Goal: Information Seeking & Learning: Learn about a topic

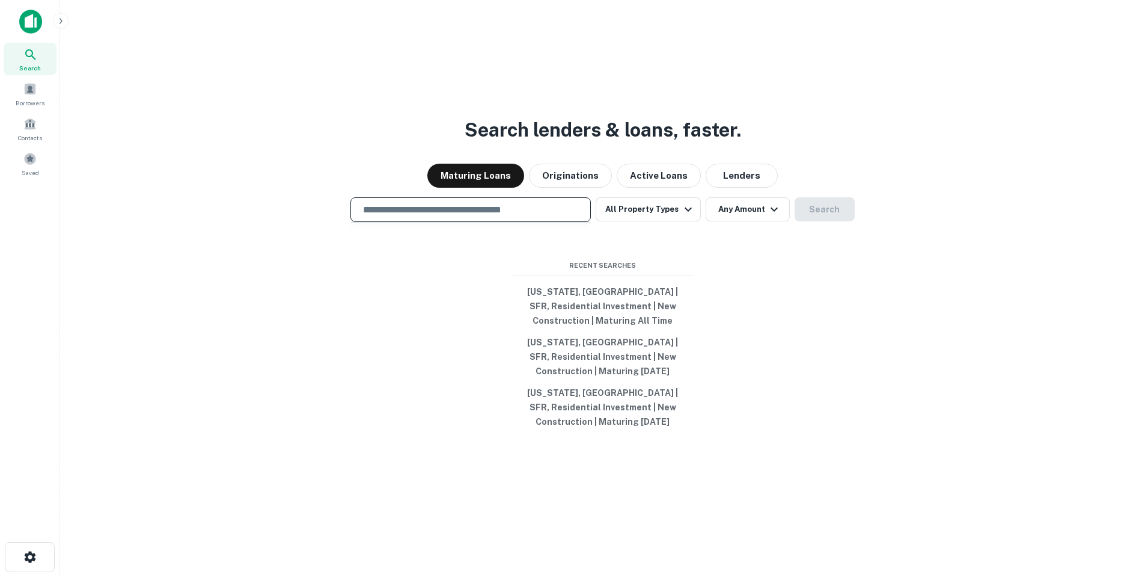
click at [527, 212] on input "text" at bounding box center [471, 210] width 230 height 14
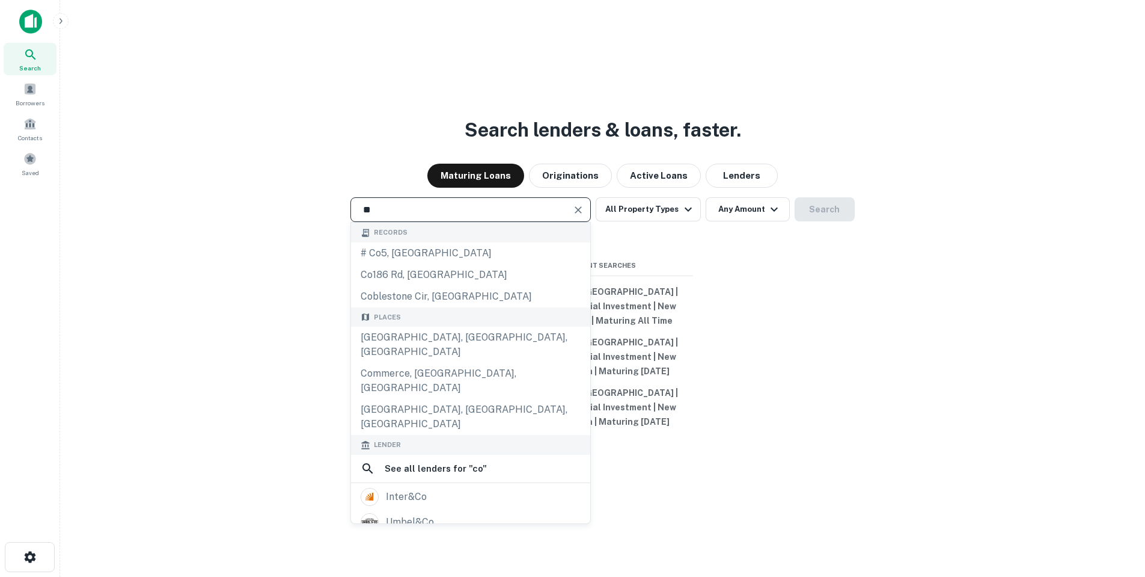
type input "*"
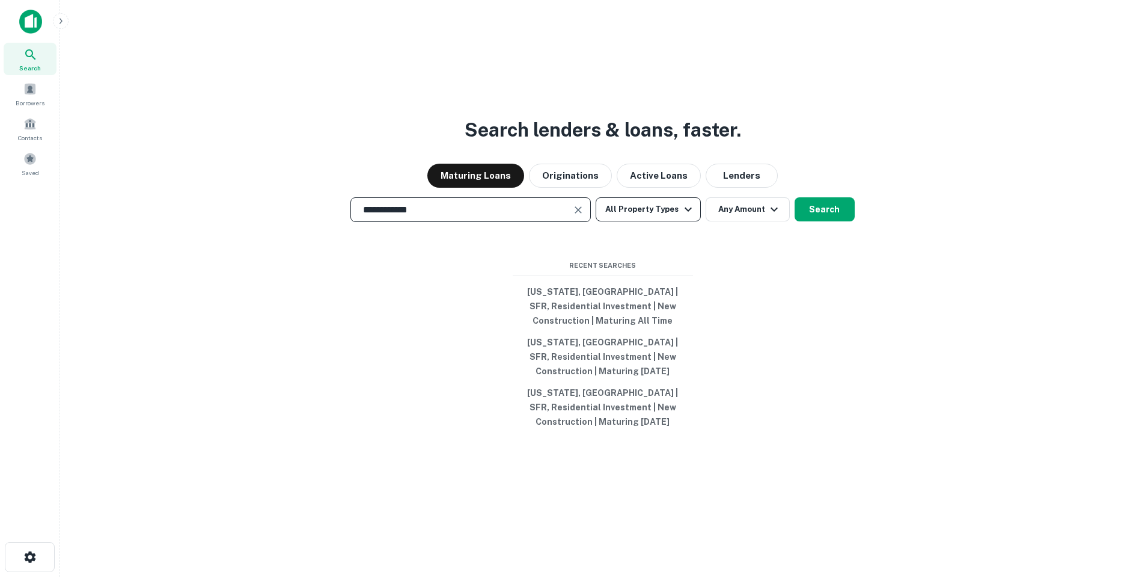
type input "**********"
click at [666, 209] on button "All Property Types" at bounding box center [648, 209] width 105 height 24
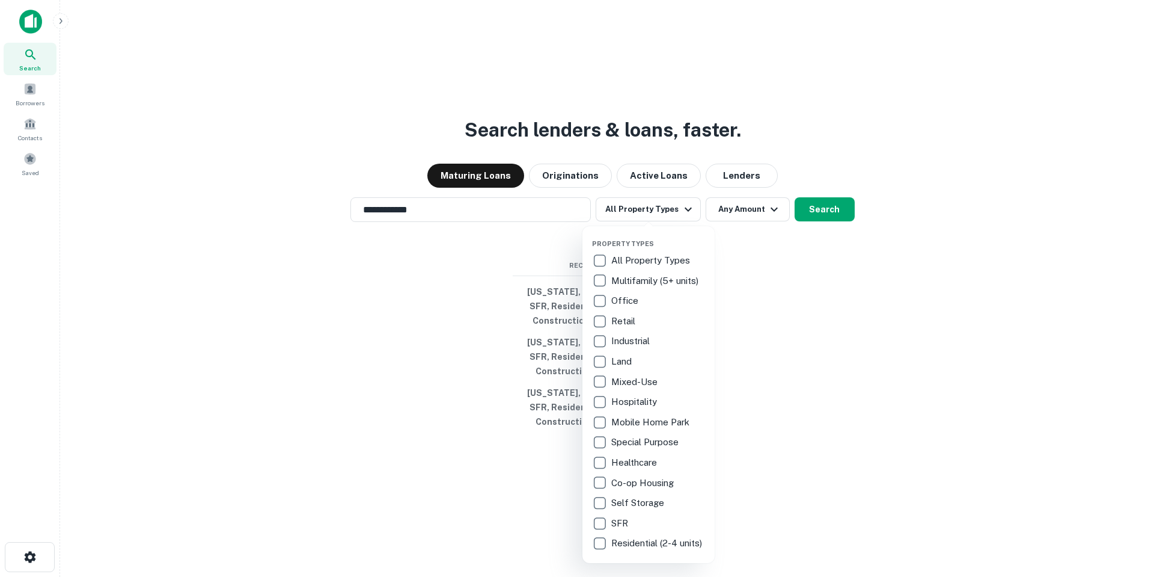
click at [626, 516] on p "SFR" at bounding box center [620, 523] width 19 height 14
drag, startPoint x: 628, startPoint y: 546, endPoint x: 657, endPoint y: 450, distance: 99.9
click at [629, 543] on p "Residential (2-4 units)" at bounding box center [657, 543] width 93 height 14
click at [718, 199] on div at bounding box center [577, 288] width 1154 height 577
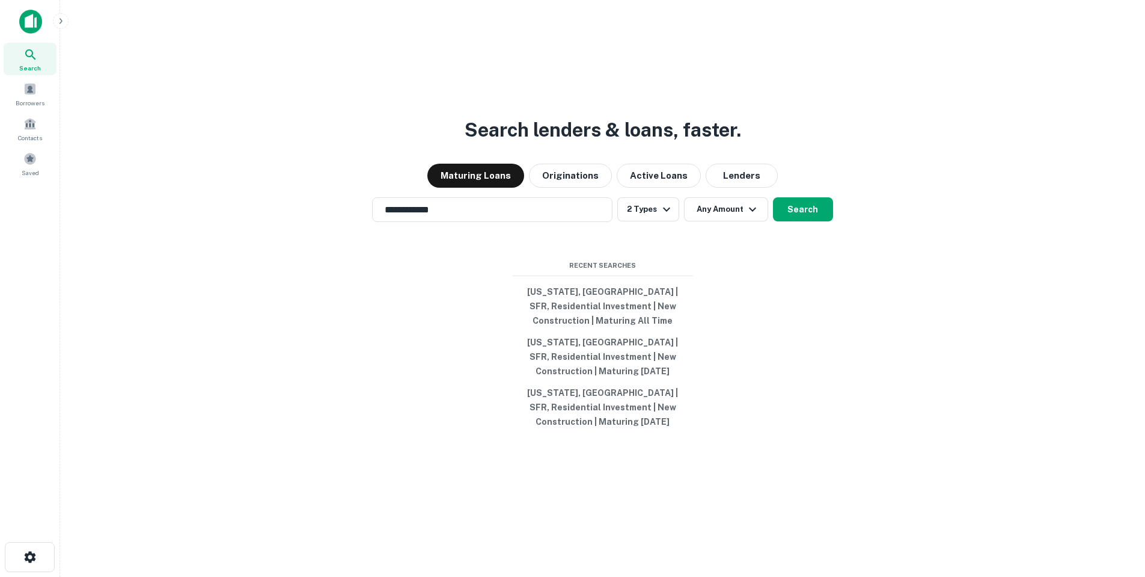
click at [718, 214] on div "Property Types All Property Types Multifamily (5+ units) Office Retail Industri…" at bounding box center [572, 288] width 1145 height 577
click at [809, 207] on button "Search" at bounding box center [803, 209] width 60 height 24
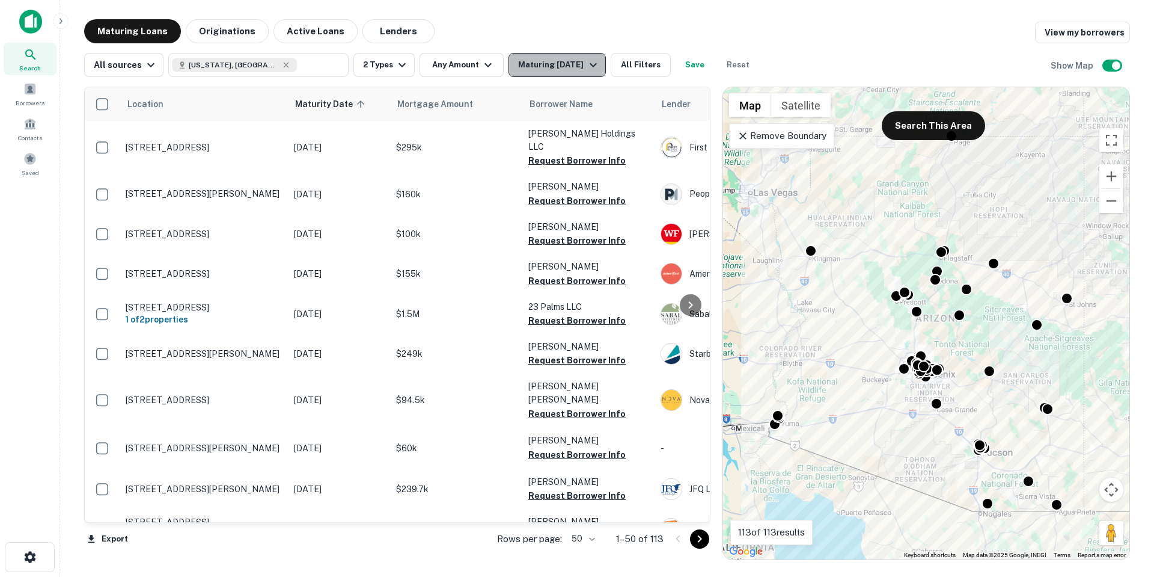
click at [572, 67] on div "Maturing [DATE]" at bounding box center [559, 65] width 82 height 14
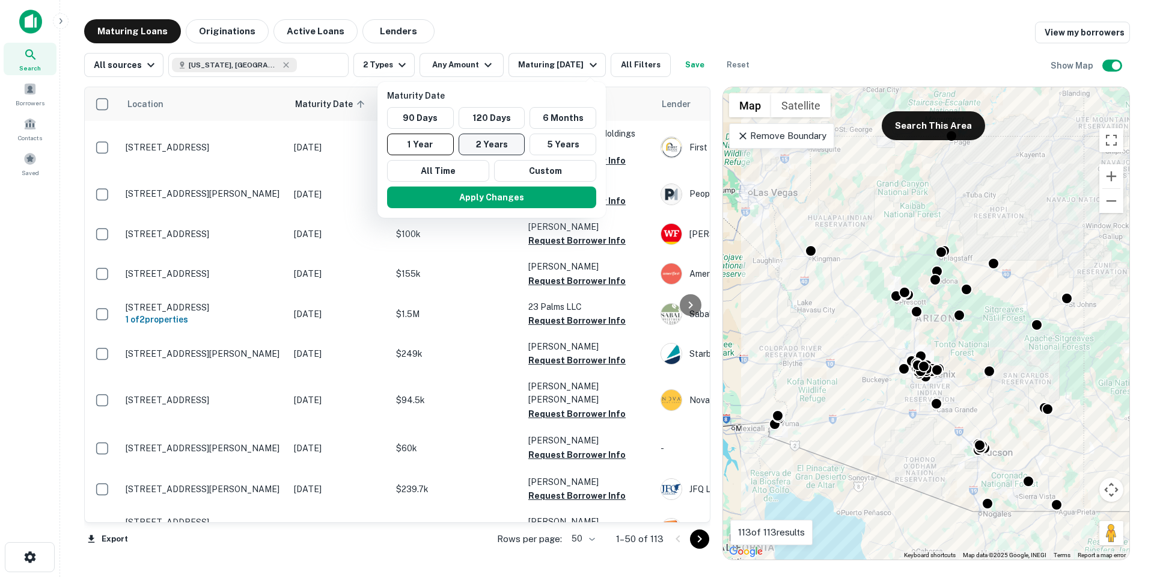
click at [507, 147] on button "2 Years" at bounding box center [492, 144] width 67 height 22
click at [455, 53] on div at bounding box center [577, 288] width 1154 height 577
click at [456, 64] on div at bounding box center [577, 288] width 1154 height 577
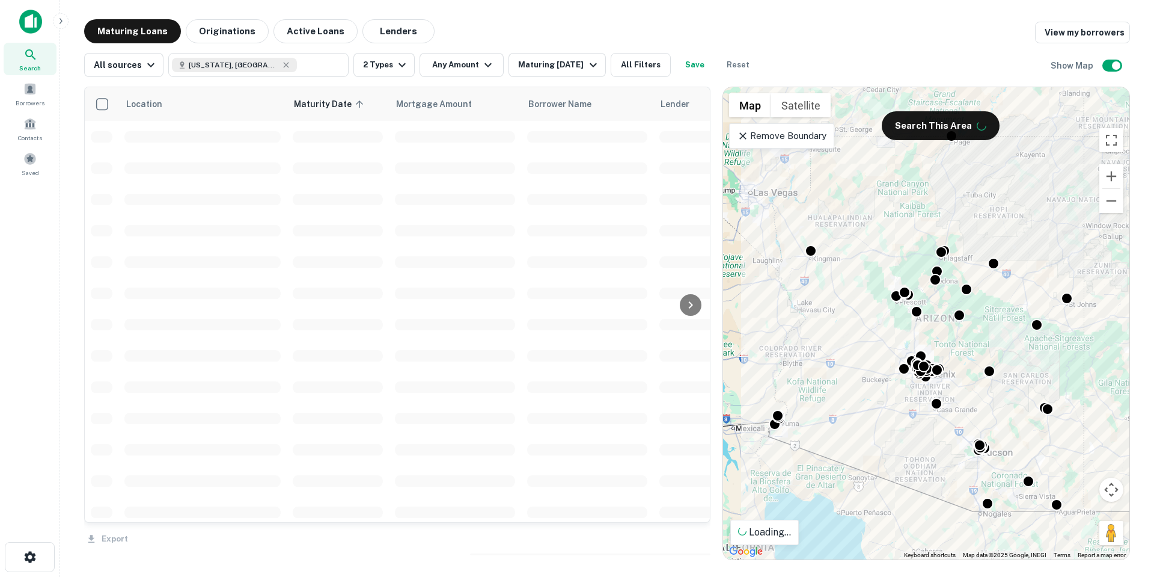
click at [462, 59] on div "Maturity Date 90 Days 120 Days 6 Months 1 Year 2 Years 5 Years All Time Custom …" at bounding box center [577, 288] width 1154 height 577
click at [465, 63] on div "Maturity Date 90 Days 120 Days 6 Months 1 Year 2 Years 5 Years All Time Custom …" at bounding box center [577, 288] width 1154 height 577
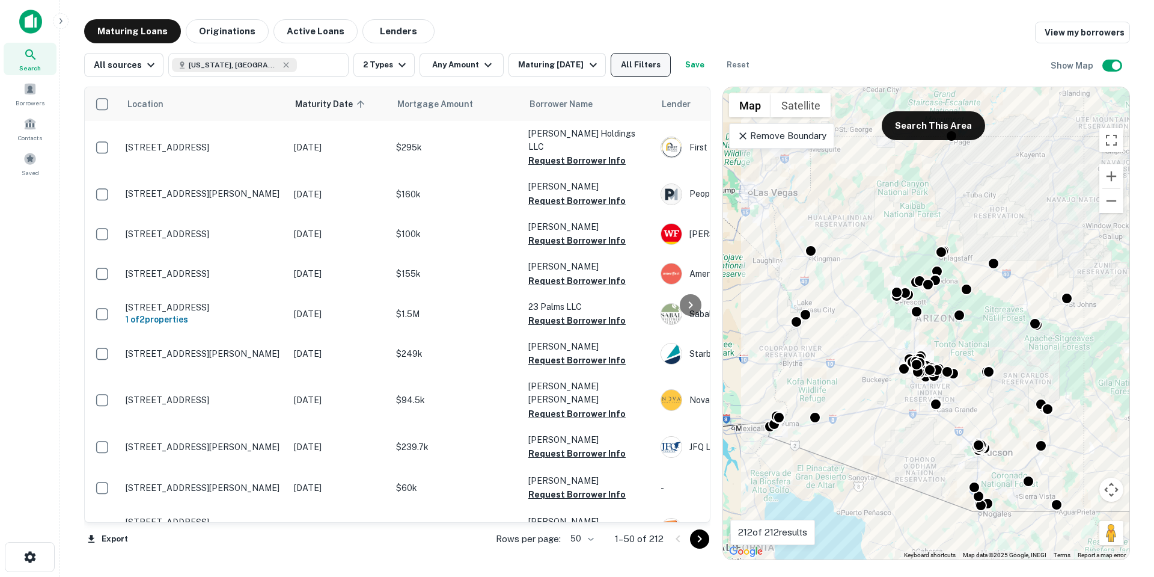
click at [628, 64] on button "All Filters" at bounding box center [641, 65] width 60 height 24
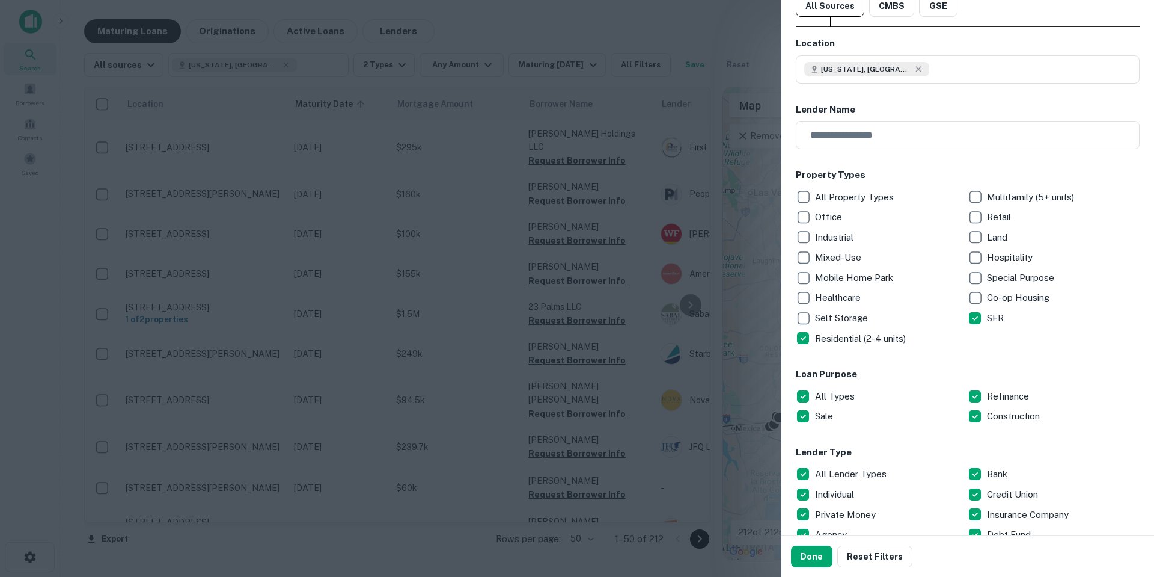
scroll to position [180, 0]
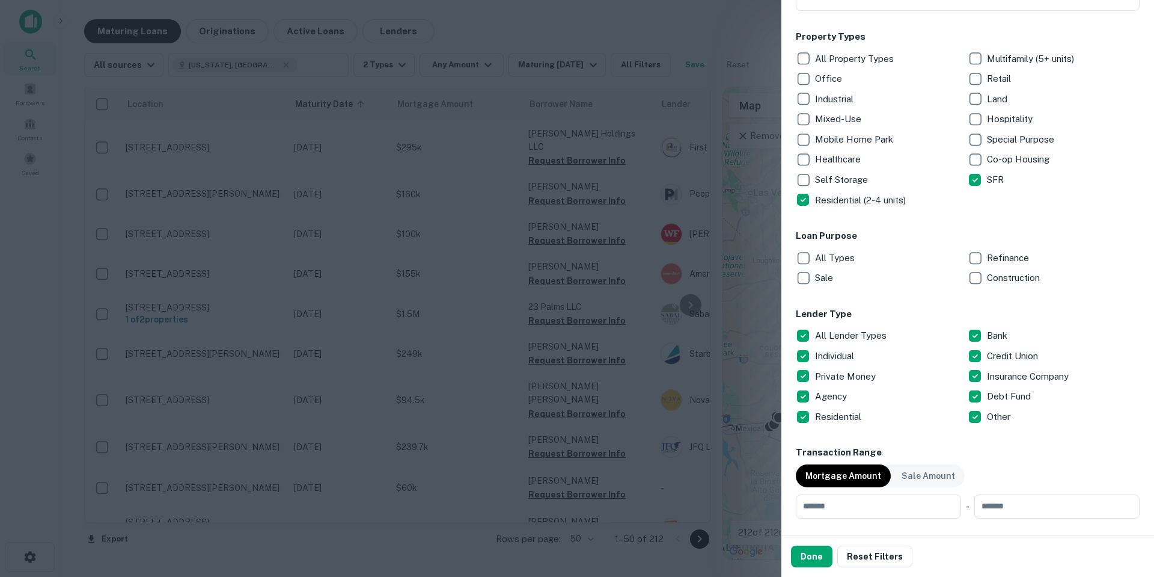
click at [1005, 282] on p "Construction" at bounding box center [1014, 278] width 55 height 14
click at [816, 336] on p "All Lender Types" at bounding box center [852, 335] width 74 height 14
drag, startPoint x: 842, startPoint y: 372, endPoint x: 949, endPoint y: 404, distance: 111.1
click at [844, 372] on p "Private Money" at bounding box center [846, 376] width 63 height 14
click at [821, 559] on button "Done" at bounding box center [811, 556] width 41 height 22
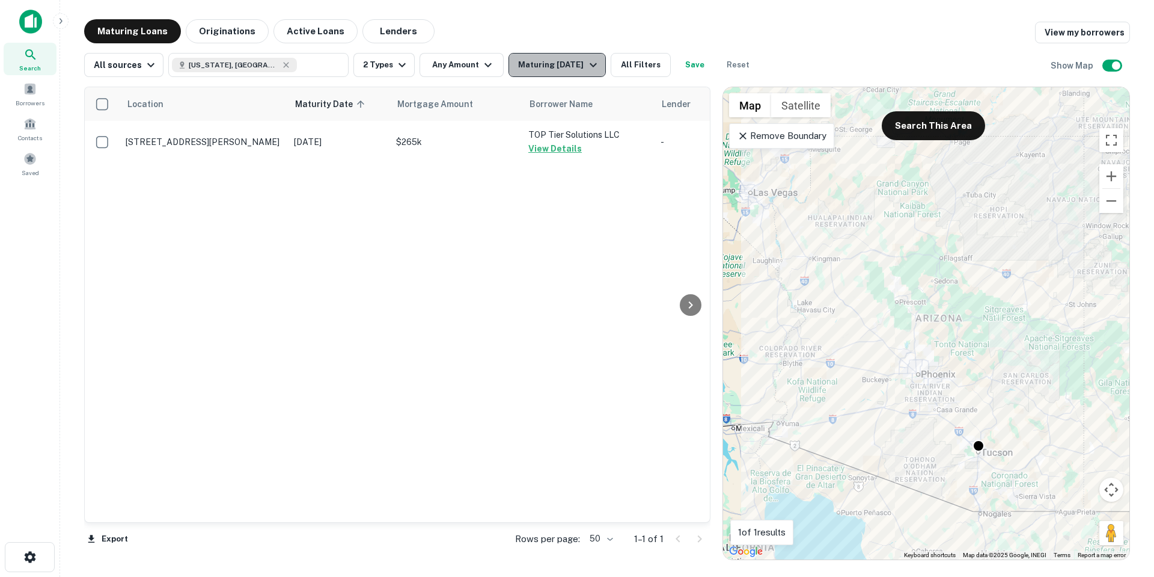
click at [544, 76] on button "Maturing [DATE]" at bounding box center [557, 65] width 97 height 24
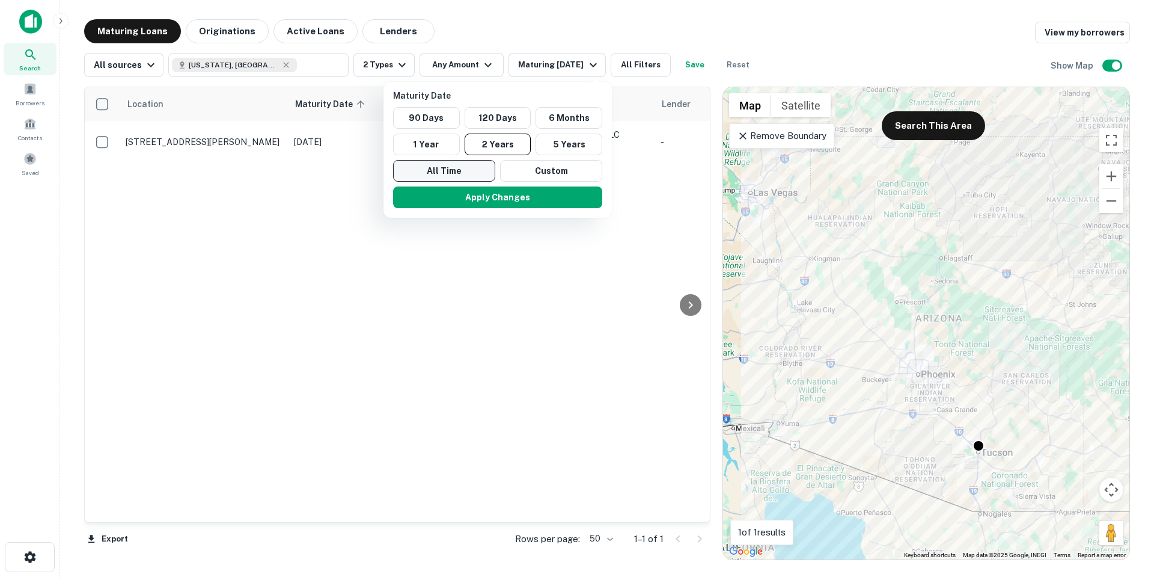
click at [460, 170] on button "All Time" at bounding box center [444, 171] width 102 height 22
click at [519, 205] on div "Apply Changes" at bounding box center [492, 197] width 219 height 31
click at [519, 204] on button "Apply Changes" at bounding box center [492, 197] width 209 height 22
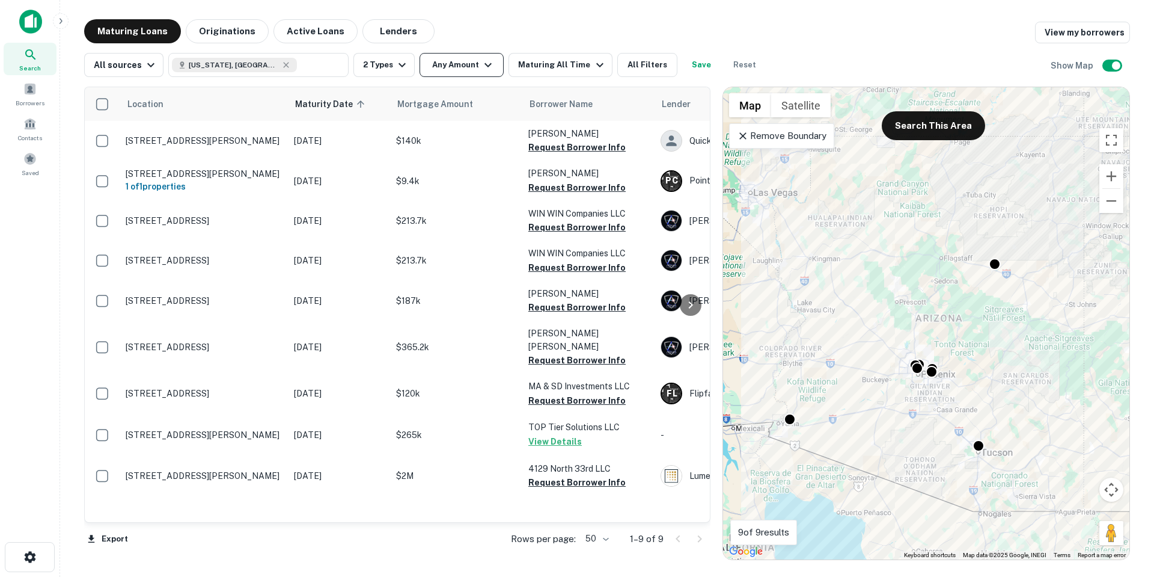
click at [481, 59] on icon "button" at bounding box center [488, 65] width 14 height 14
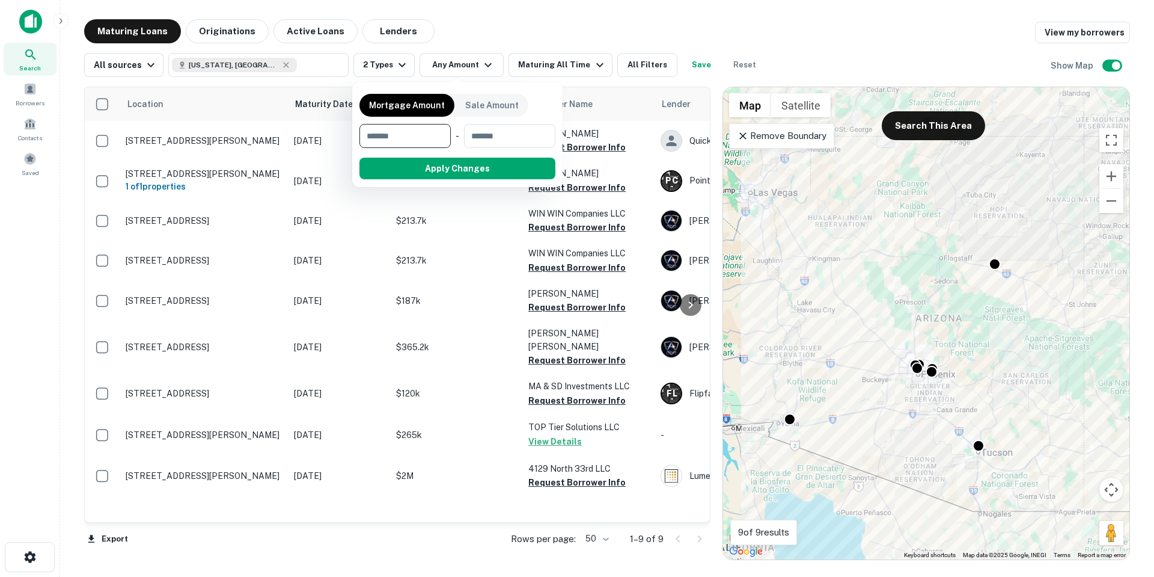
click at [376, 64] on div at bounding box center [577, 288] width 1154 height 577
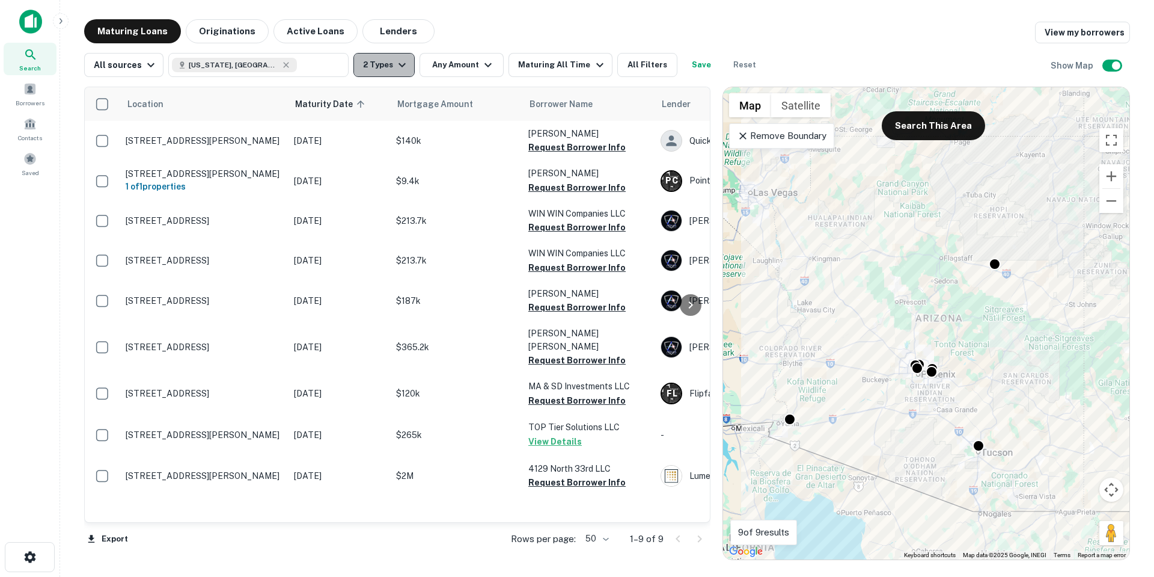
click at [379, 63] on button "2 Types" at bounding box center [384, 65] width 61 height 24
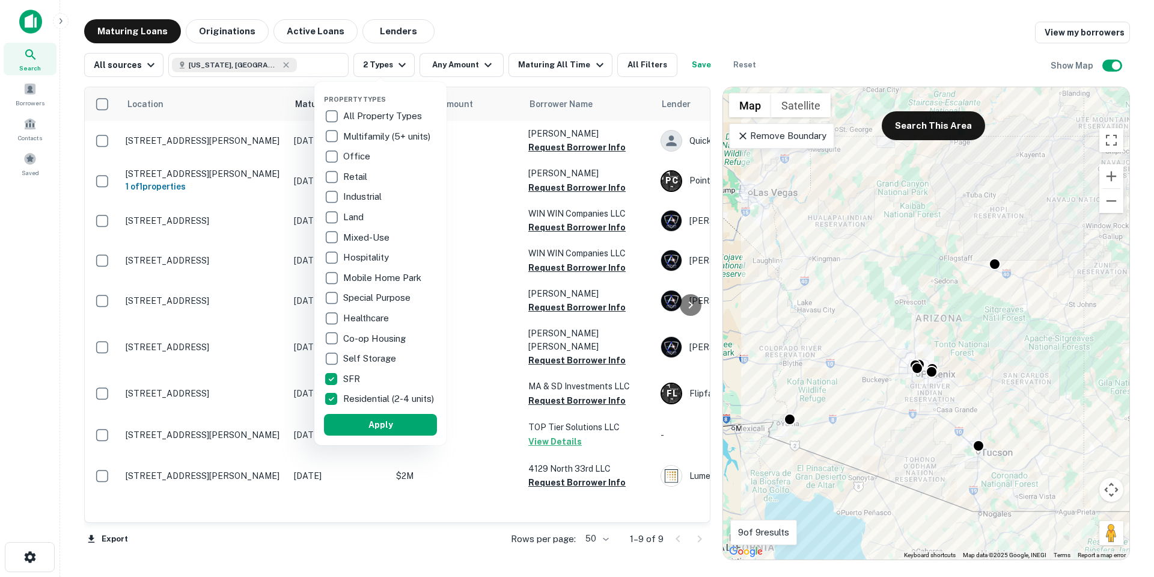
click at [385, 135] on p "Multifamily (5+ units)" at bounding box center [388, 136] width 90 height 14
click at [396, 425] on button "Apply" at bounding box center [380, 425] width 113 height 22
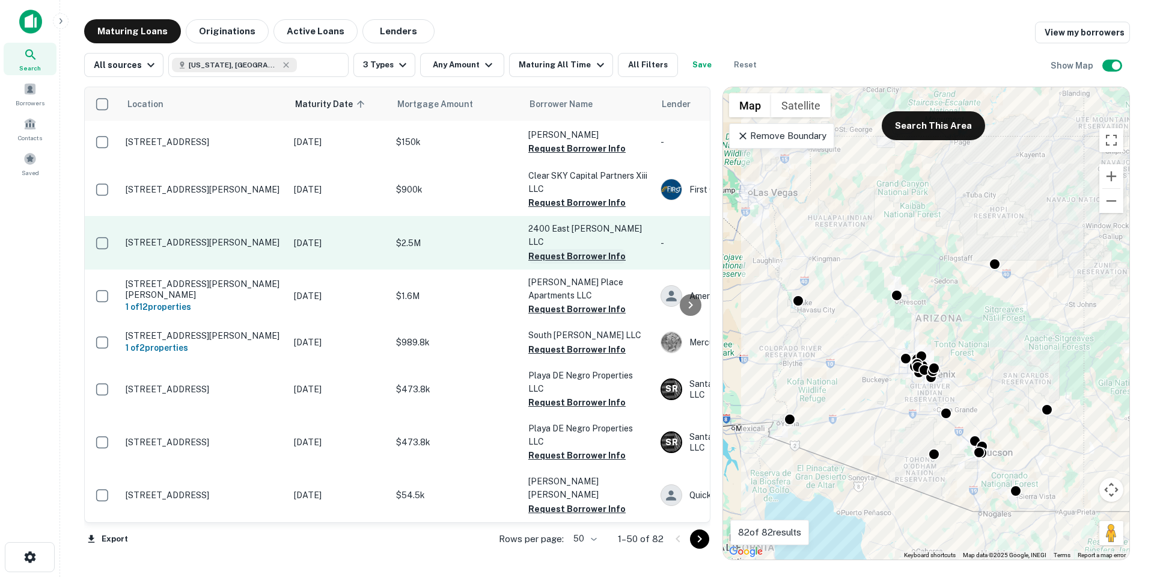
click at [576, 249] on button "Request Borrower Info" at bounding box center [576, 256] width 97 height 14
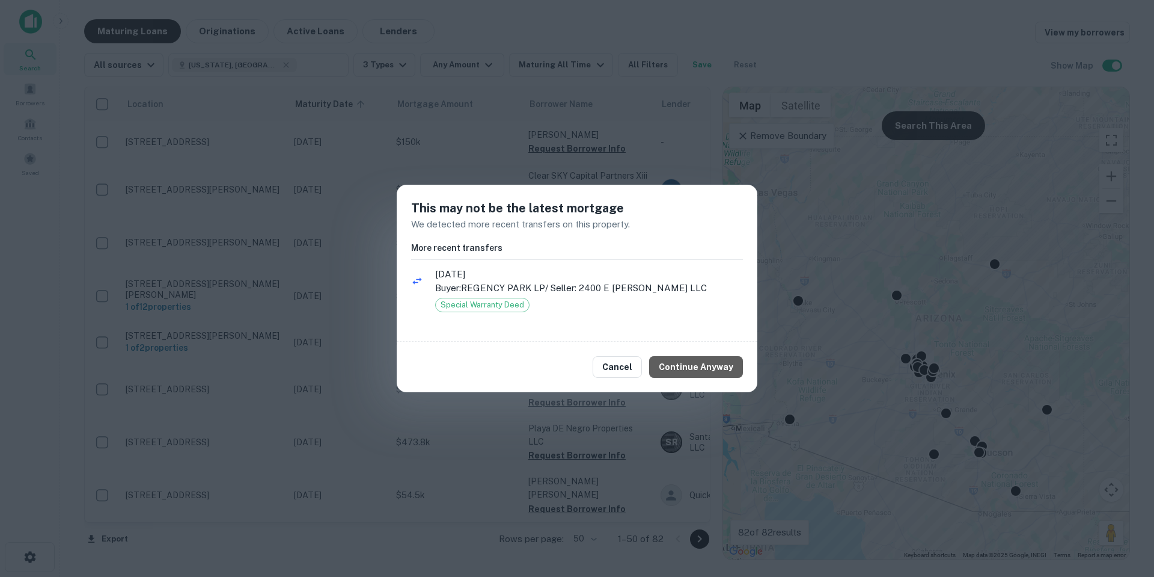
drag, startPoint x: 702, startPoint y: 360, endPoint x: 688, endPoint y: 341, distance: 22.7
click at [702, 360] on button "Continue Anyway" at bounding box center [696, 367] width 94 height 22
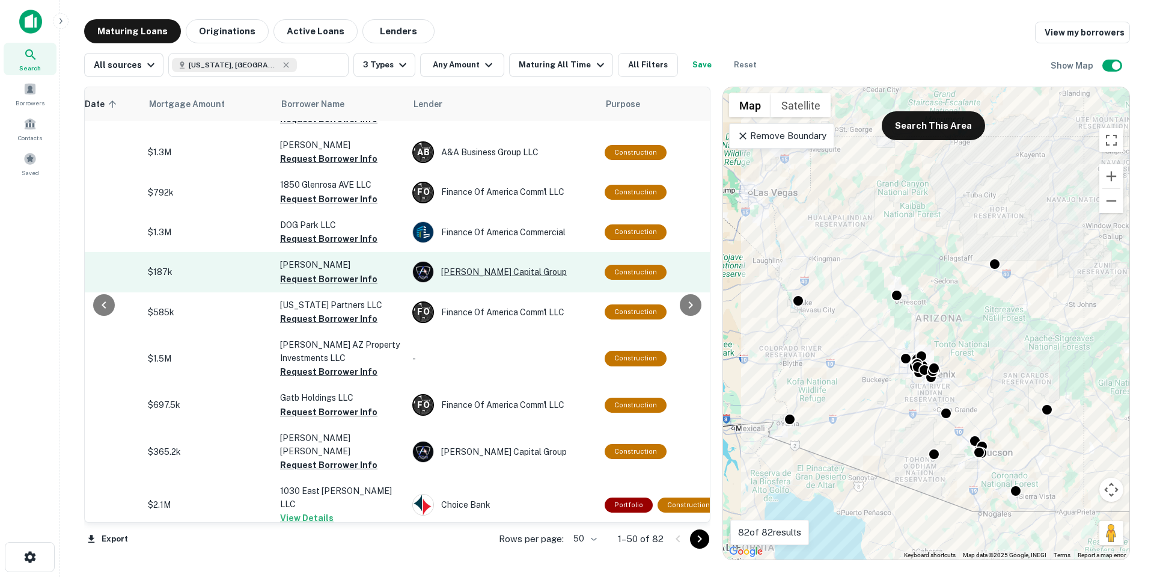
scroll to position [1389, 248]
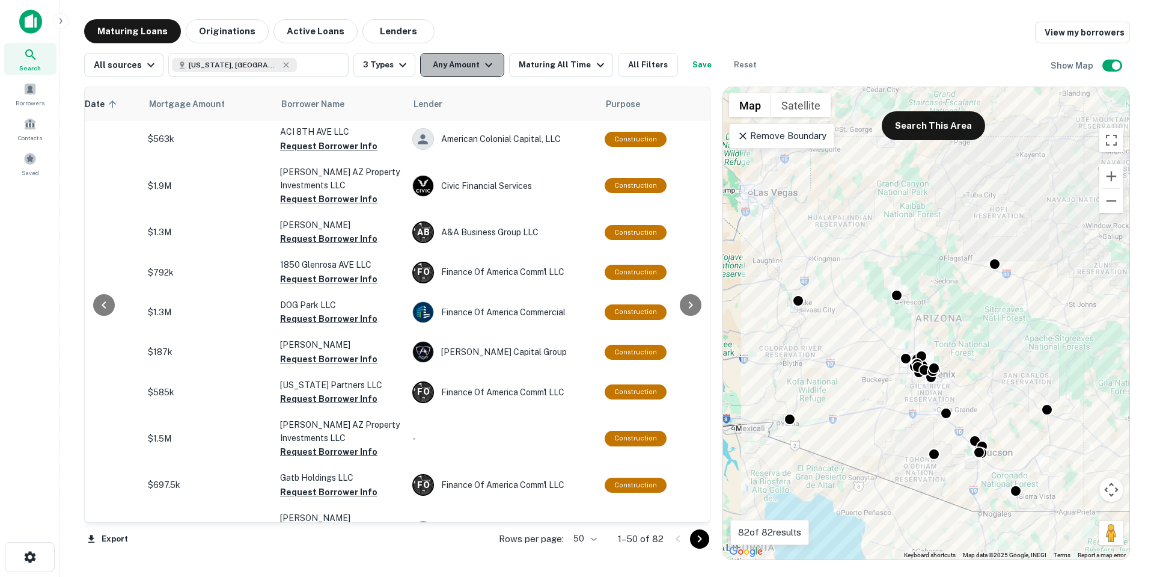
click at [466, 65] on button "Any Amount" at bounding box center [462, 65] width 84 height 24
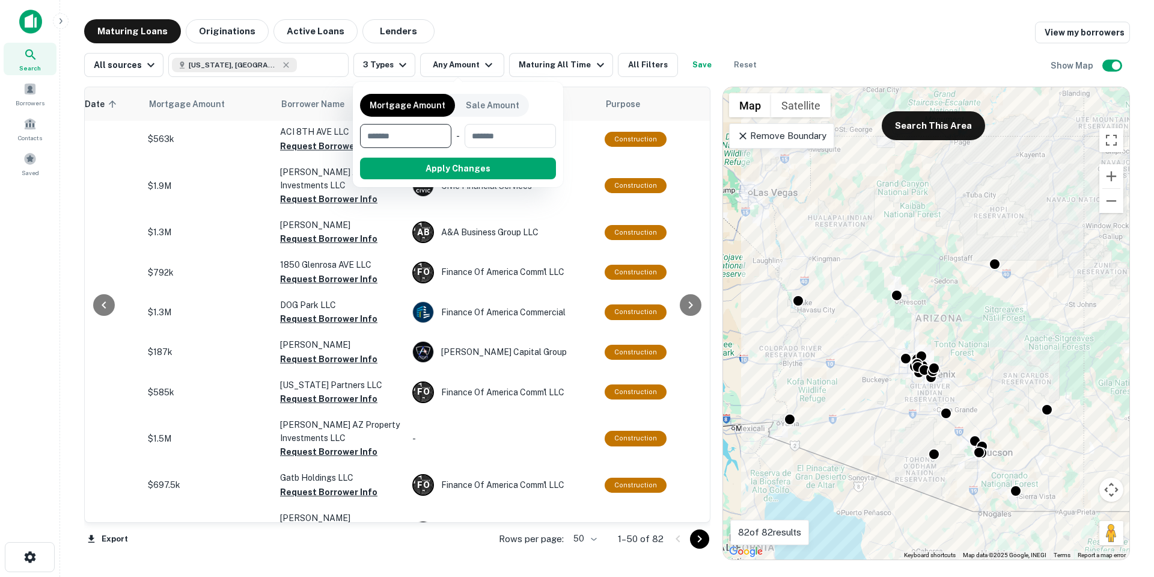
click at [378, 59] on div at bounding box center [577, 288] width 1154 height 577
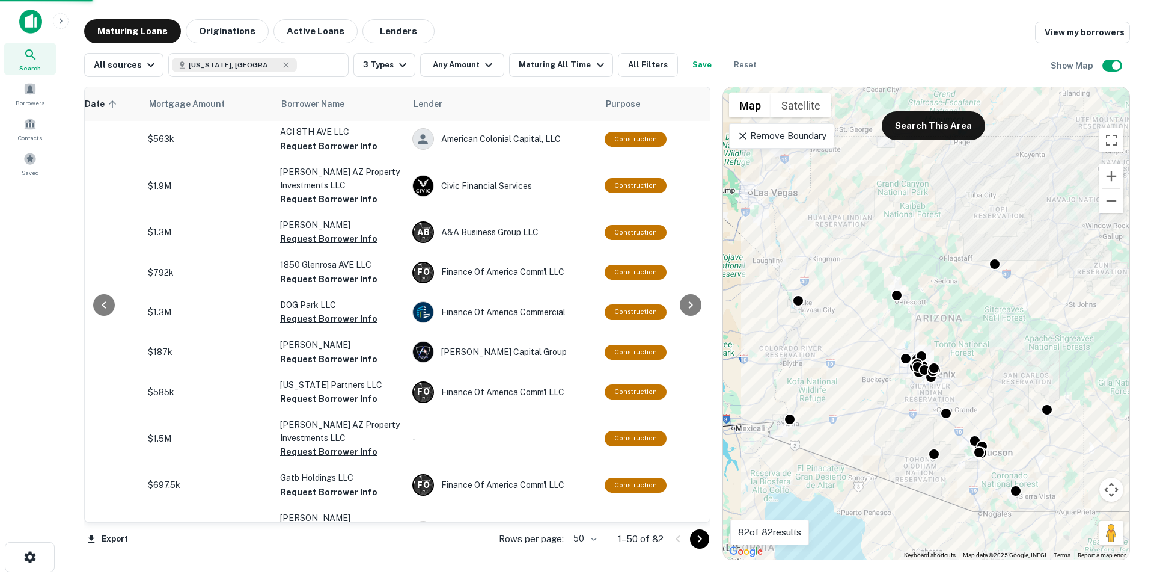
click at [379, 61] on div "Mortgage Amount Sale Amount ​ - ​ Apply Changes" at bounding box center [577, 288] width 1154 height 577
click at [385, 61] on button "3 Types" at bounding box center [385, 65] width 62 height 24
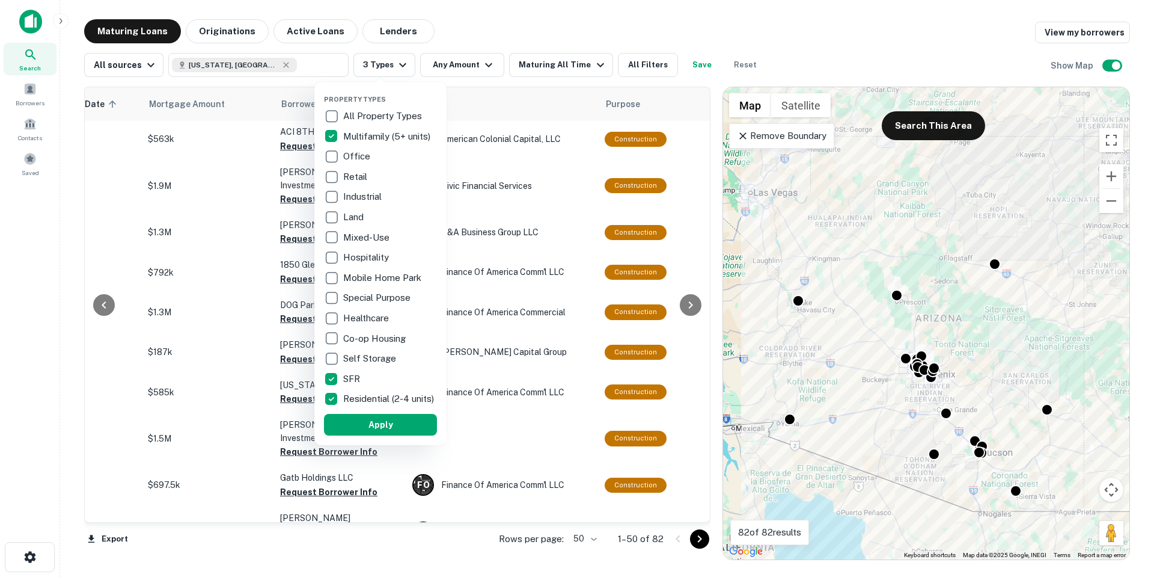
click at [547, 70] on div at bounding box center [577, 288] width 1154 height 577
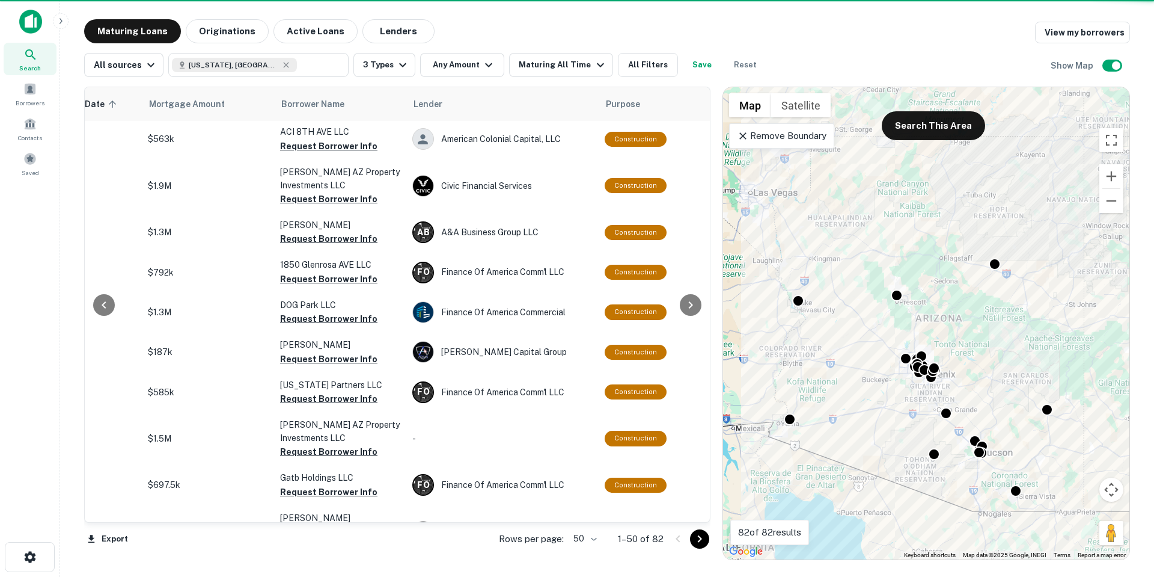
click at [550, 65] on div "Property Types All Property Types Multifamily (5+ units) Office Retail Industri…" at bounding box center [577, 288] width 1154 height 577
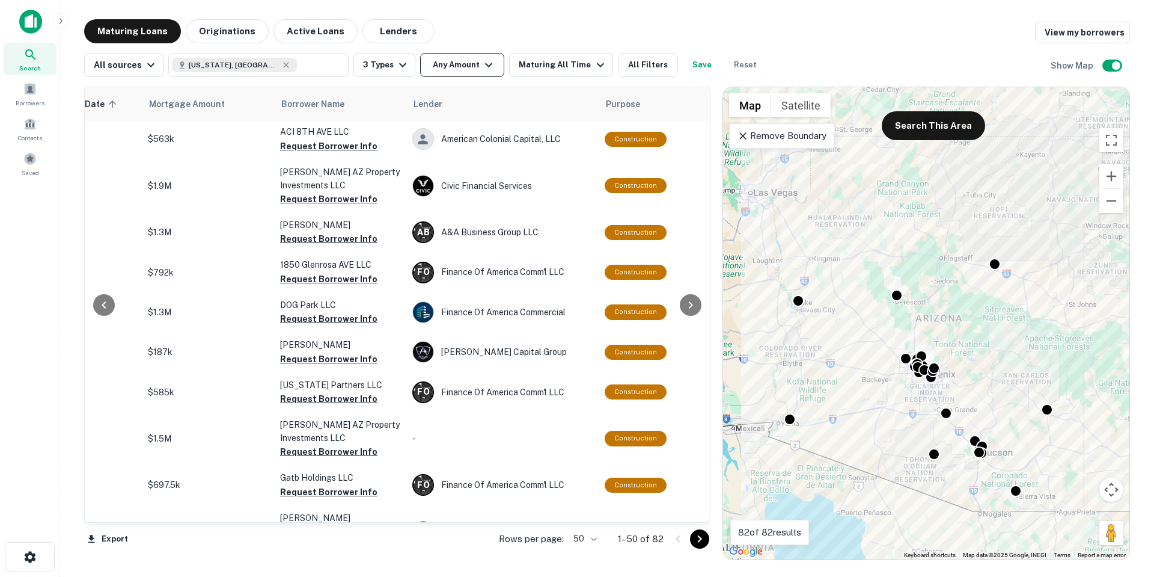
click at [468, 69] on button "Any Amount" at bounding box center [462, 65] width 84 height 24
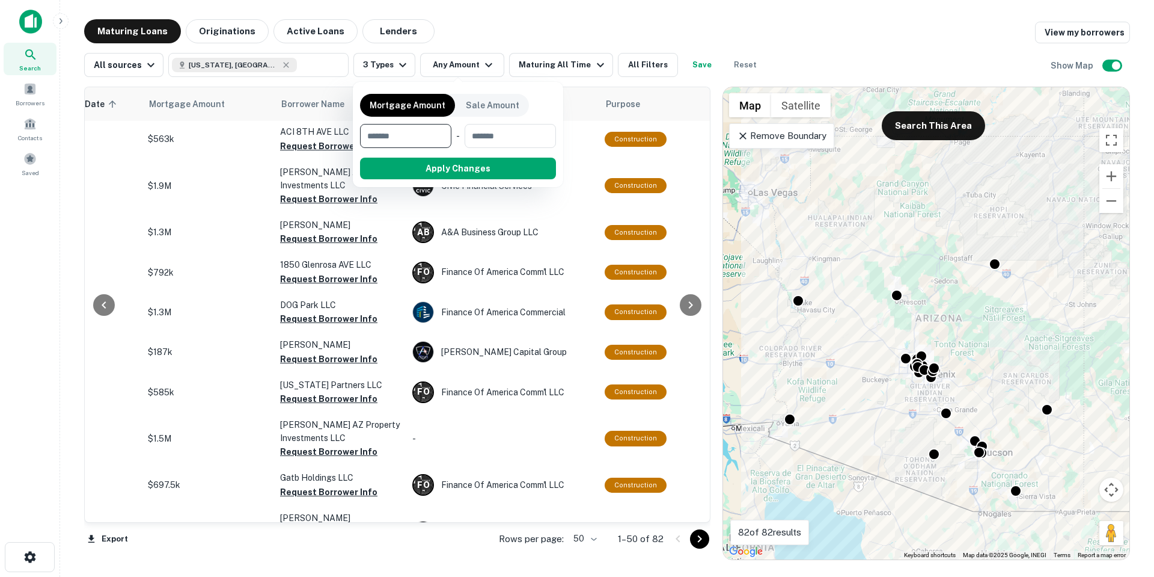
click at [559, 66] on div at bounding box center [577, 288] width 1154 height 577
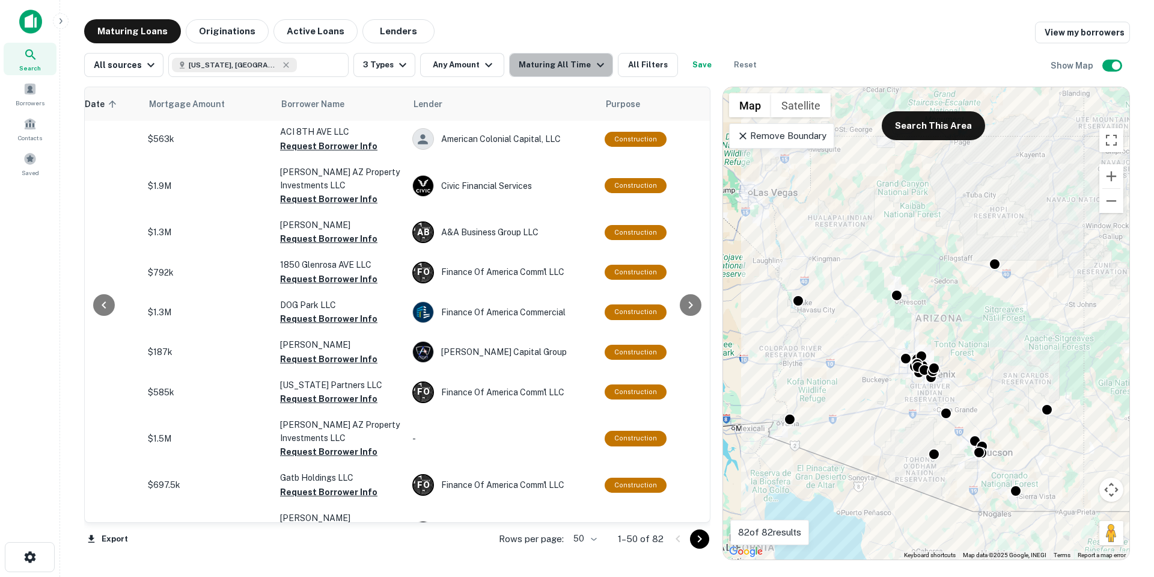
click at [569, 64] on div "Maturing All Time" at bounding box center [563, 65] width 88 height 14
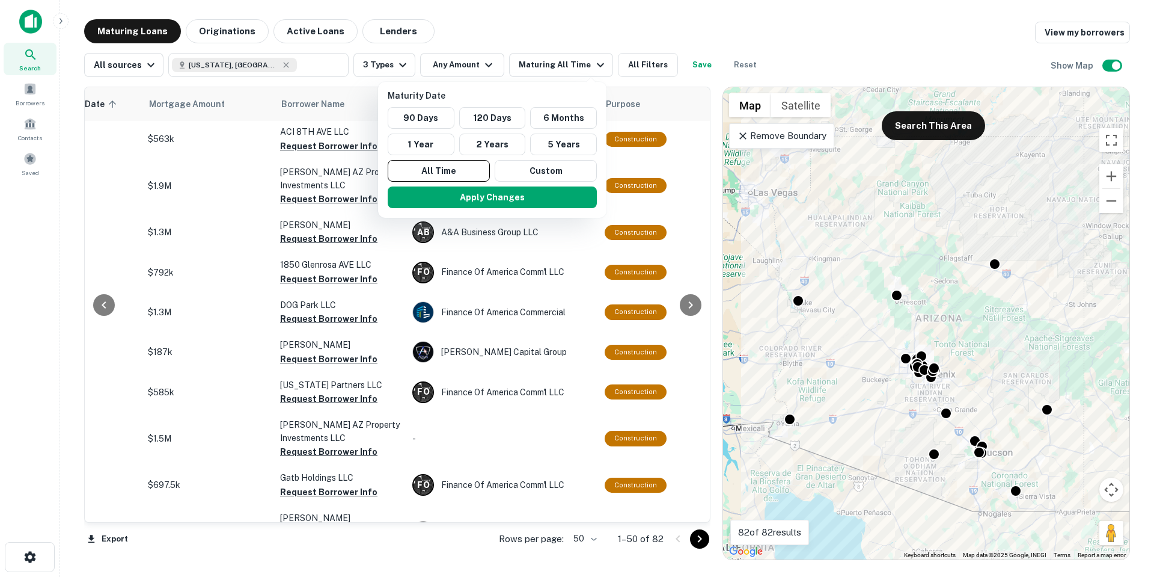
click at [487, 63] on div at bounding box center [577, 288] width 1154 height 577
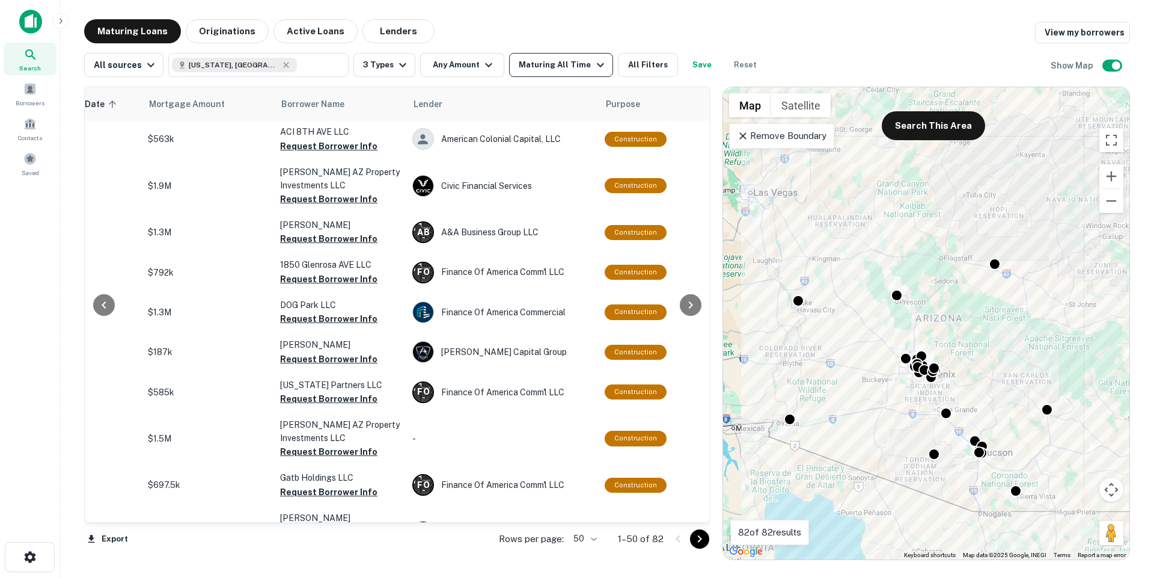
click at [569, 63] on div "Maturing All Time" at bounding box center [563, 65] width 88 height 14
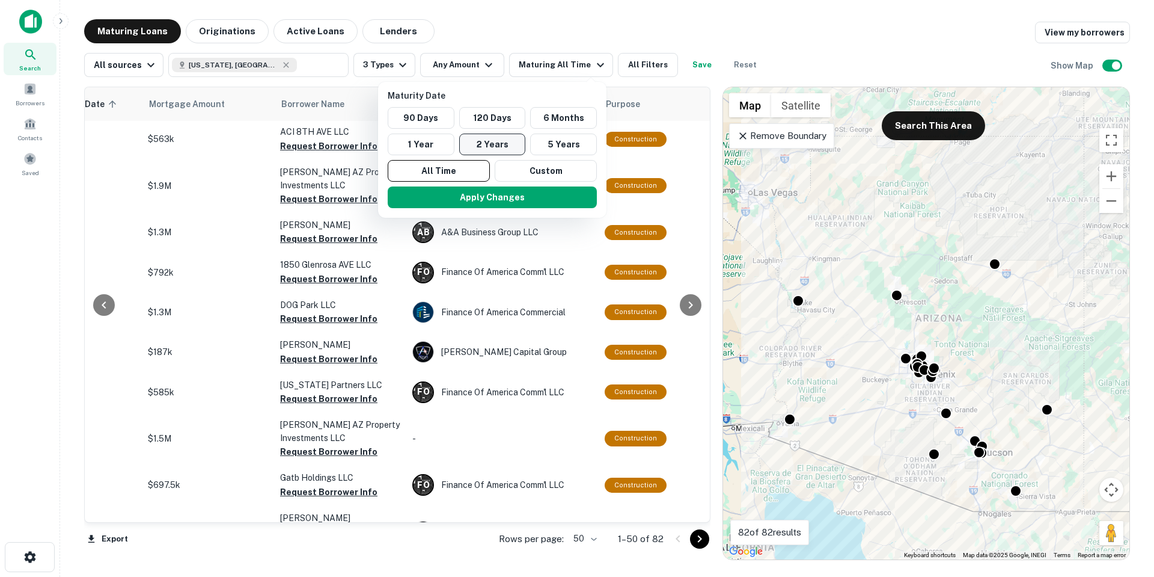
click at [483, 139] on button "2 Years" at bounding box center [492, 144] width 67 height 22
click at [511, 189] on button "Apply Changes" at bounding box center [497, 197] width 209 height 22
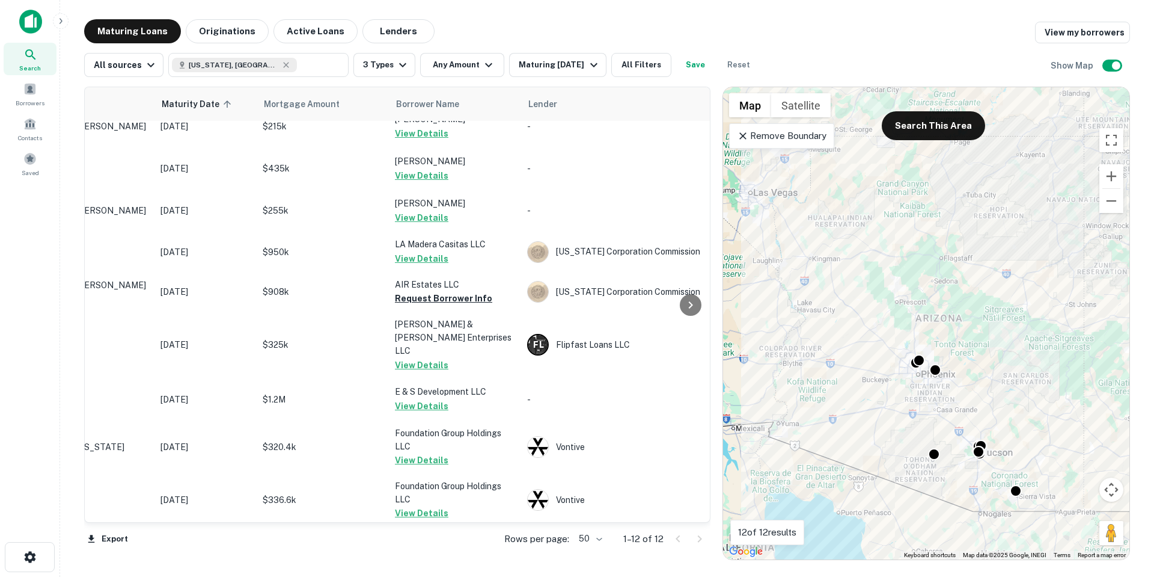
scroll to position [139, 0]
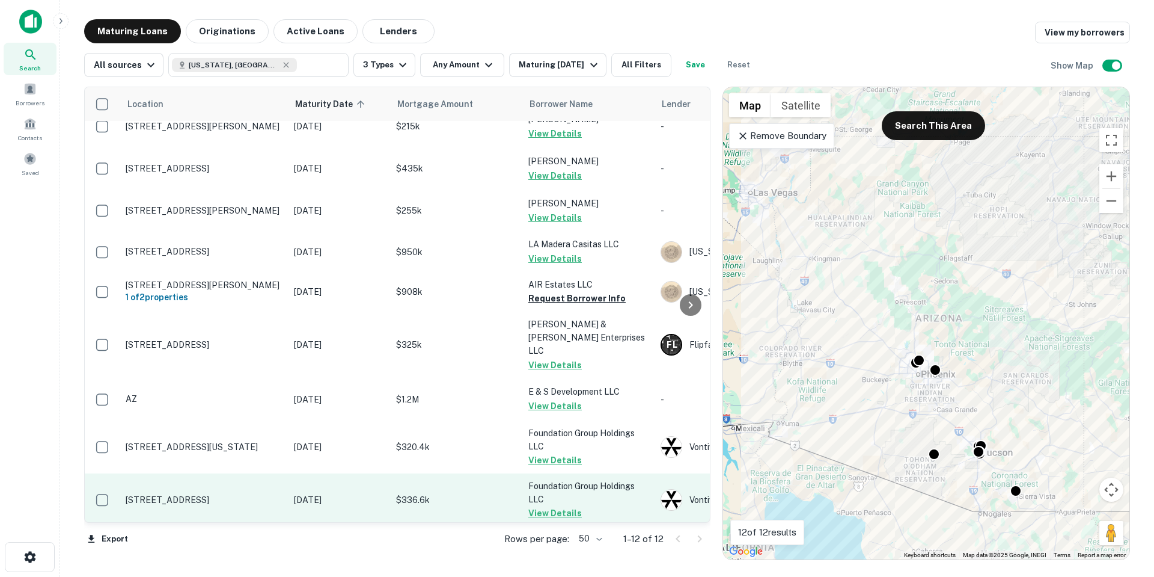
click at [564, 506] on button "View Details" at bounding box center [555, 513] width 54 height 14
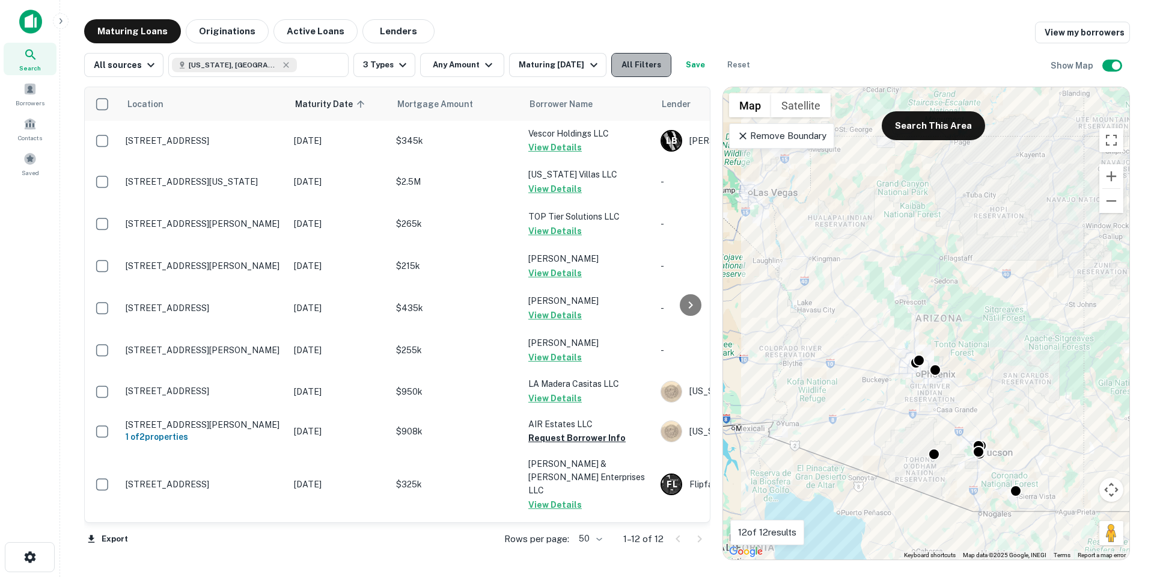
click at [645, 61] on button "All Filters" at bounding box center [641, 65] width 60 height 24
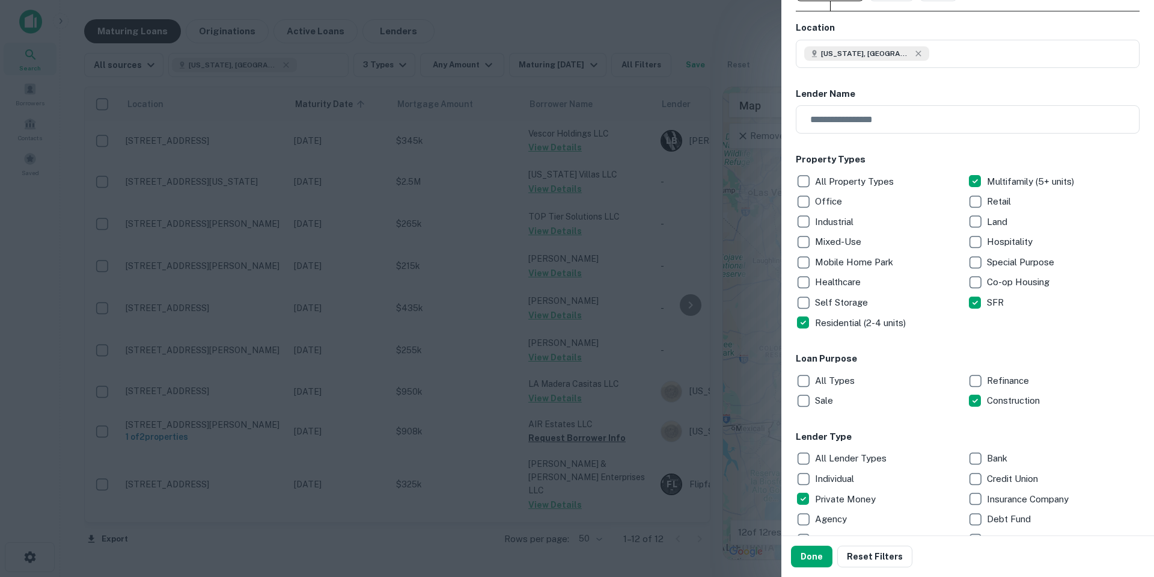
scroll to position [180, 0]
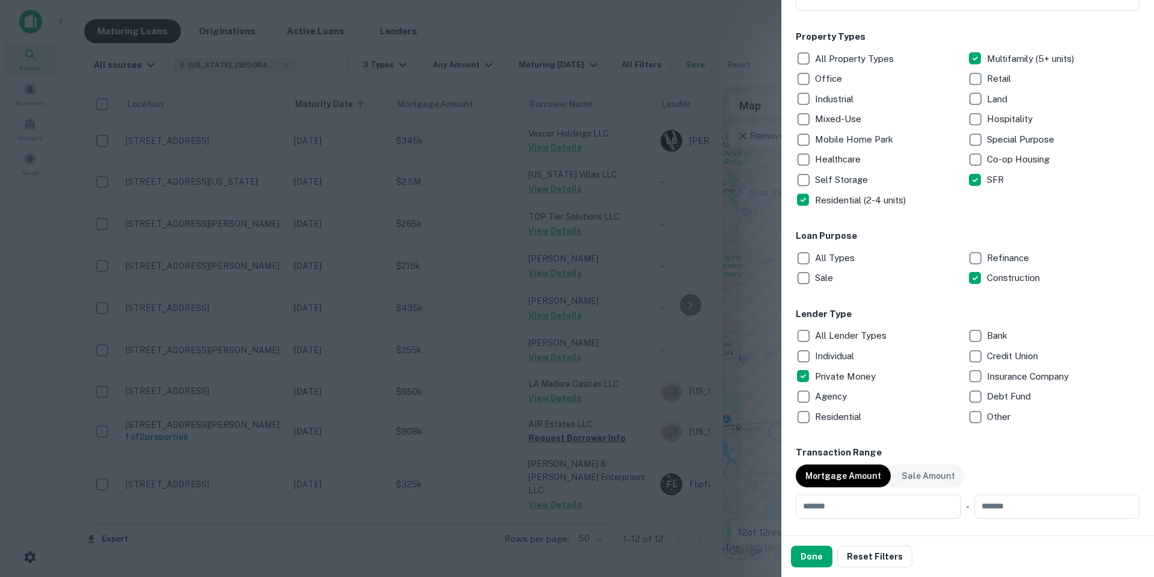
click at [870, 275] on div "Sale" at bounding box center [882, 278] width 172 height 20
click at [797, 564] on button "Done" at bounding box center [811, 556] width 41 height 22
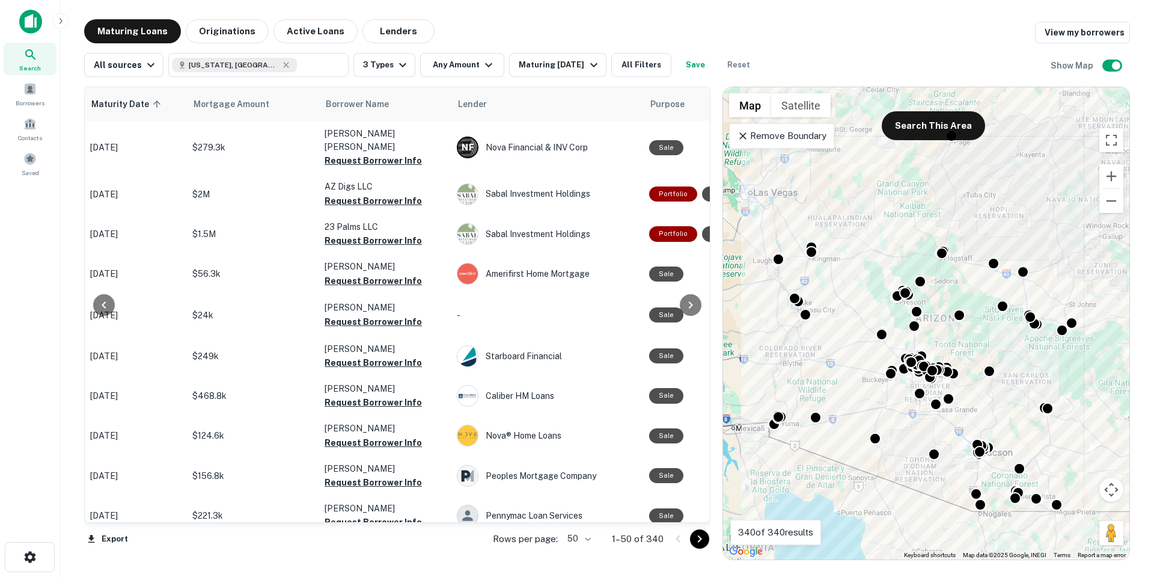
scroll to position [0, 207]
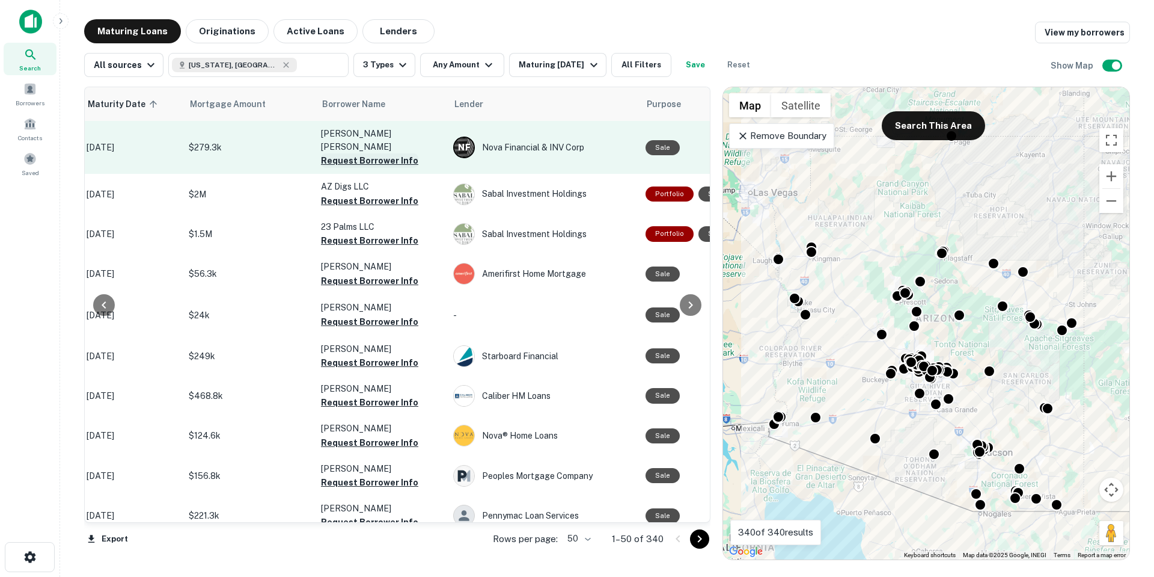
click at [377, 153] on button "Request Borrower Info" at bounding box center [369, 160] width 97 height 14
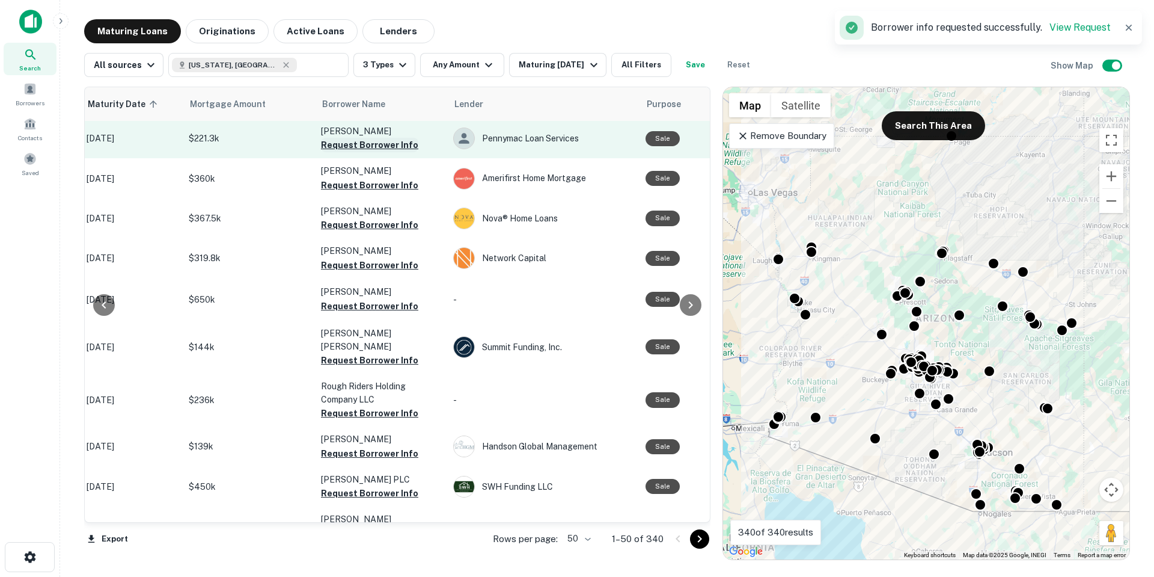
scroll to position [421, 207]
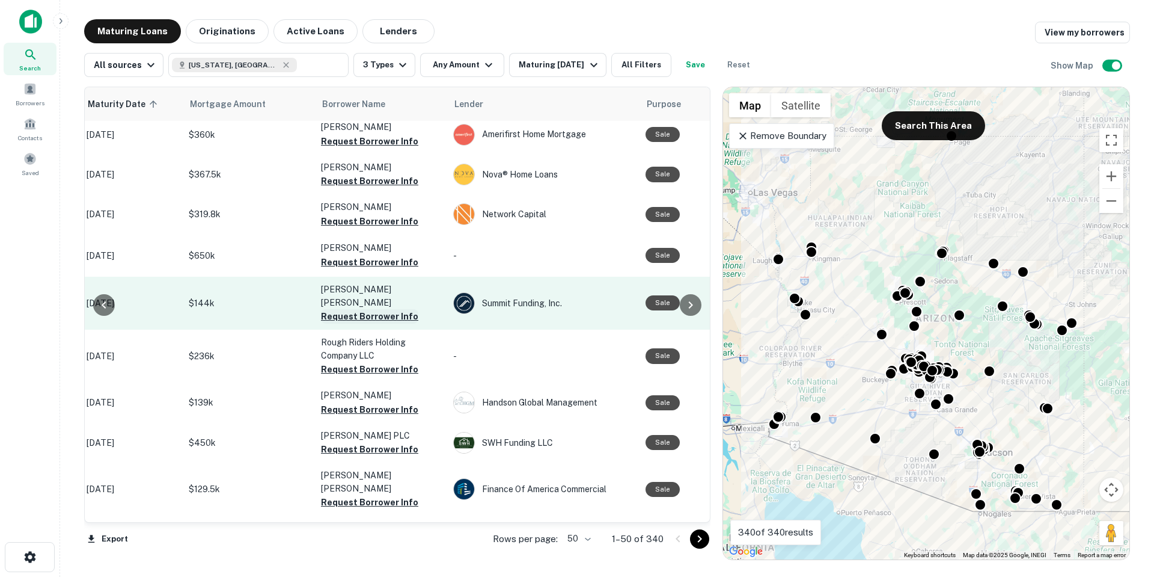
click at [402, 309] on button "Request Borrower Info" at bounding box center [369, 316] width 97 height 14
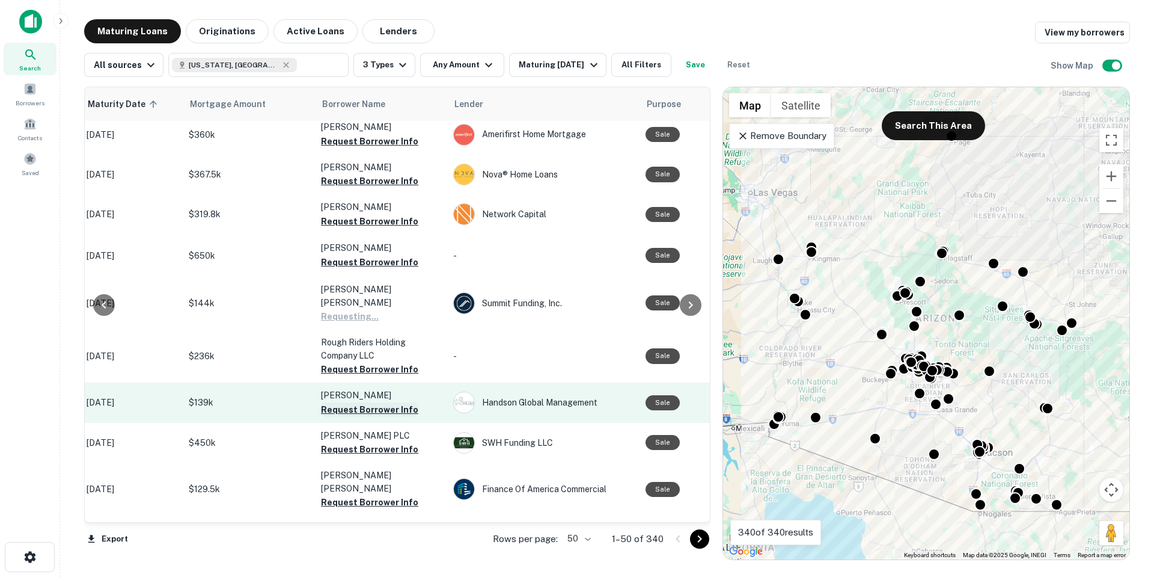
click at [409, 402] on button "Request Borrower Info" at bounding box center [369, 409] width 97 height 14
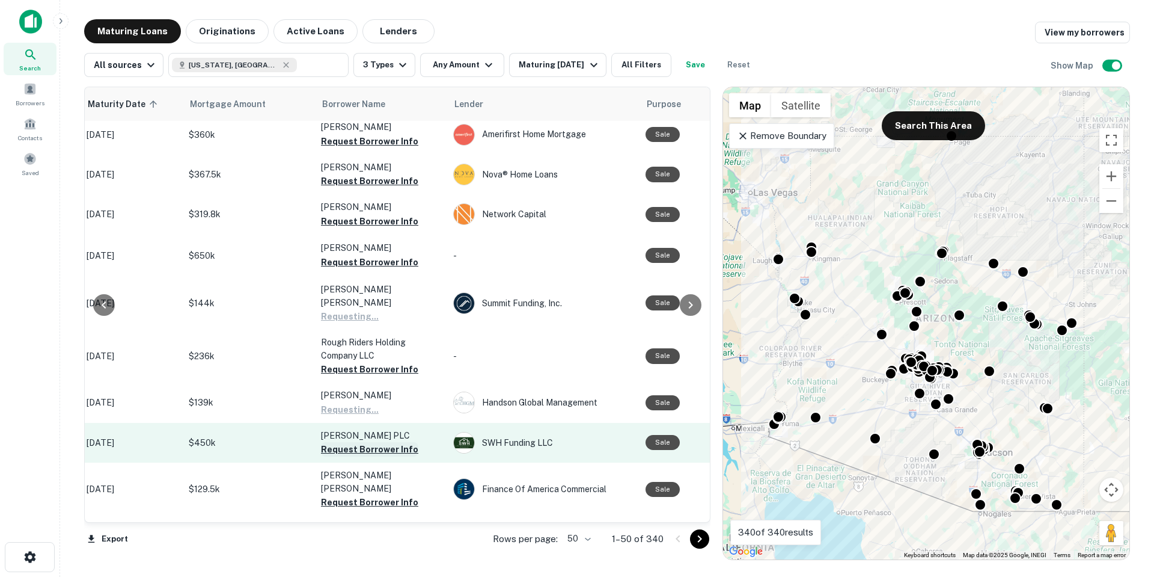
click at [403, 442] on button "Request Borrower Info" at bounding box center [369, 449] width 97 height 14
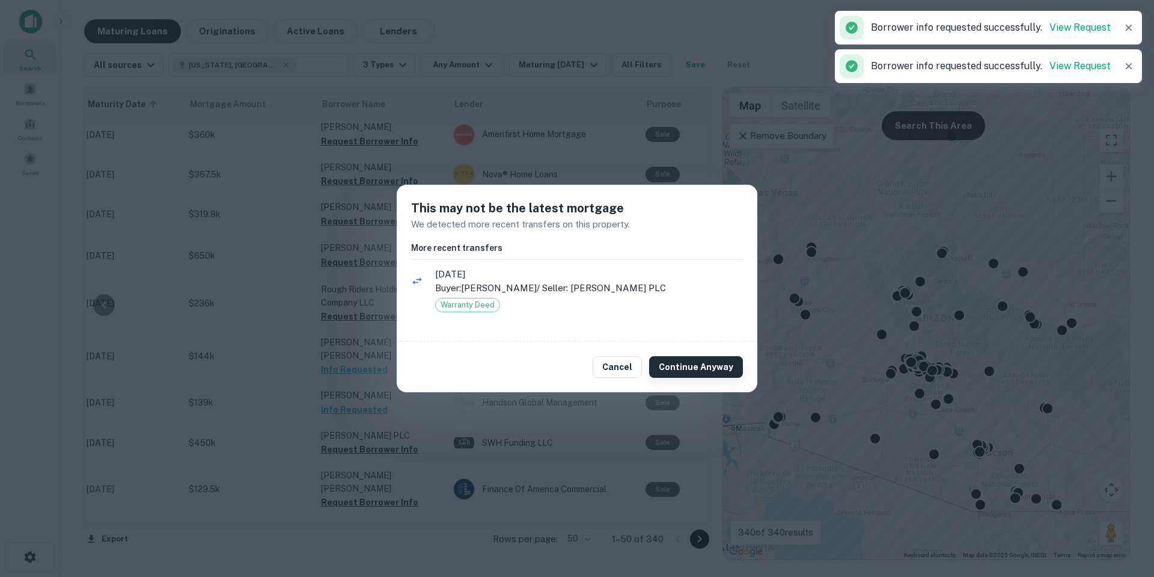
drag, startPoint x: 716, startPoint y: 343, endPoint x: 708, endPoint y: 361, distance: 19.9
click at [716, 343] on div "Cancel Continue Anyway" at bounding box center [577, 366] width 361 height 51
click at [704, 366] on button "Continue Anyway" at bounding box center [696, 367] width 94 height 22
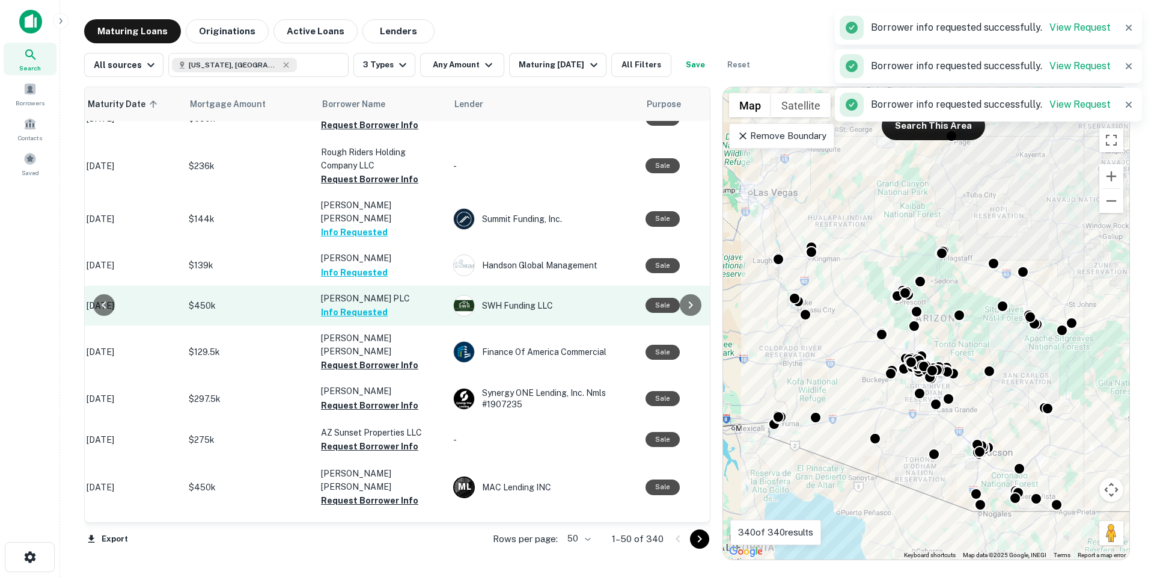
scroll to position [601, 207]
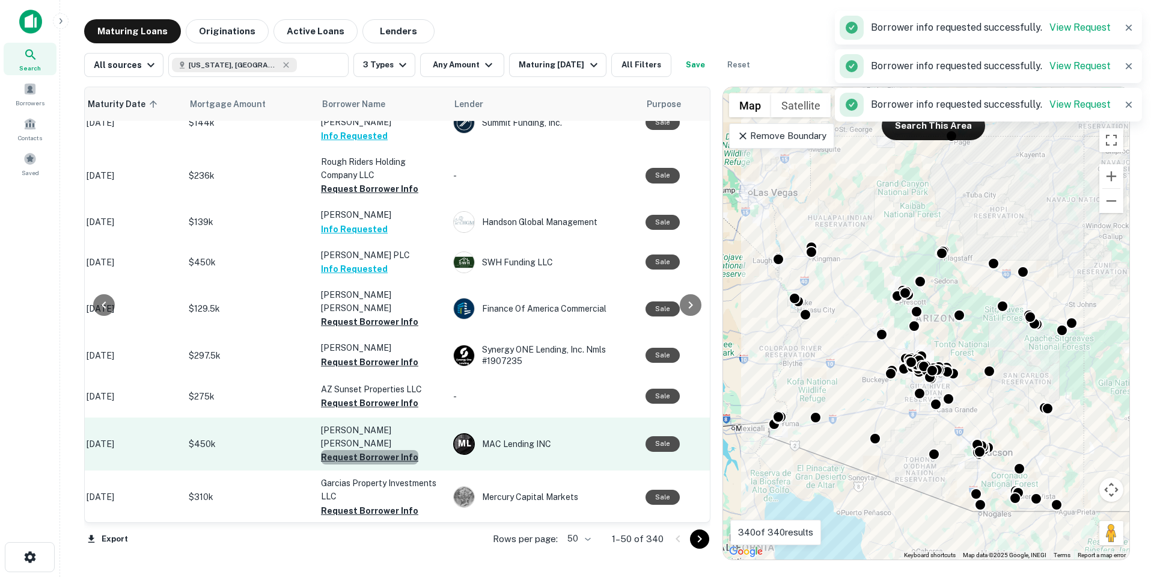
click at [397, 450] on button "Request Borrower Info" at bounding box center [369, 457] width 97 height 14
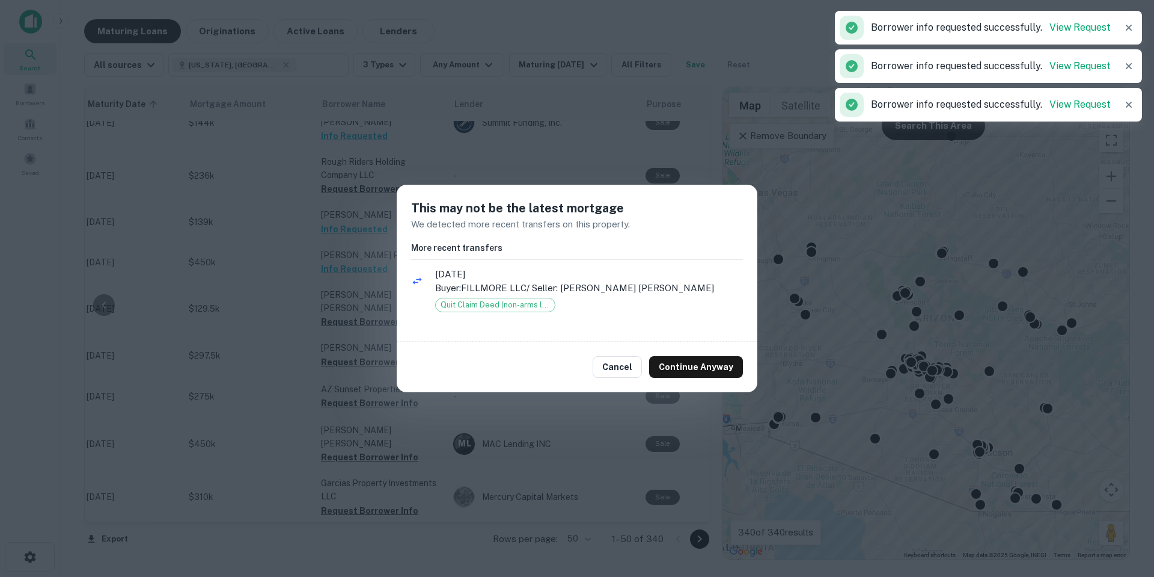
click at [668, 378] on div "Cancel Continue Anyway" at bounding box center [577, 366] width 361 height 51
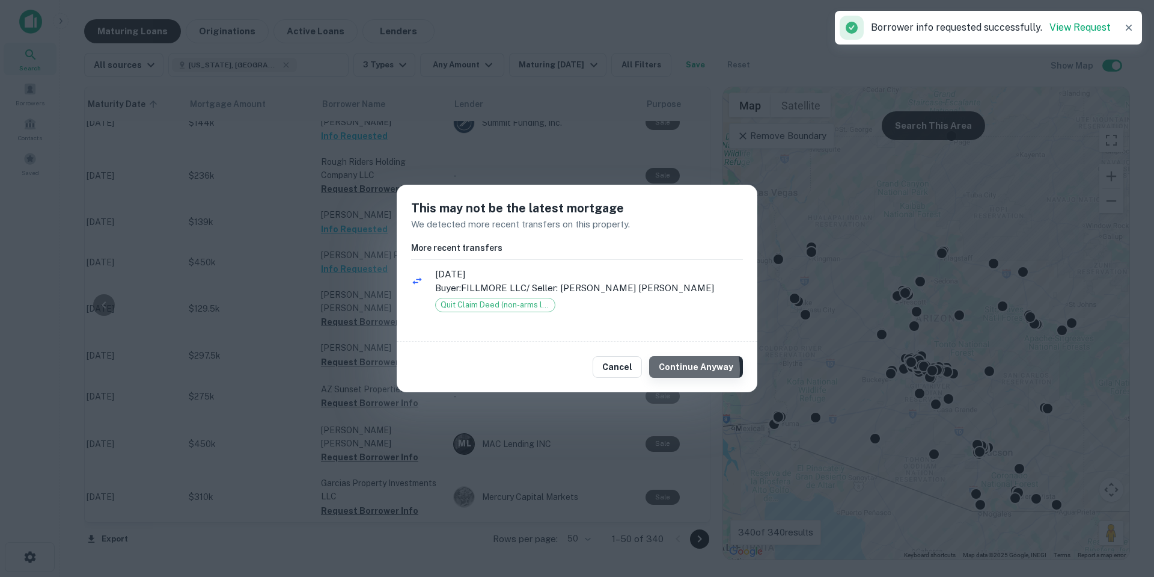
click at [673, 370] on button "Continue Anyway" at bounding box center [696, 367] width 94 height 22
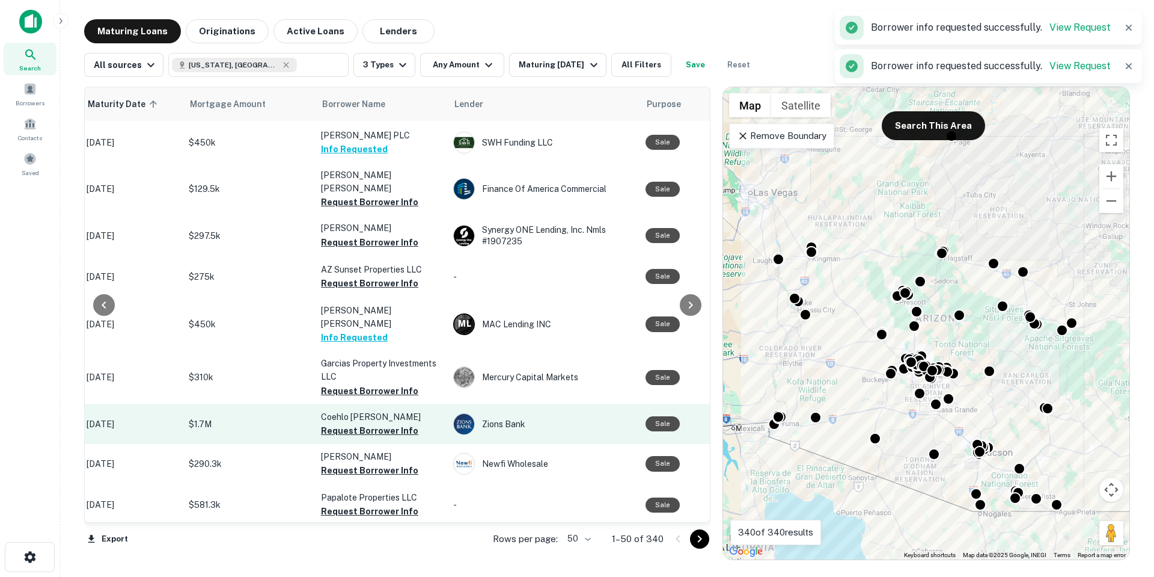
scroll to position [721, 207]
click at [388, 423] on button "Request Borrower Info" at bounding box center [369, 430] width 97 height 14
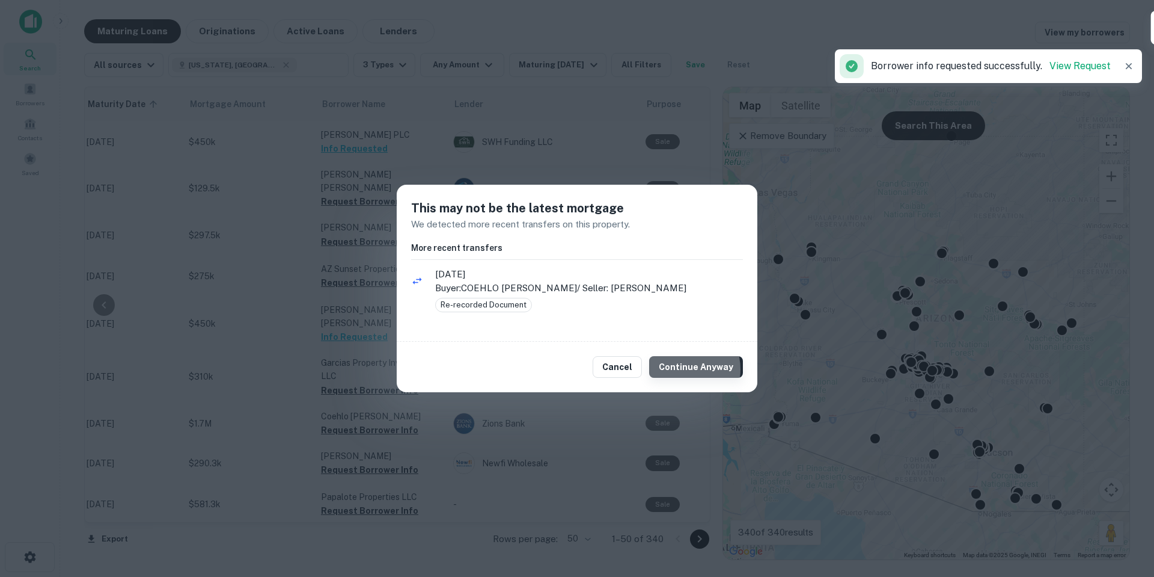
click at [685, 369] on button "Continue Anyway" at bounding box center [696, 367] width 94 height 22
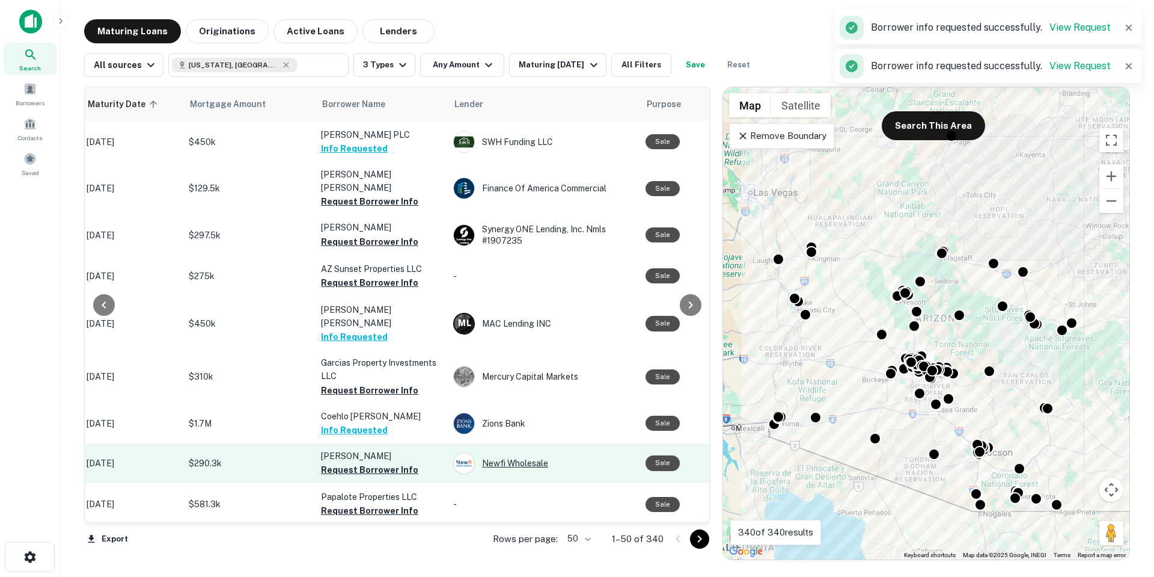
click at [396, 462] on button "Request Borrower Info" at bounding box center [369, 469] width 97 height 14
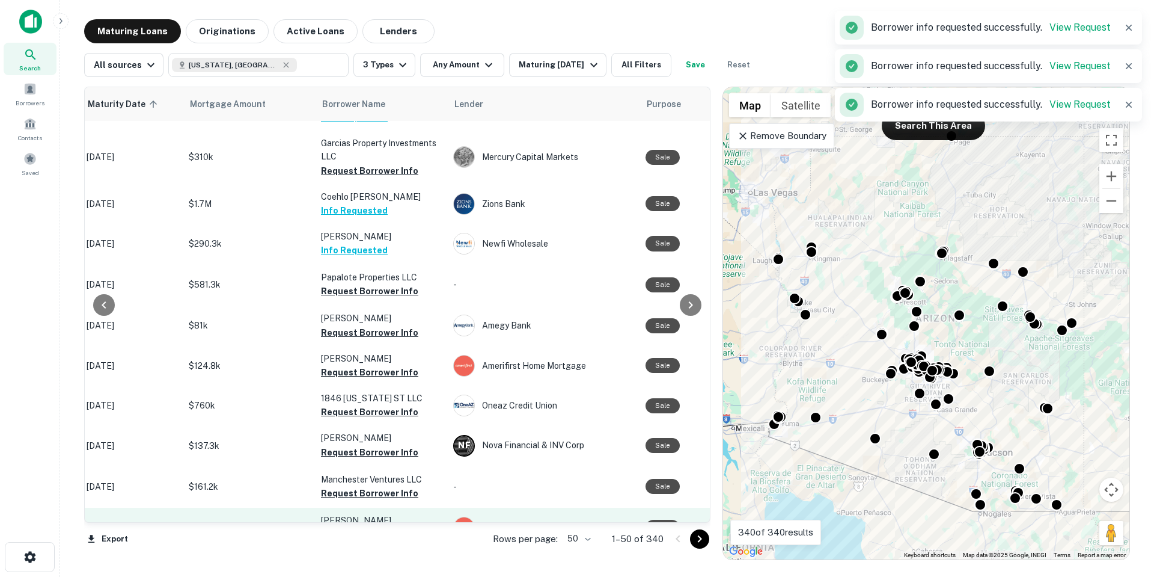
scroll to position [962, 207]
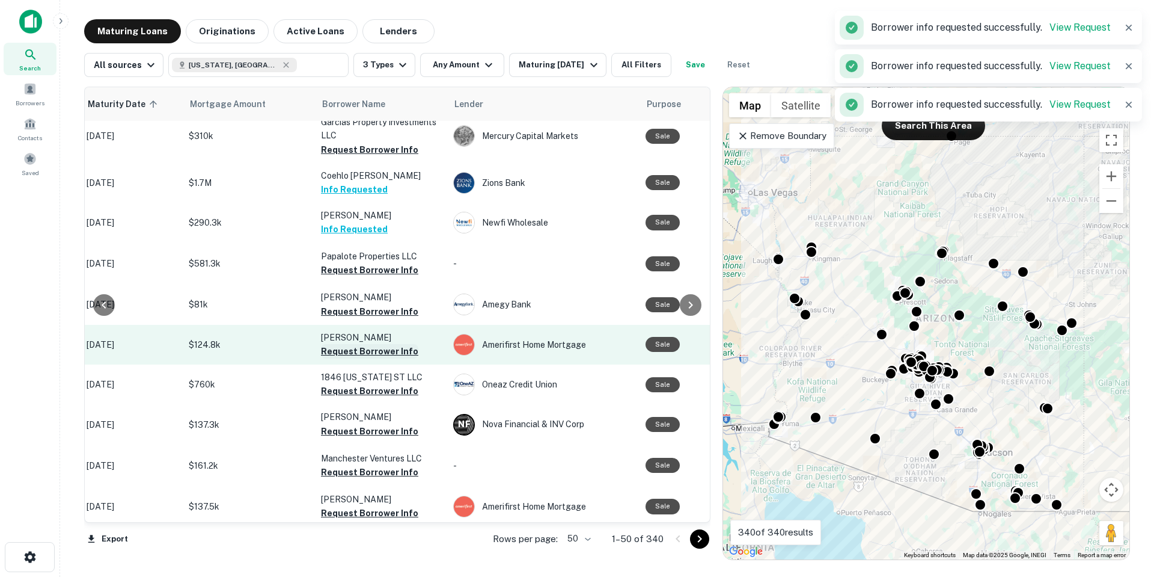
click at [405, 344] on button "Request Borrower Info" at bounding box center [369, 351] width 97 height 14
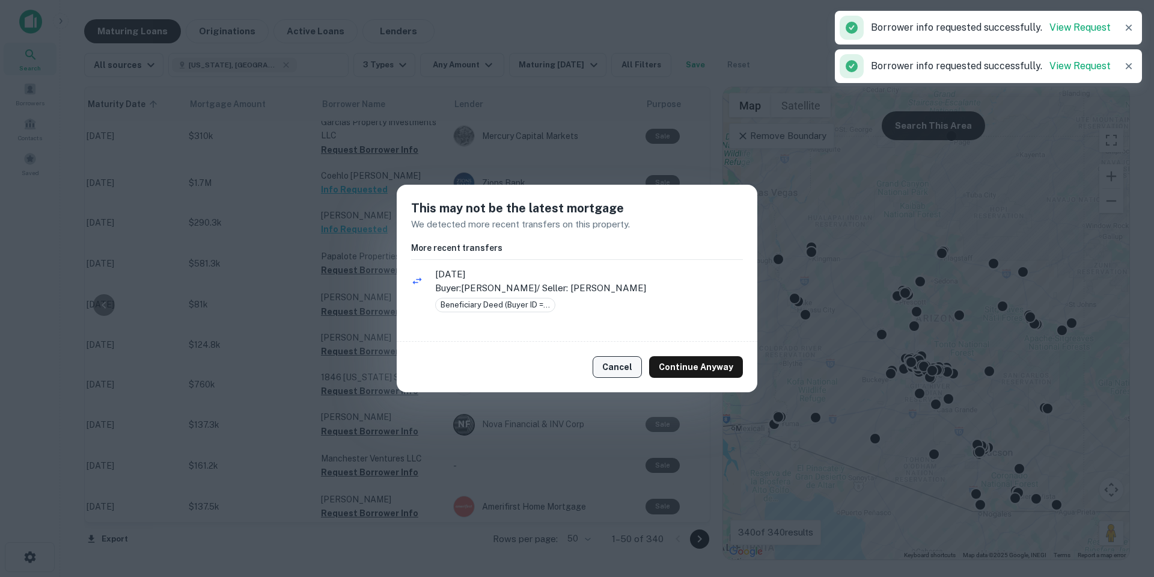
click at [610, 360] on button "Cancel" at bounding box center [617, 367] width 49 height 22
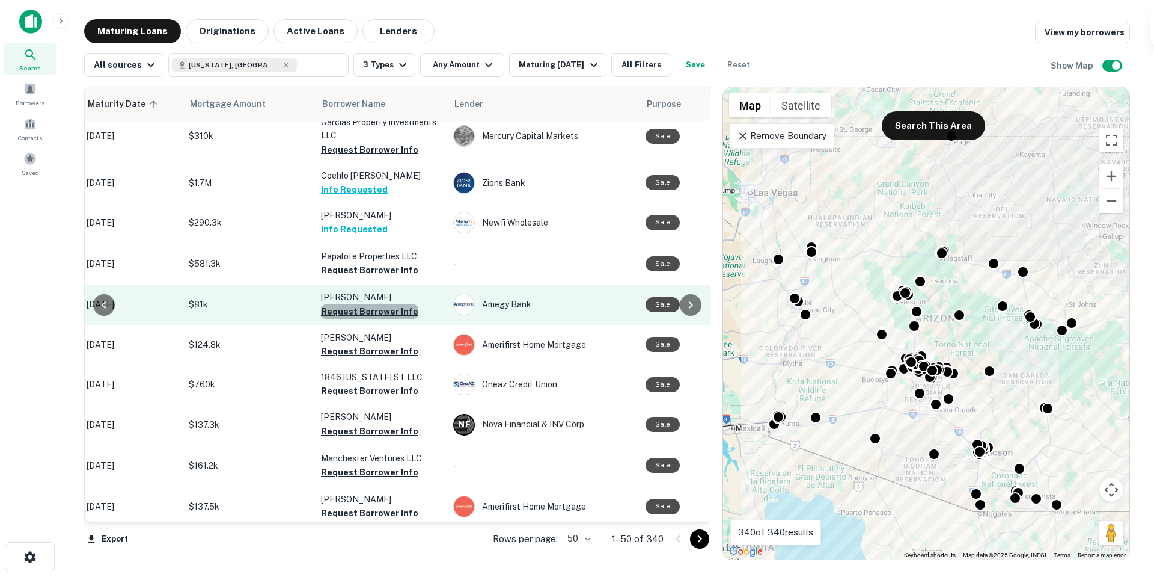
drag, startPoint x: 377, startPoint y: 253, endPoint x: 388, endPoint y: 253, distance: 10.8
click at [377, 304] on button "Request Borrower Info" at bounding box center [369, 311] width 97 height 14
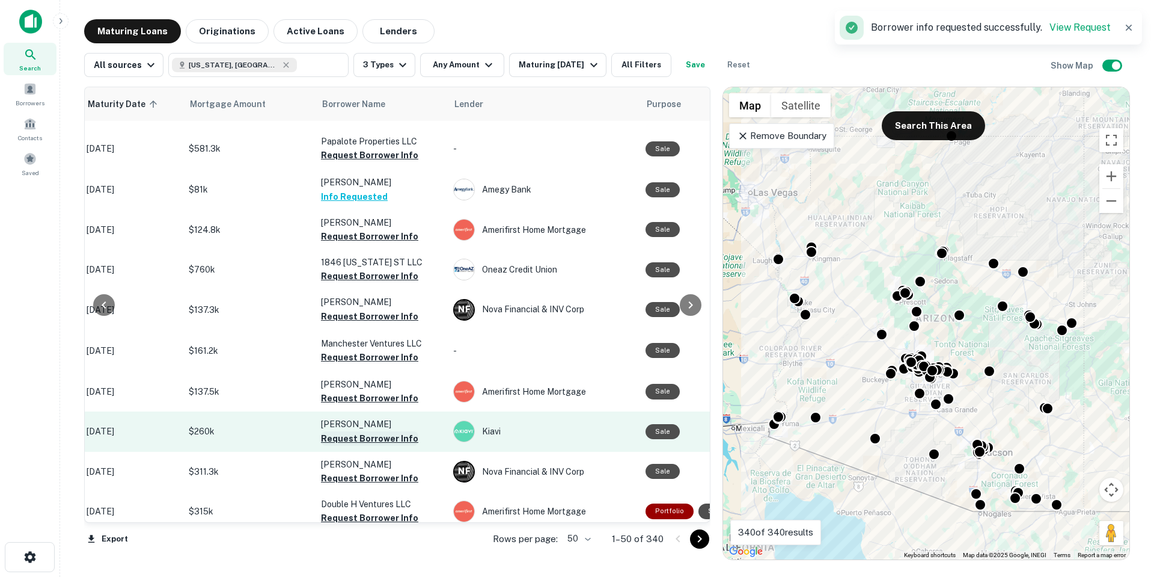
scroll to position [1082, 207]
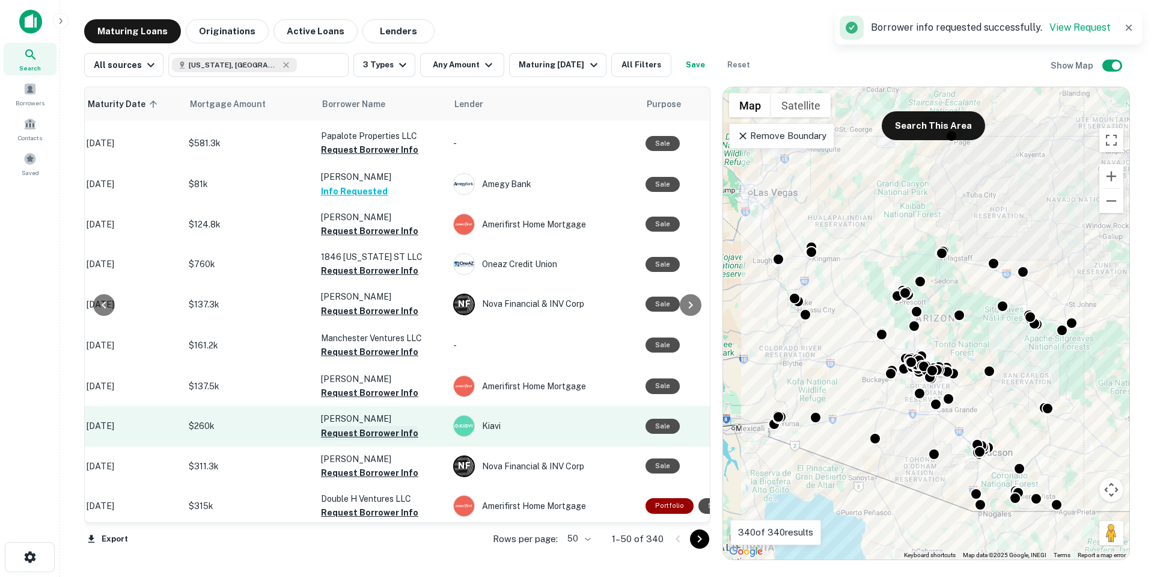
click at [374, 426] on button "Request Borrower Info" at bounding box center [369, 433] width 97 height 14
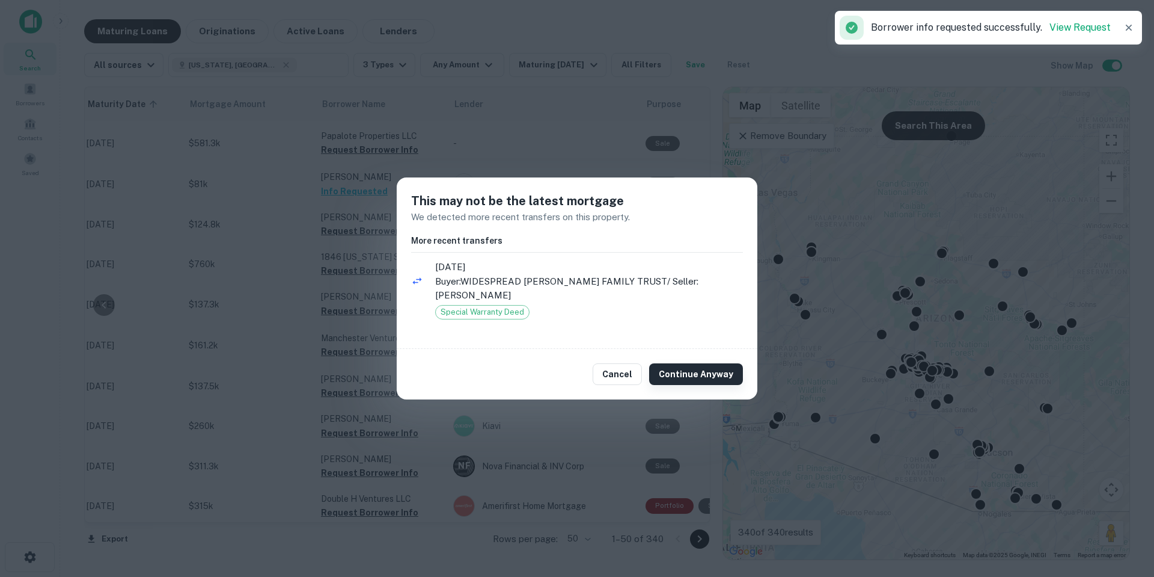
click at [701, 354] on div "Cancel Continue Anyway" at bounding box center [577, 374] width 361 height 51
click at [703, 363] on button "Continue Anyway" at bounding box center [696, 374] width 94 height 22
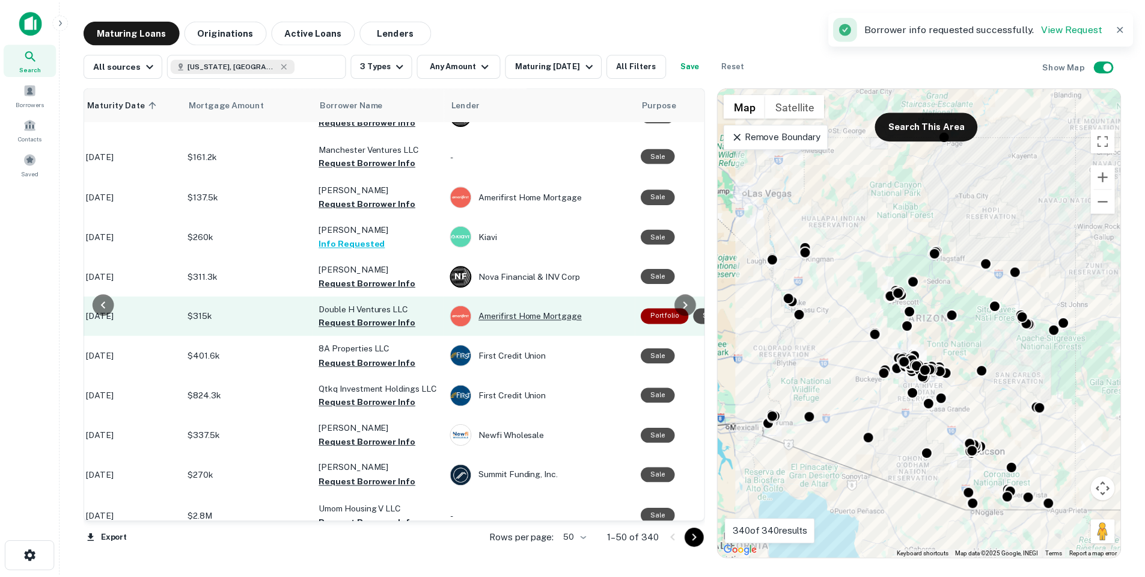
scroll to position [1263, 207]
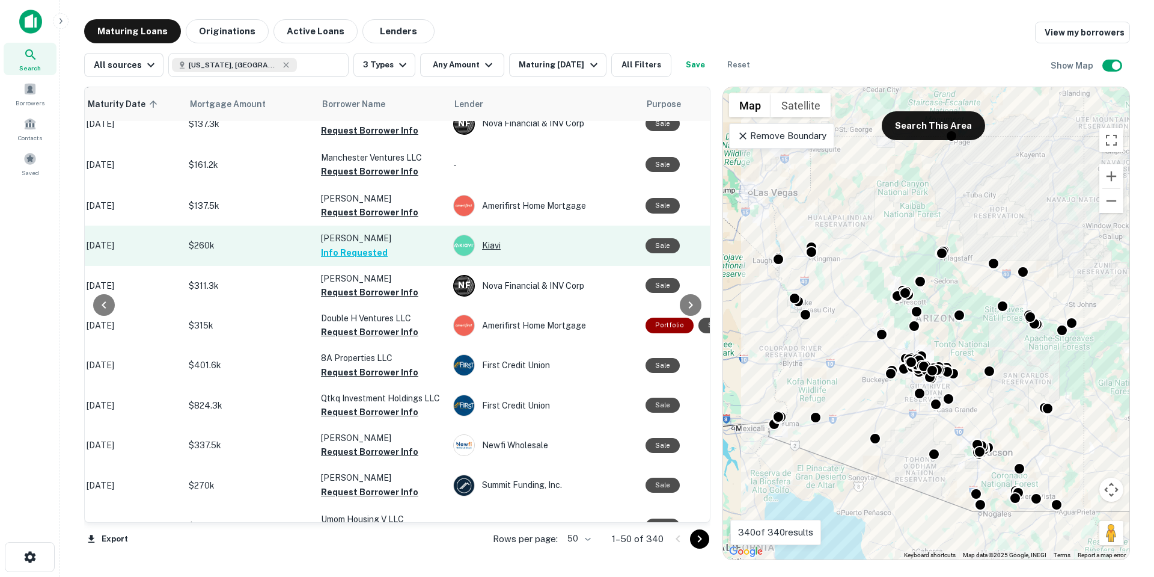
click at [467, 235] on img at bounding box center [464, 245] width 20 height 20
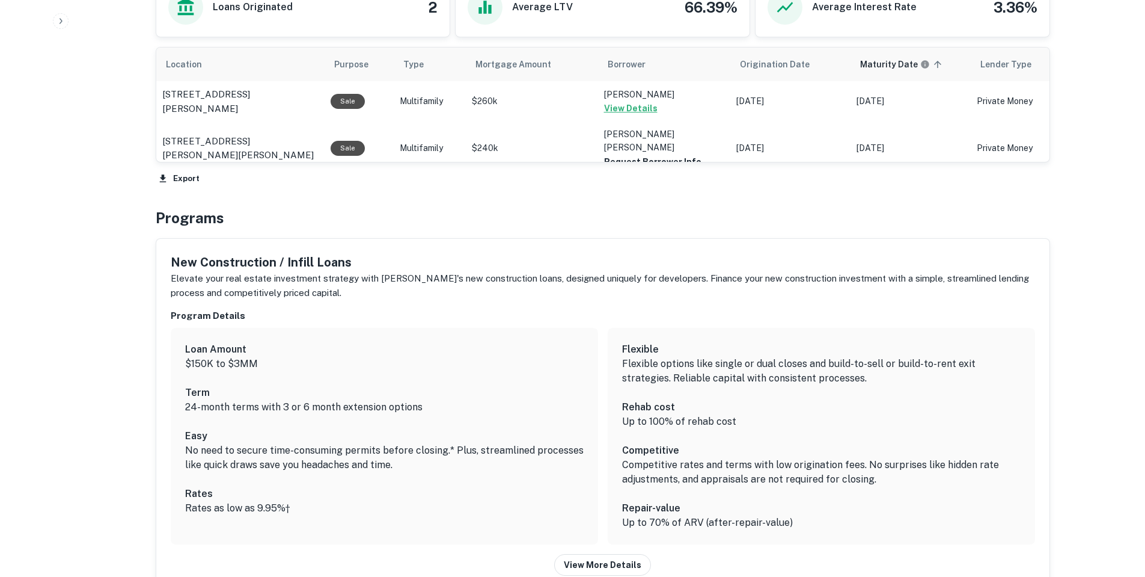
scroll to position [541, 0]
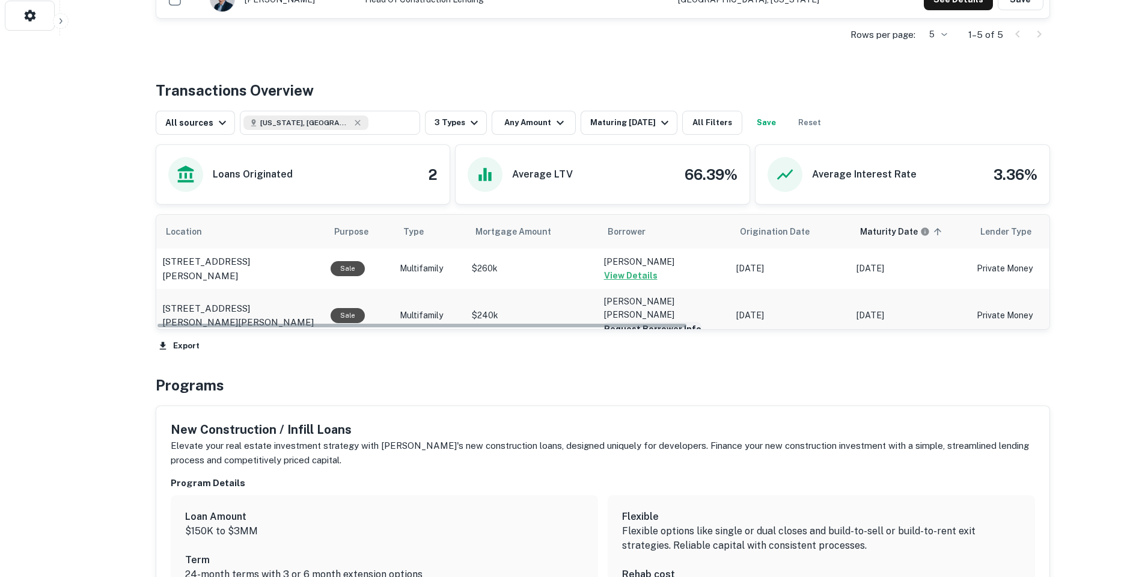
click at [686, 322] on button "Request Borrower Info" at bounding box center [652, 329] width 97 height 14
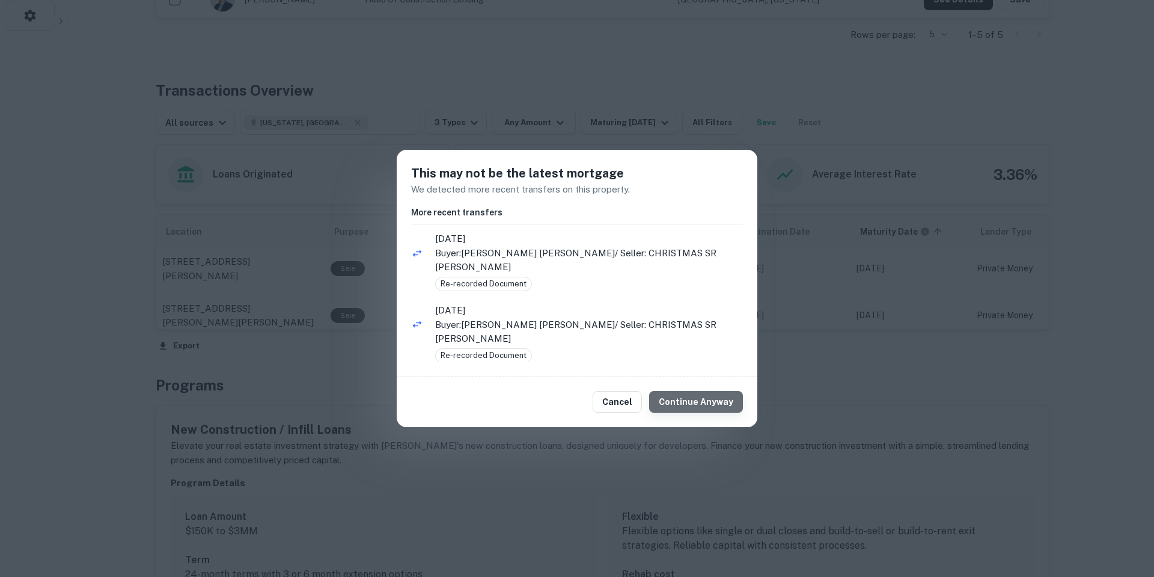
click at [715, 399] on button "Continue Anyway" at bounding box center [696, 402] width 94 height 22
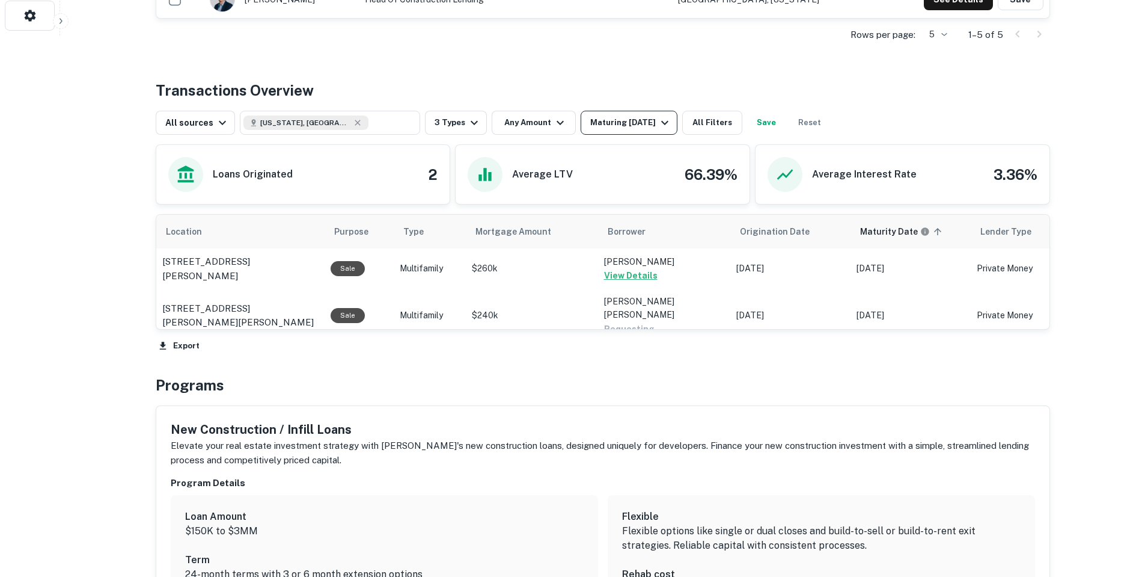
click at [648, 134] on button "Maturing [DATE]" at bounding box center [629, 123] width 97 height 24
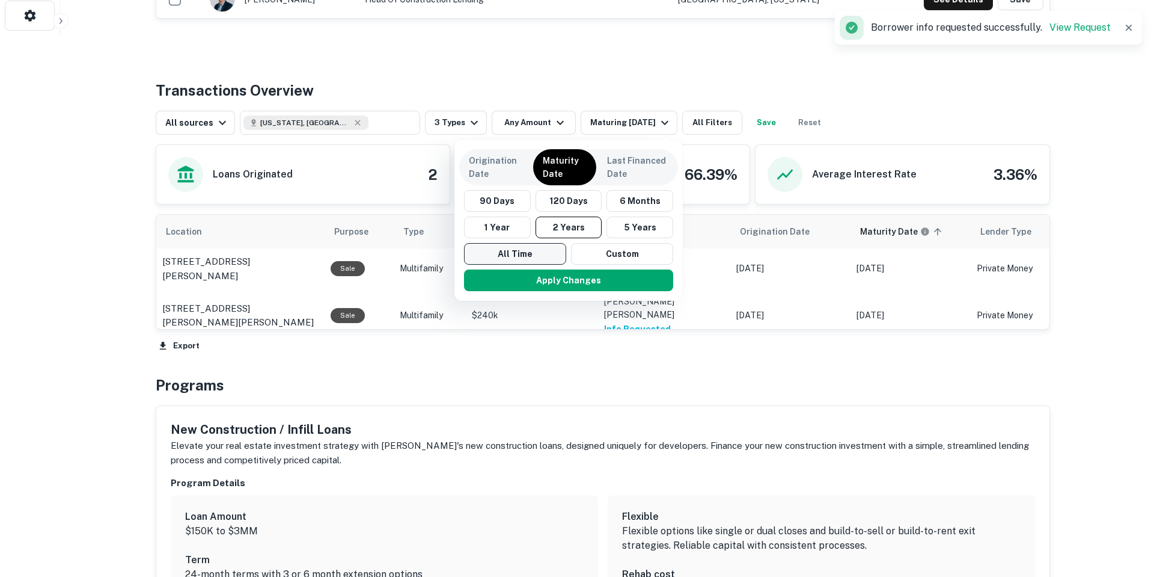
click at [538, 260] on button "All Time" at bounding box center [515, 254] width 102 height 22
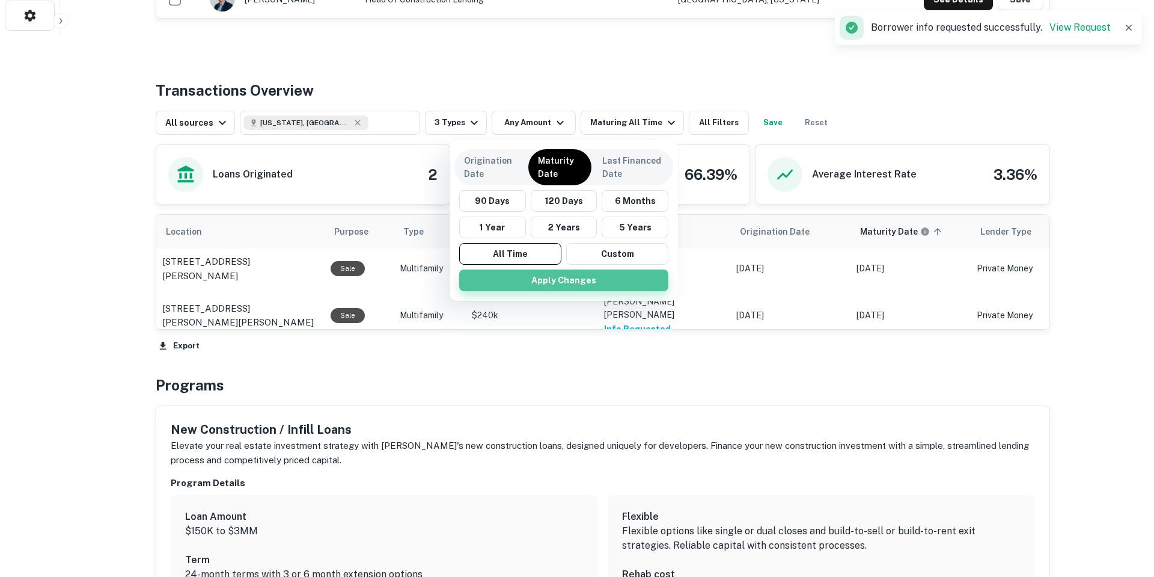
click at [572, 286] on button "Apply Changes" at bounding box center [563, 280] width 209 height 22
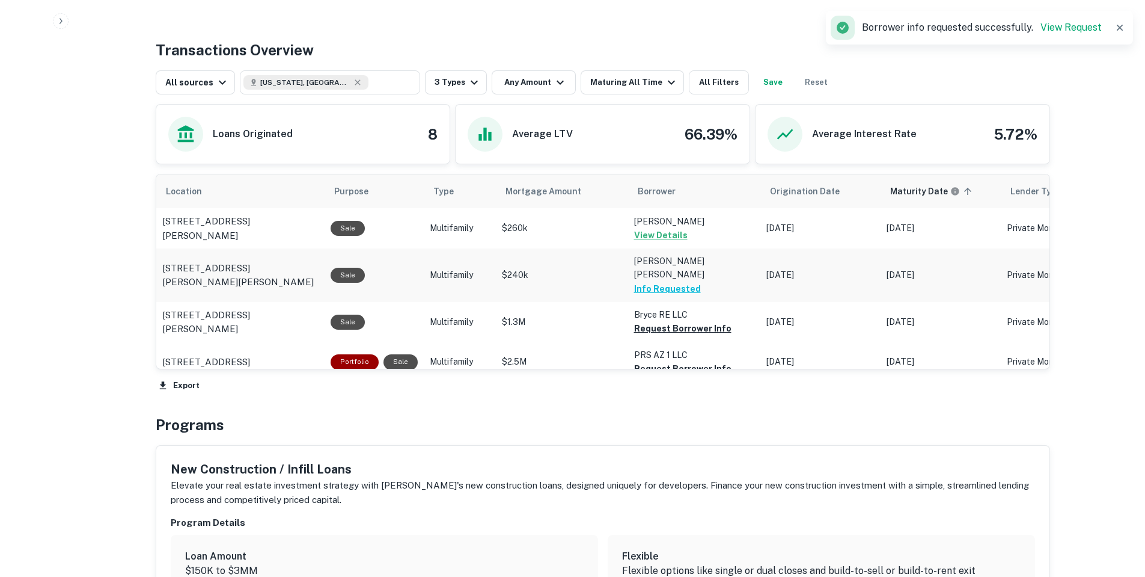
scroll to position [601, 0]
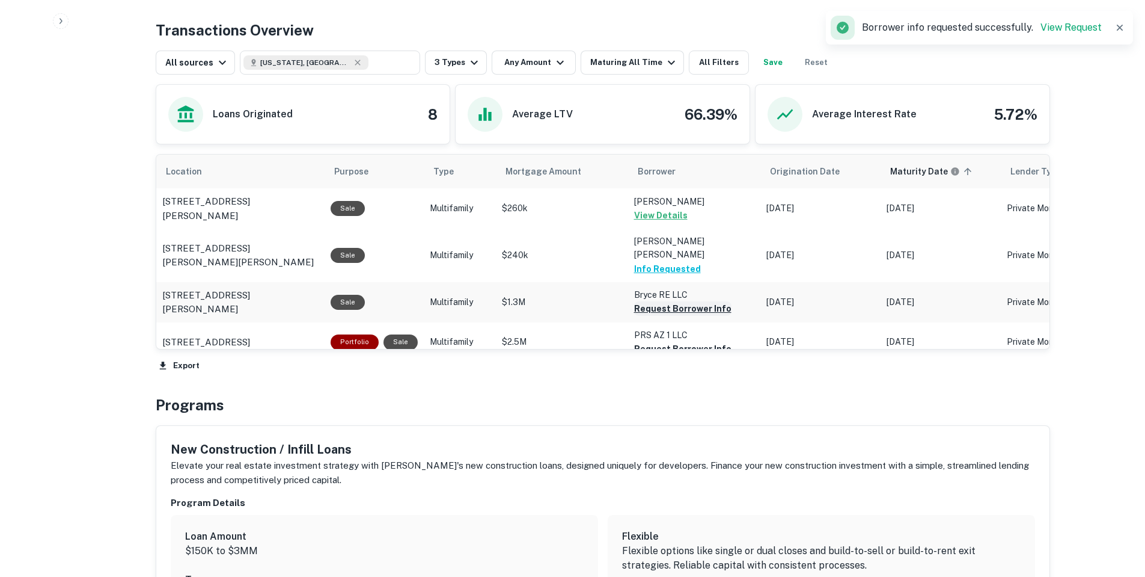
click at [697, 301] on button "Request Borrower Info" at bounding box center [682, 308] width 97 height 14
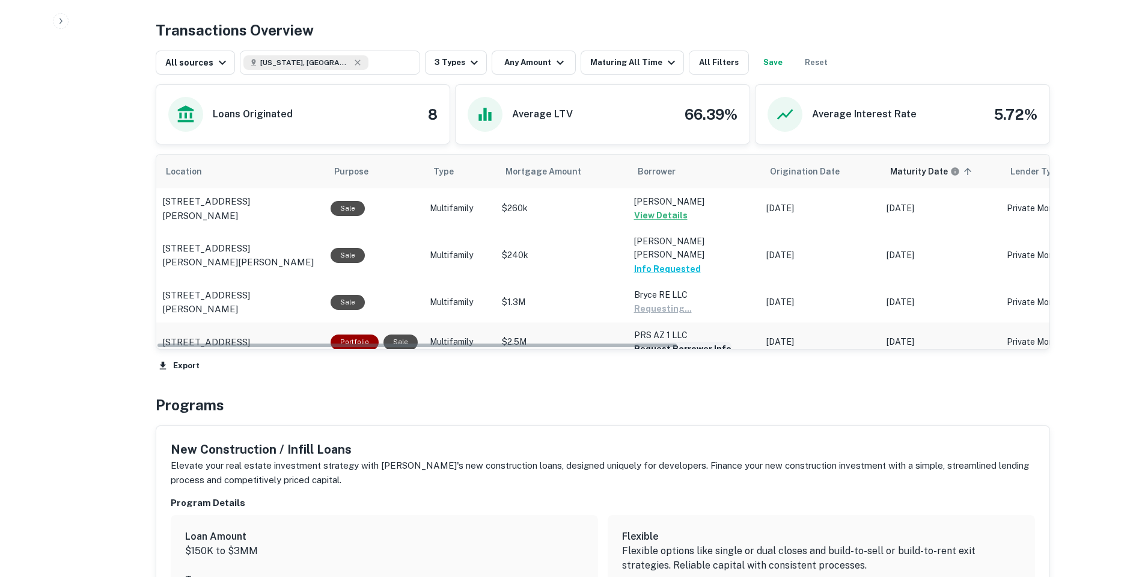
click at [699, 341] on button "Request Borrower Info" at bounding box center [682, 348] width 97 height 14
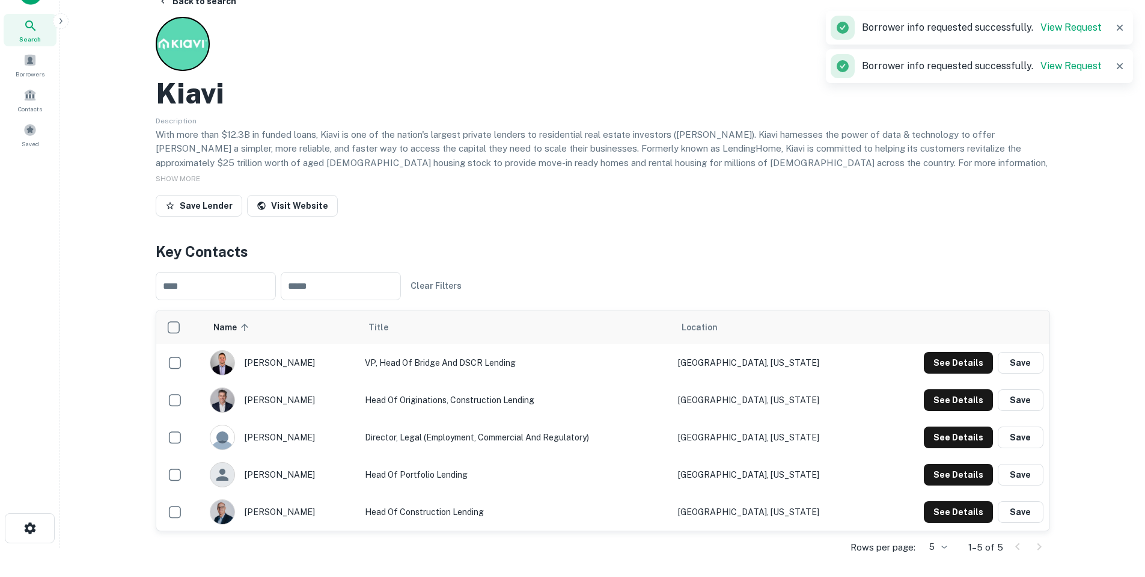
scroll to position [0, 0]
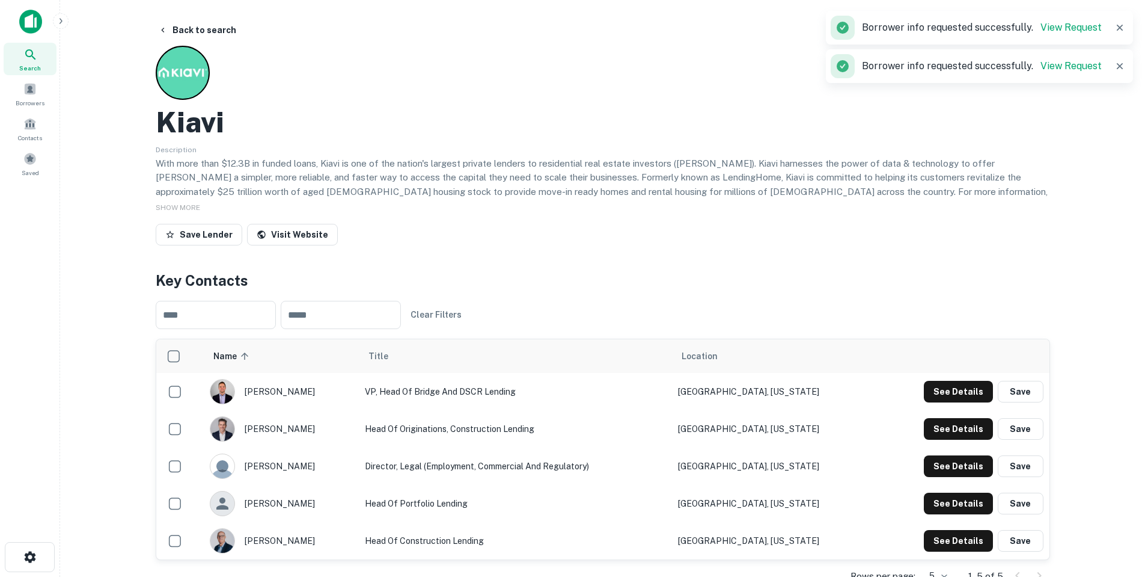
click at [204, 37] on button "Back to search" at bounding box center [197, 30] width 88 height 22
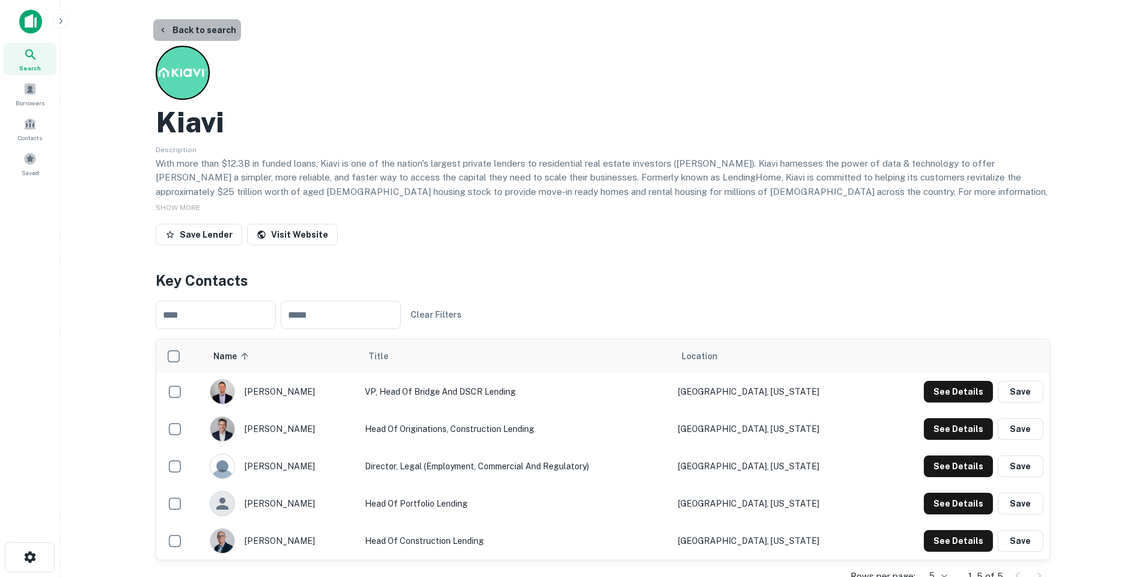
click at [203, 30] on button "Back to search" at bounding box center [197, 30] width 88 height 22
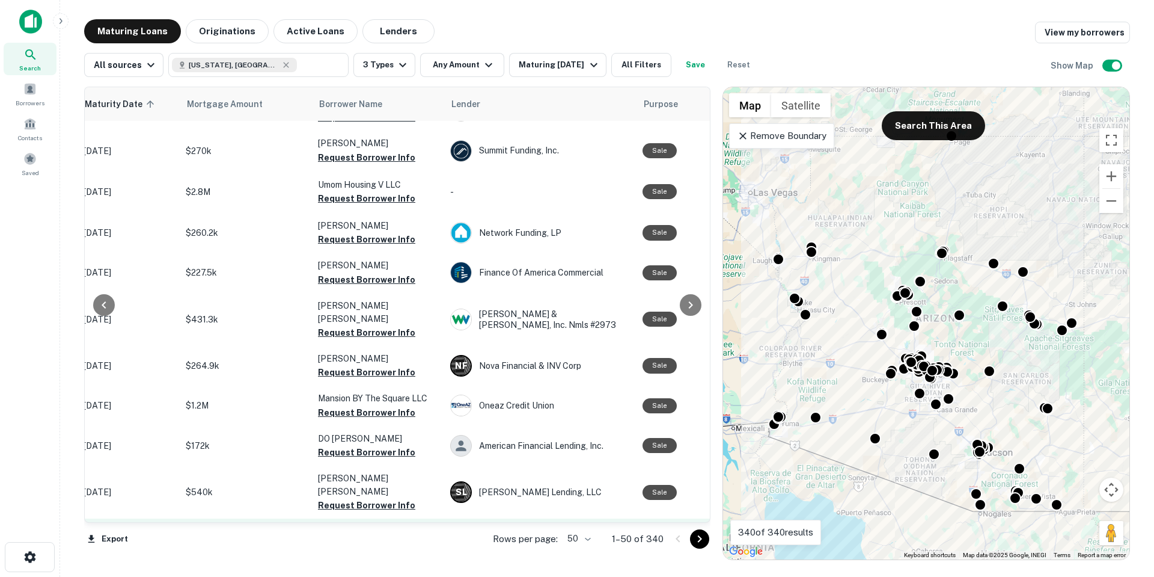
scroll to position [1652, 210]
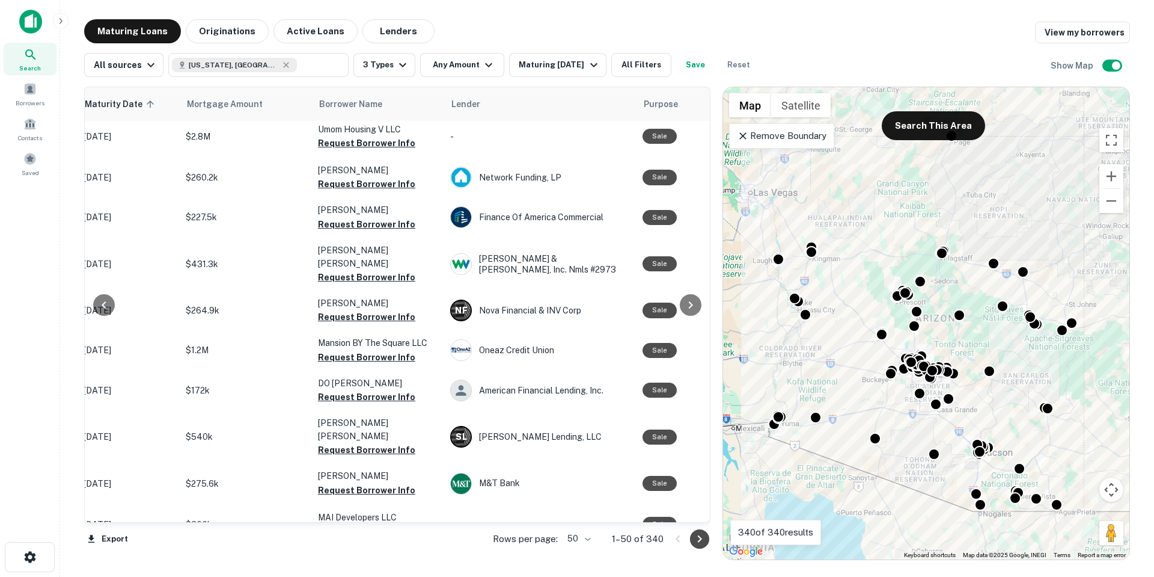
click at [699, 545] on icon "Go to next page" at bounding box center [700, 538] width 14 height 14
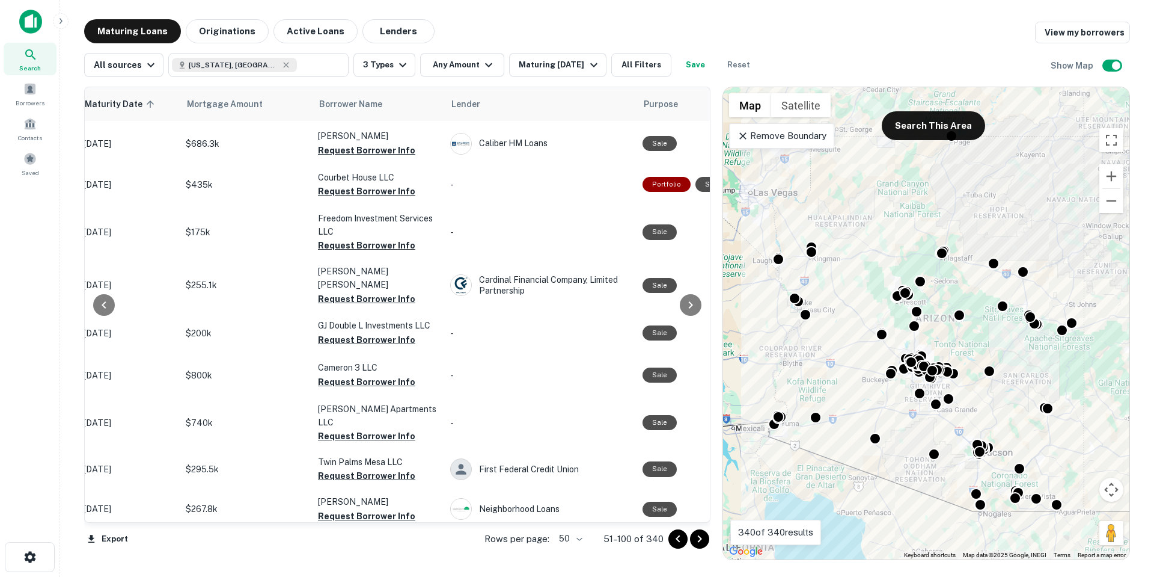
scroll to position [0, 210]
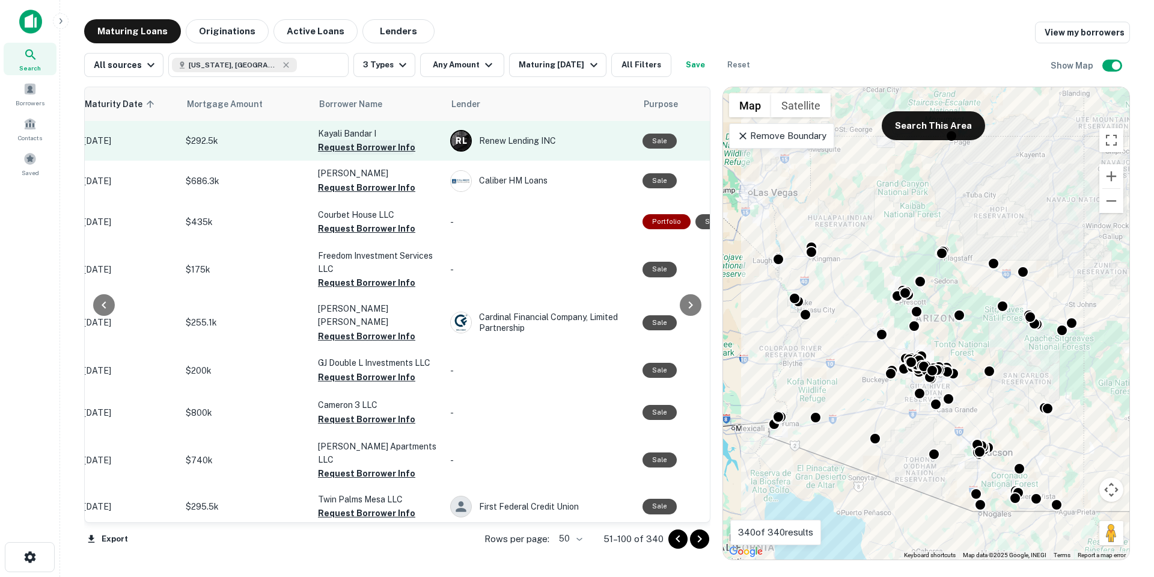
click at [373, 148] on button "Request Borrower Info" at bounding box center [366, 147] width 97 height 14
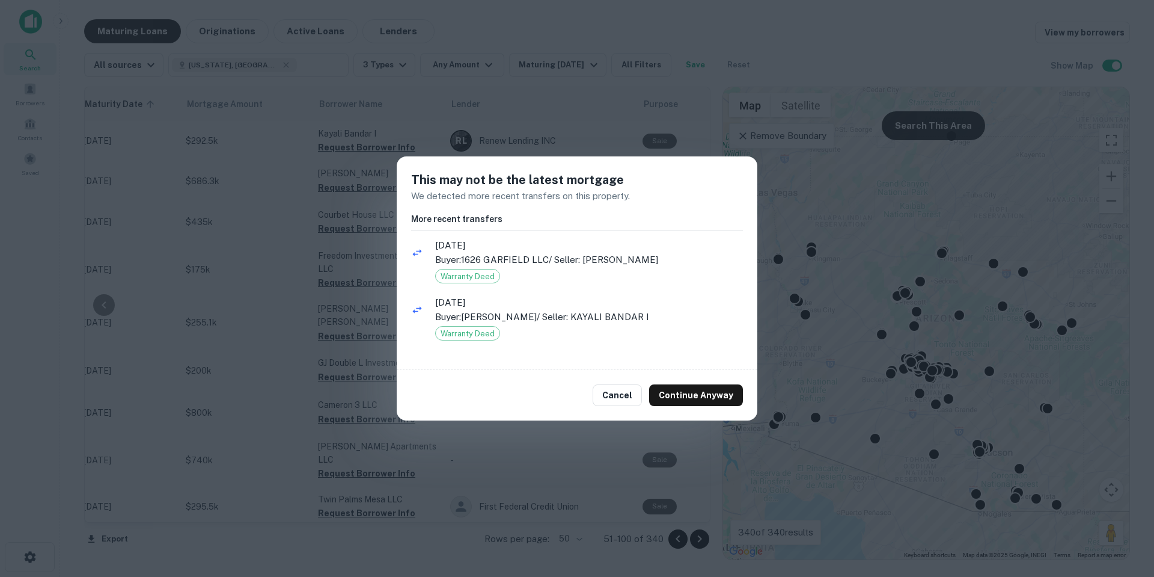
click at [683, 383] on div "Cancel Continue Anyway" at bounding box center [577, 395] width 361 height 51
drag, startPoint x: 678, startPoint y: 397, endPoint x: 673, endPoint y: 393, distance: 6.9
click at [678, 397] on button "Continue Anyway" at bounding box center [696, 395] width 94 height 22
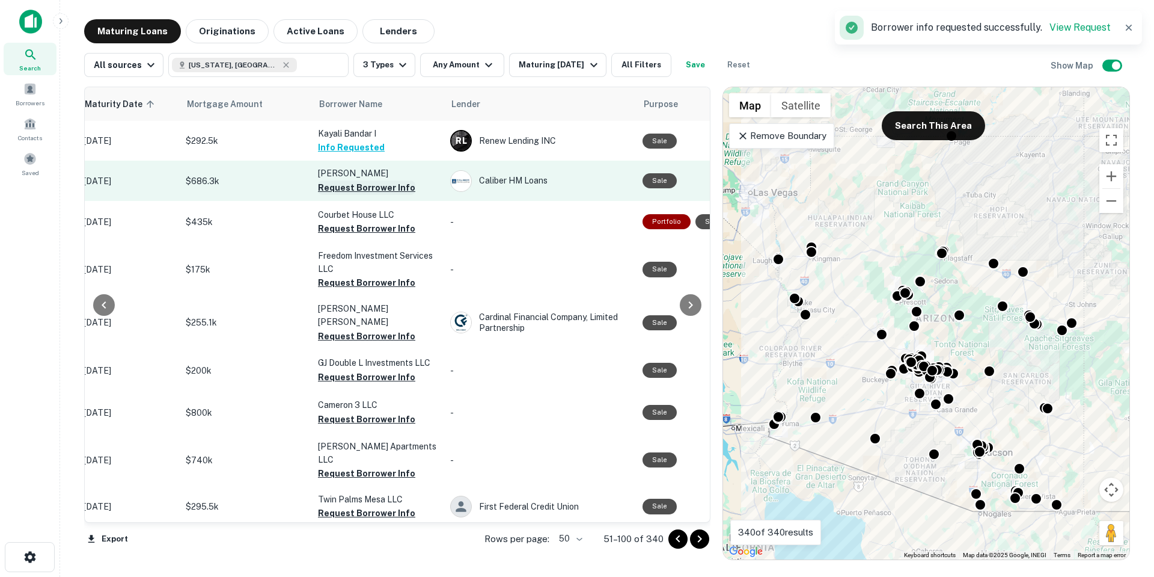
click at [354, 191] on button "Request Borrower Info" at bounding box center [366, 187] width 97 height 14
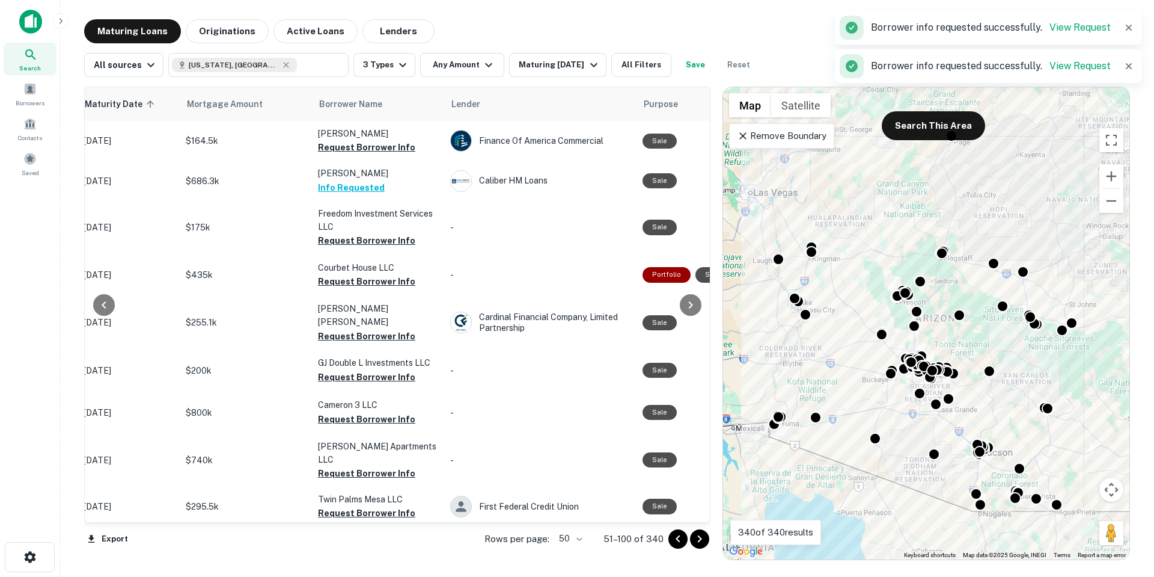
click at [694, 529] on div at bounding box center [689, 538] width 41 height 19
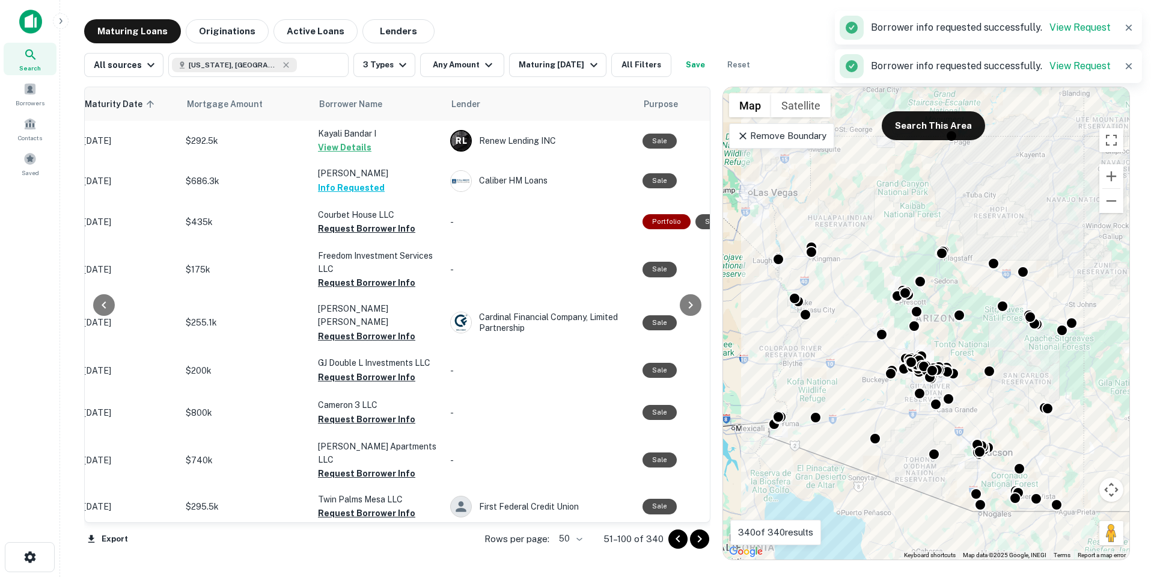
click at [699, 537] on icon "Go to next page" at bounding box center [700, 538] width 14 height 14
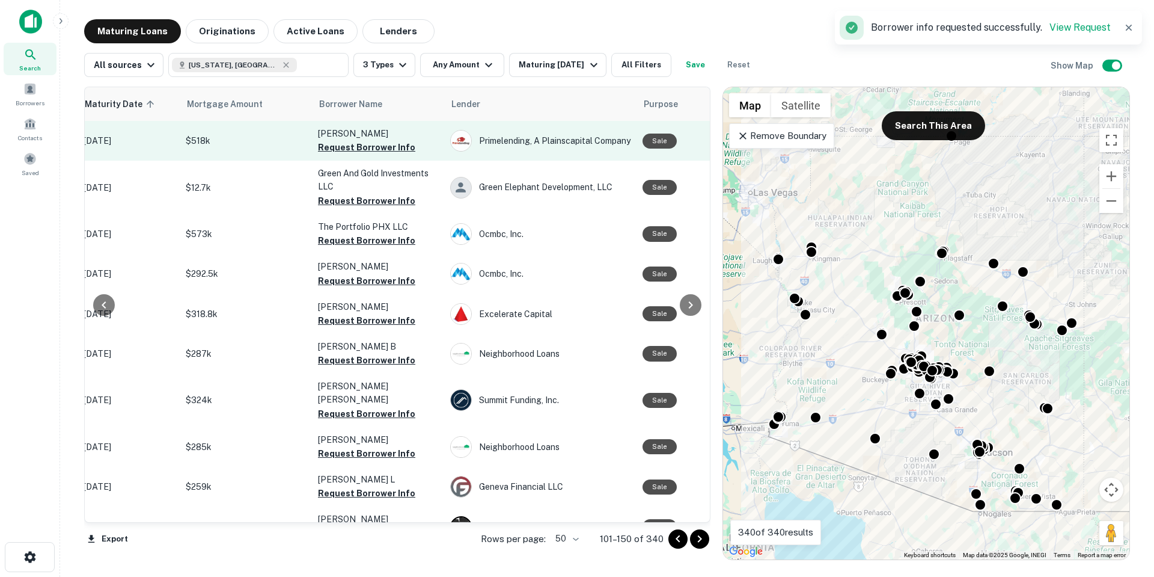
click at [341, 139] on p "[PERSON_NAME]" at bounding box center [378, 133] width 120 height 13
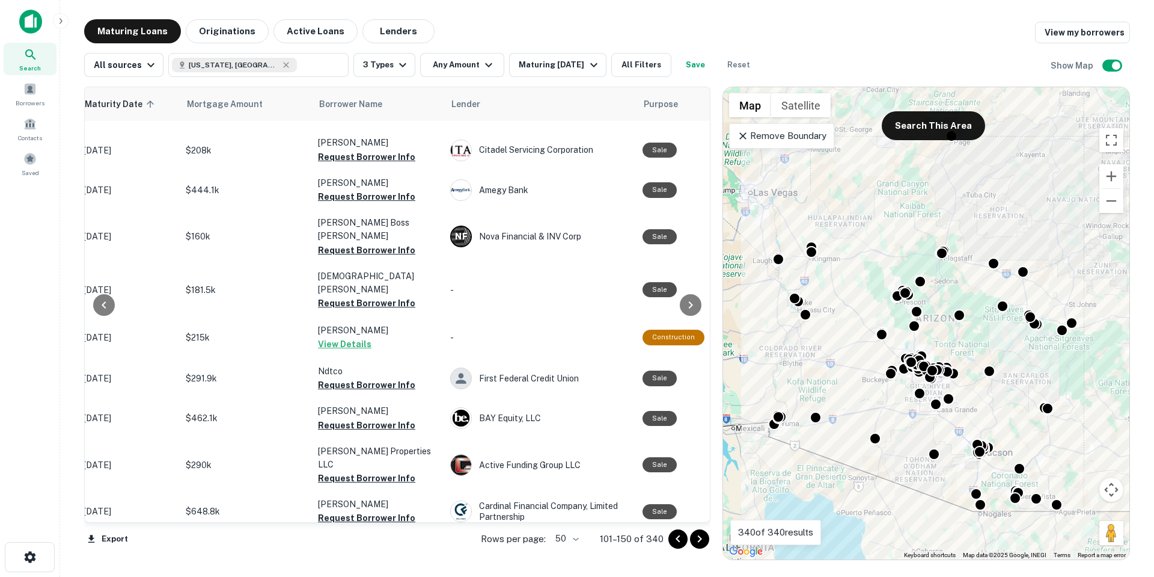
scroll to position [1323, 210]
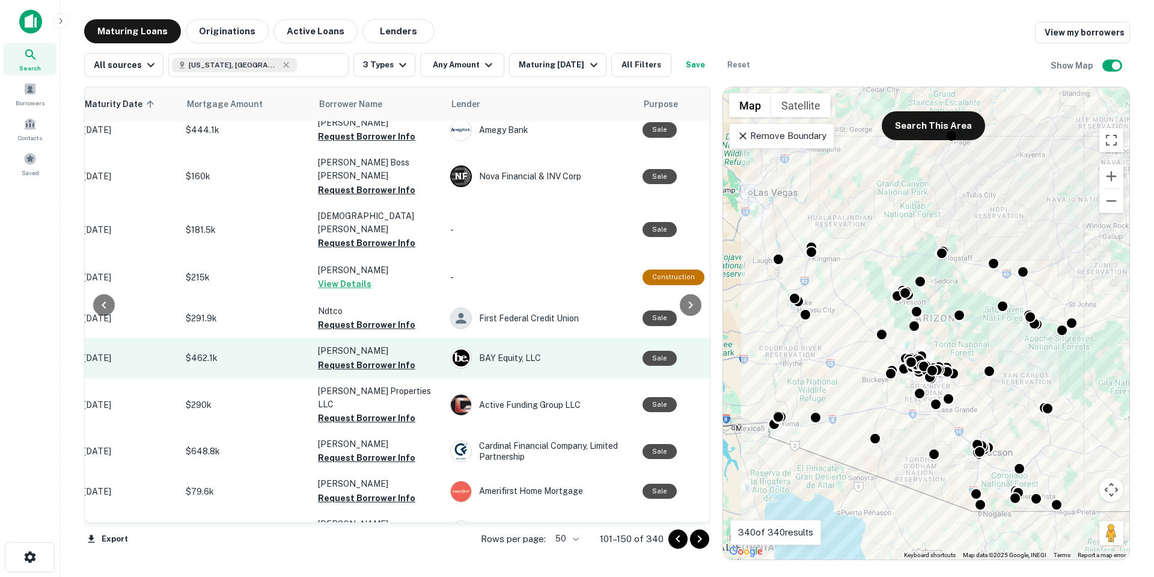
click at [415, 338] on td "[PERSON_NAME] Request Borrower Info" at bounding box center [378, 358] width 132 height 40
click at [387, 358] on button "Request Borrower Info" at bounding box center [366, 365] width 97 height 14
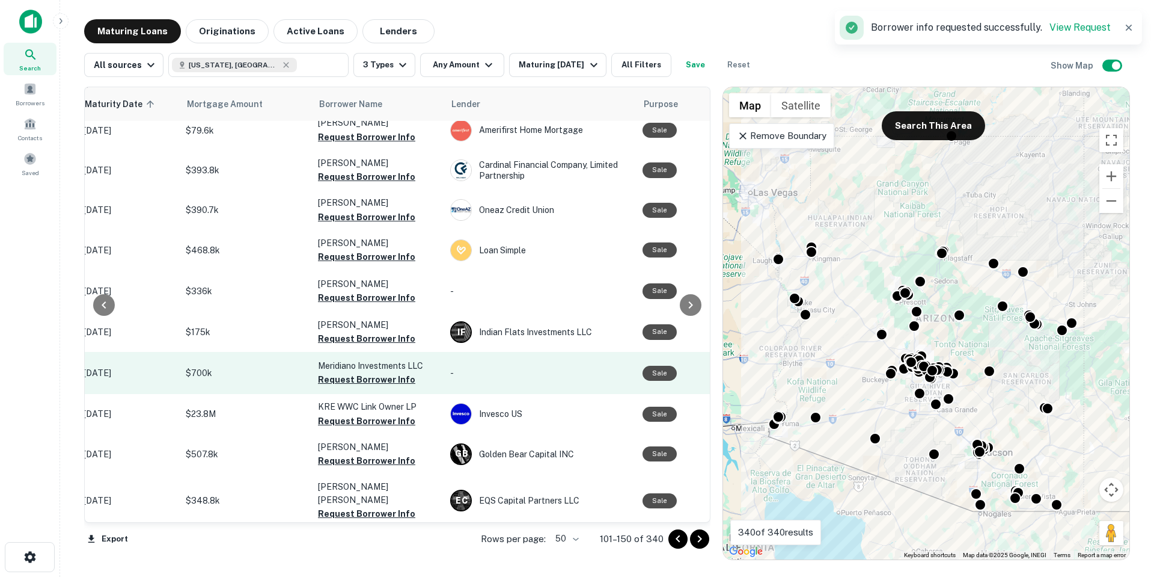
scroll to position [1689, 210]
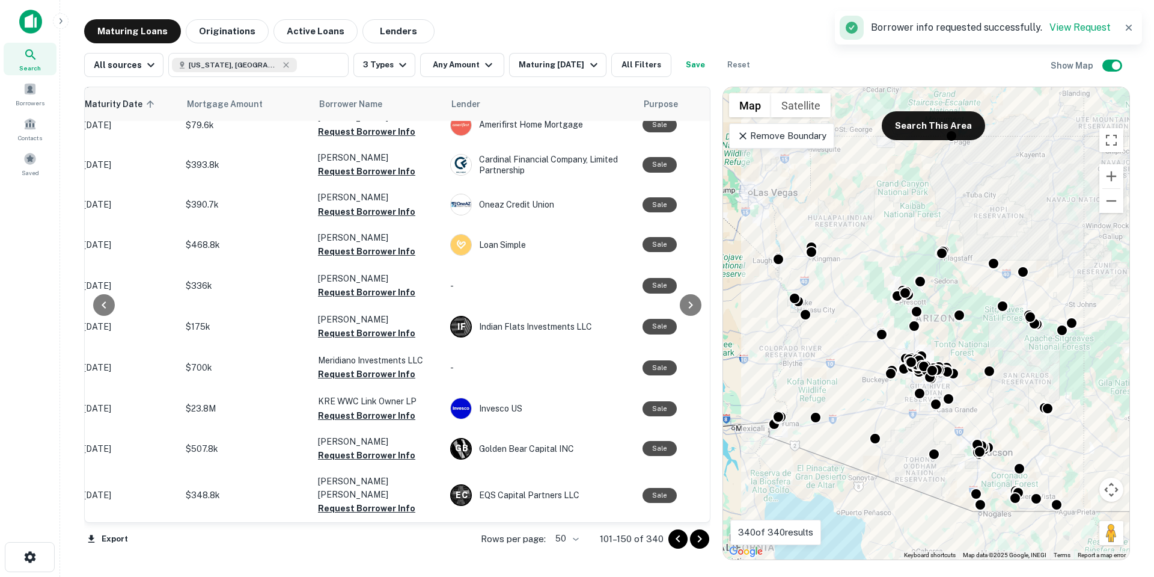
click at [697, 541] on icon "Go to next page" at bounding box center [700, 538] width 14 height 14
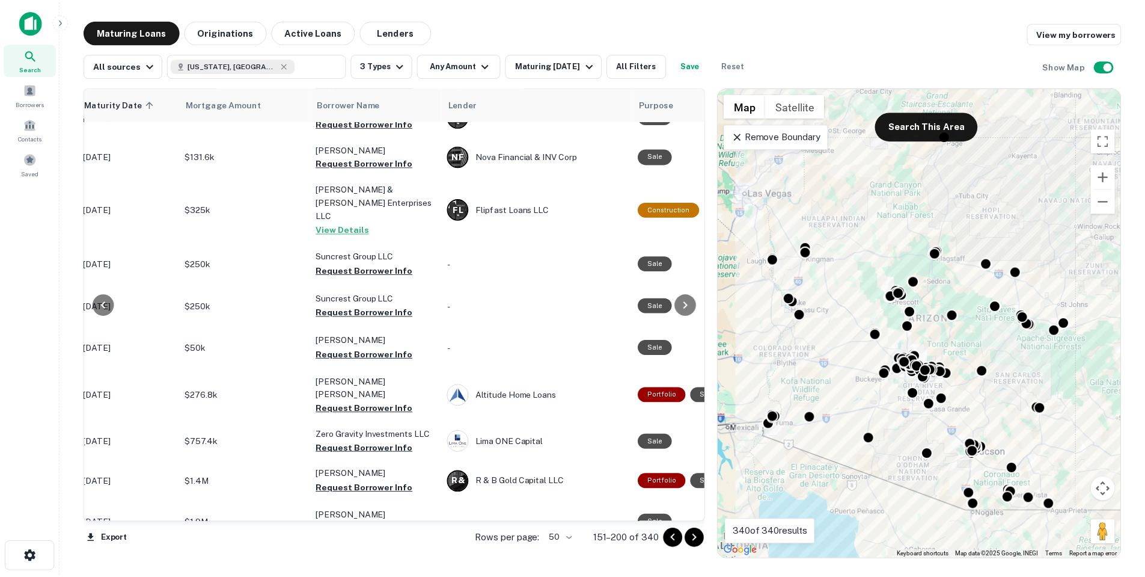
scroll to position [739, 210]
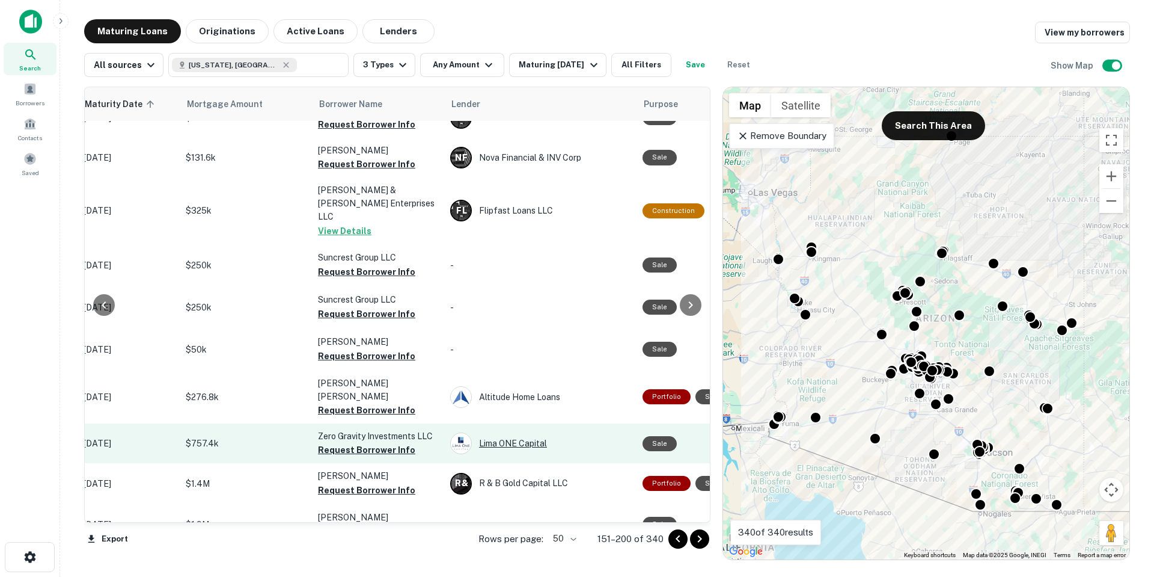
click at [510, 432] on div "Lima ONE Capital" at bounding box center [540, 443] width 180 height 22
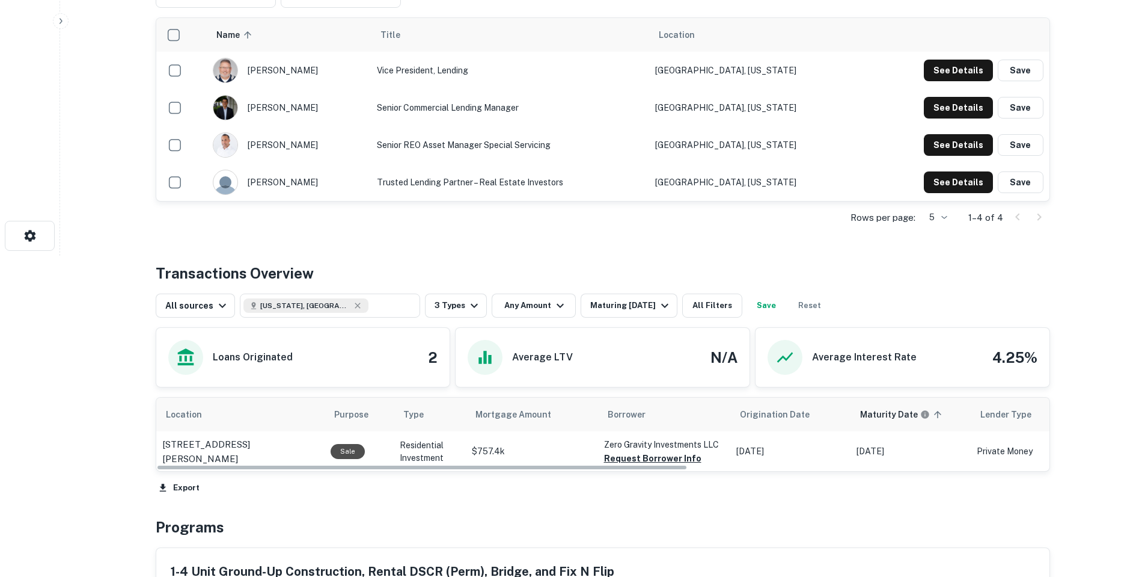
scroll to position [421, 0]
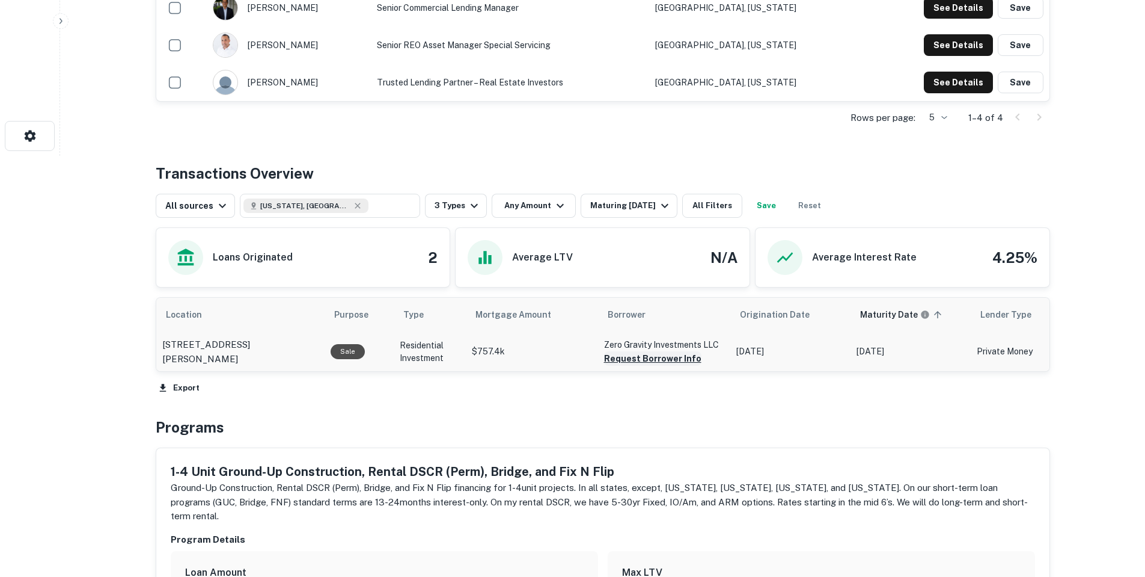
click at [652, 357] on button "Request Borrower Info" at bounding box center [652, 358] width 97 height 14
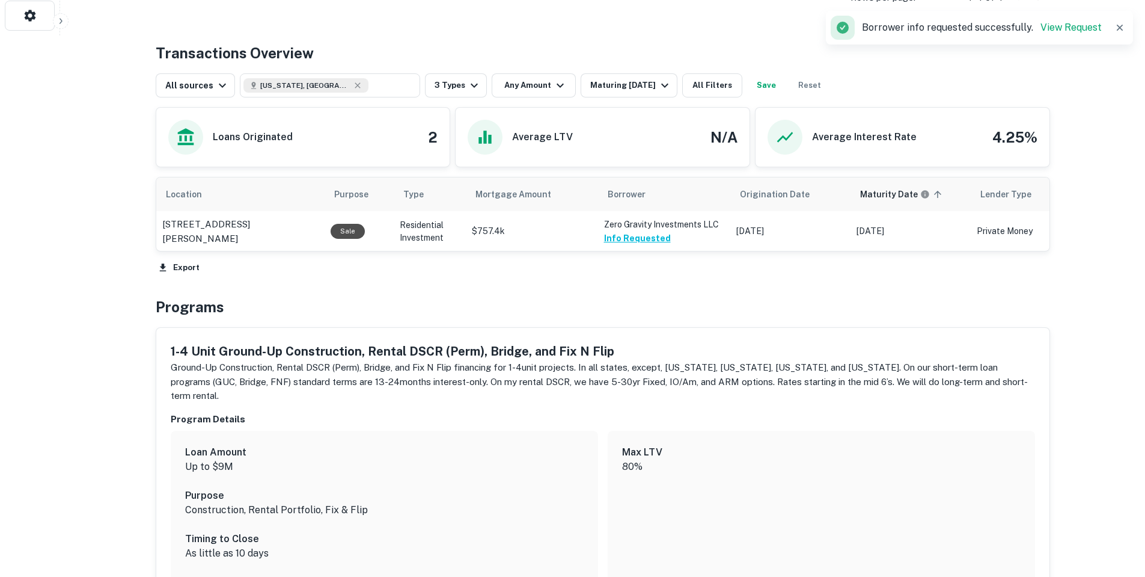
scroll to position [740, 0]
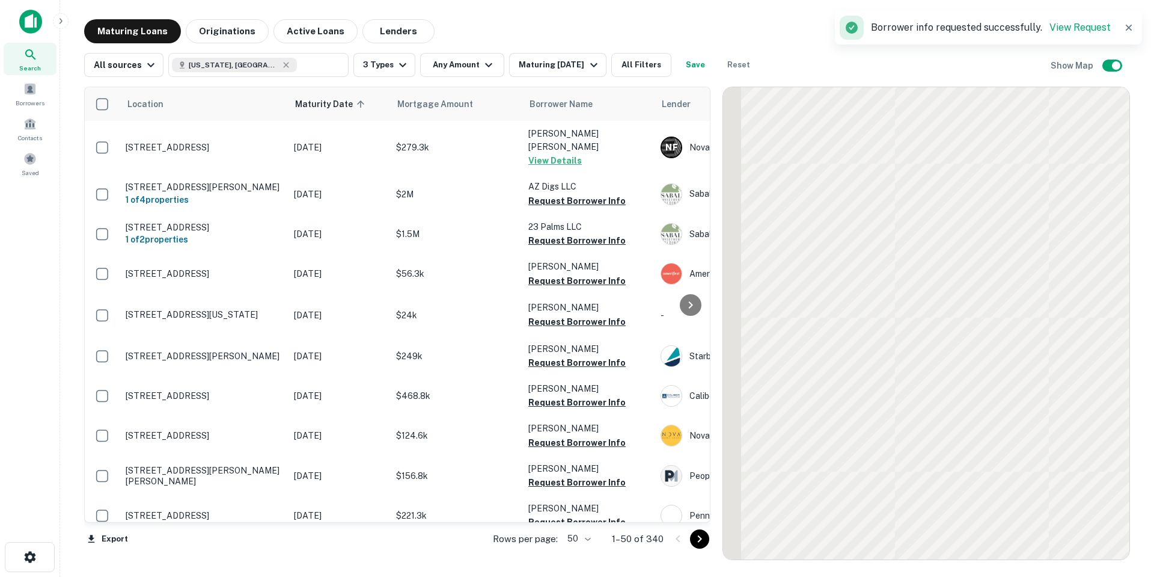
scroll to position [739, 0]
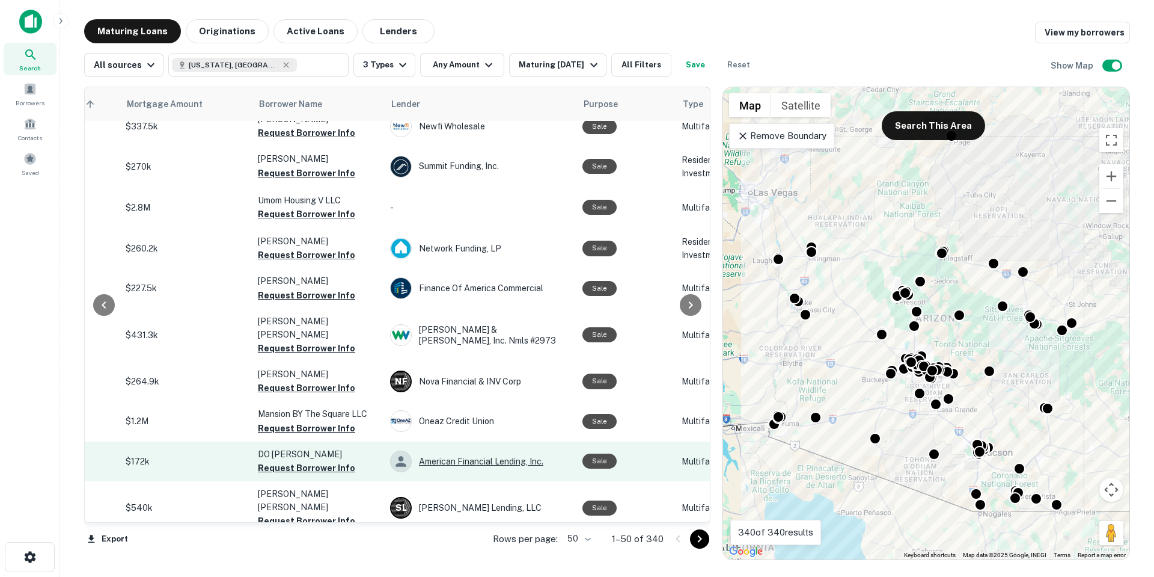
scroll to position [1652, 271]
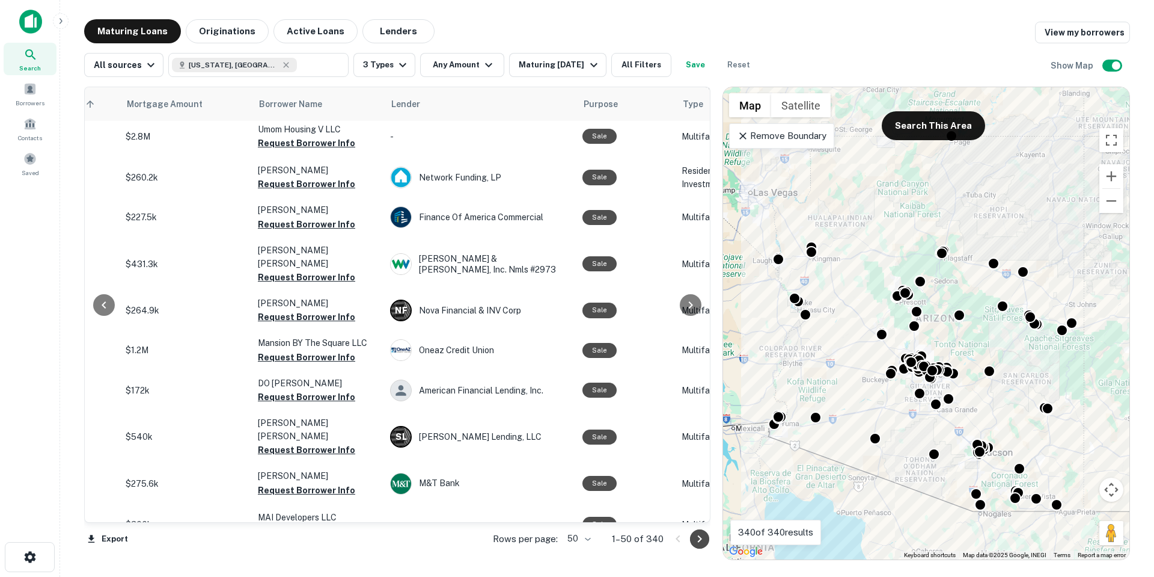
click at [702, 537] on icon "Go to next page" at bounding box center [700, 538] width 14 height 14
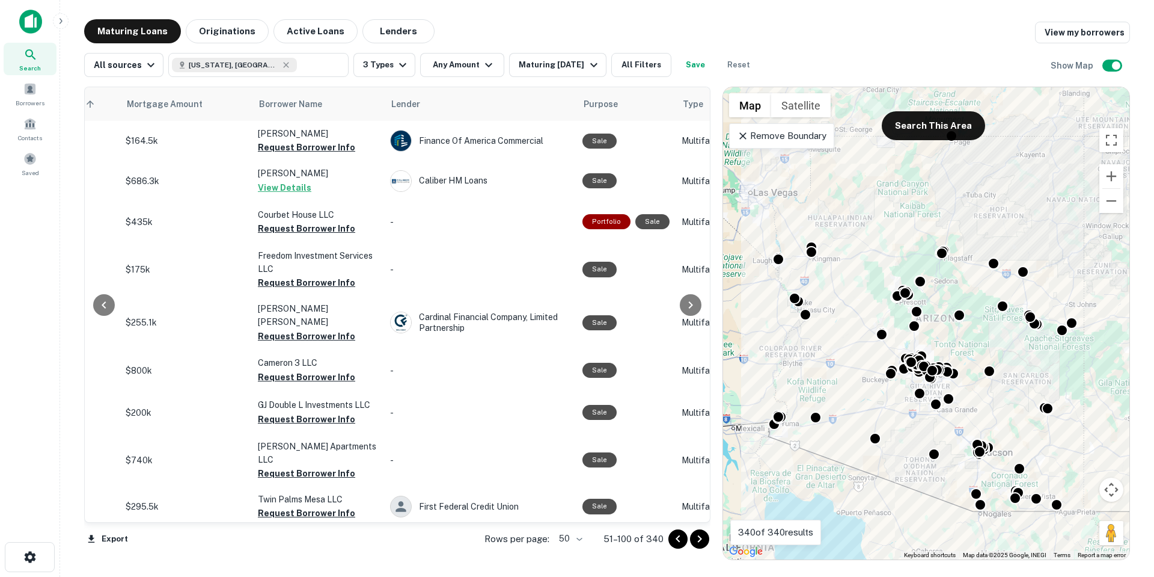
scroll to position [240, 271]
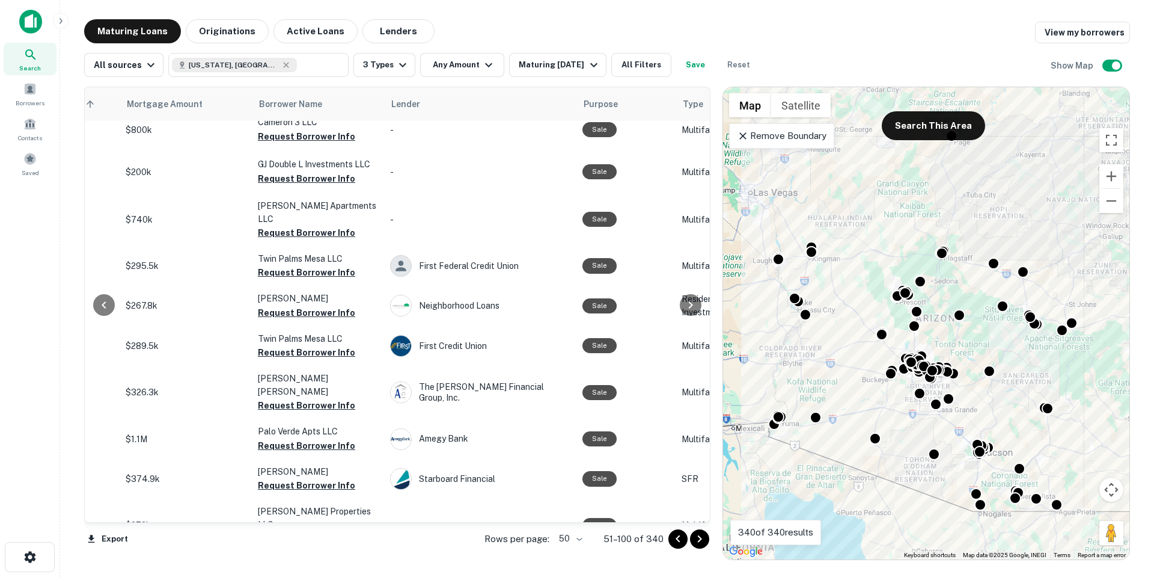
click at [699, 537] on icon "Go to next page" at bounding box center [700, 538] width 14 height 14
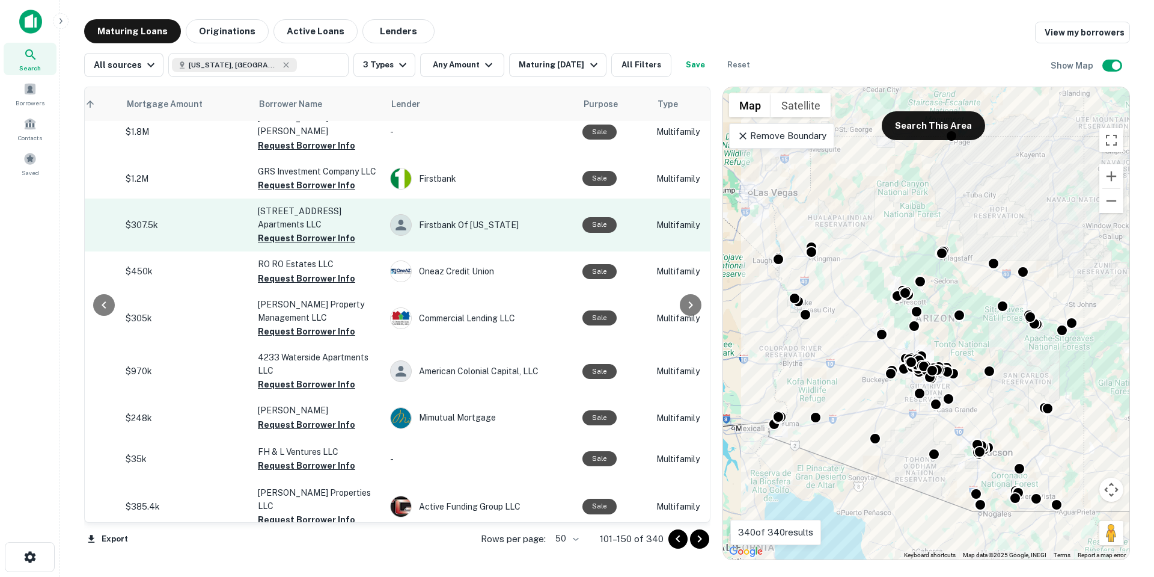
scroll to position [721, 271]
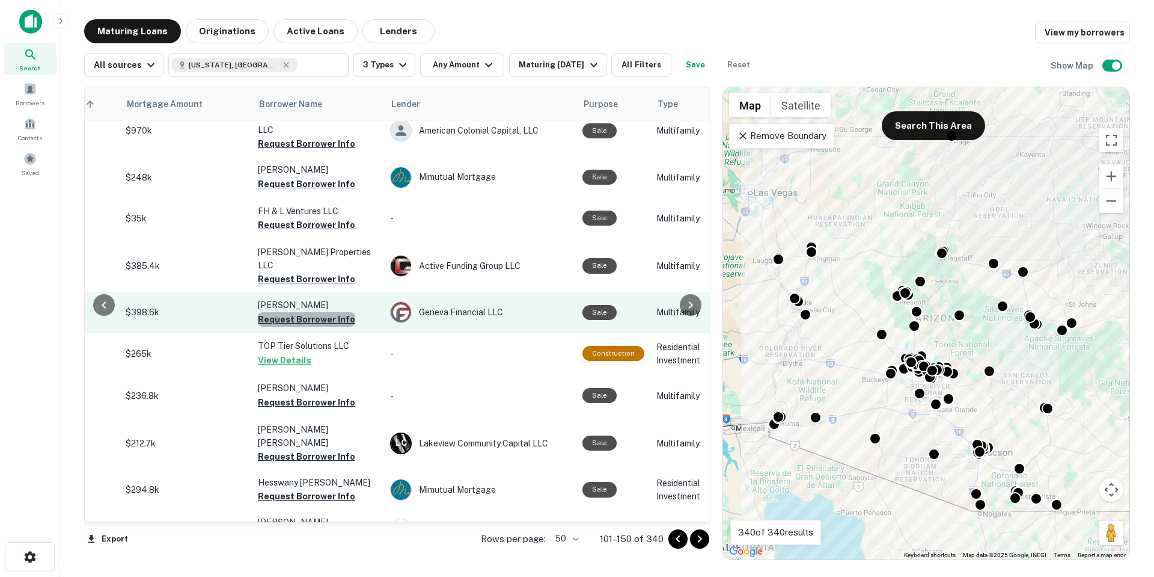
drag, startPoint x: 328, startPoint y: 292, endPoint x: 332, endPoint y: 277, distance: 16.4
click at [328, 312] on button "Request Borrower Info" at bounding box center [306, 319] width 97 height 14
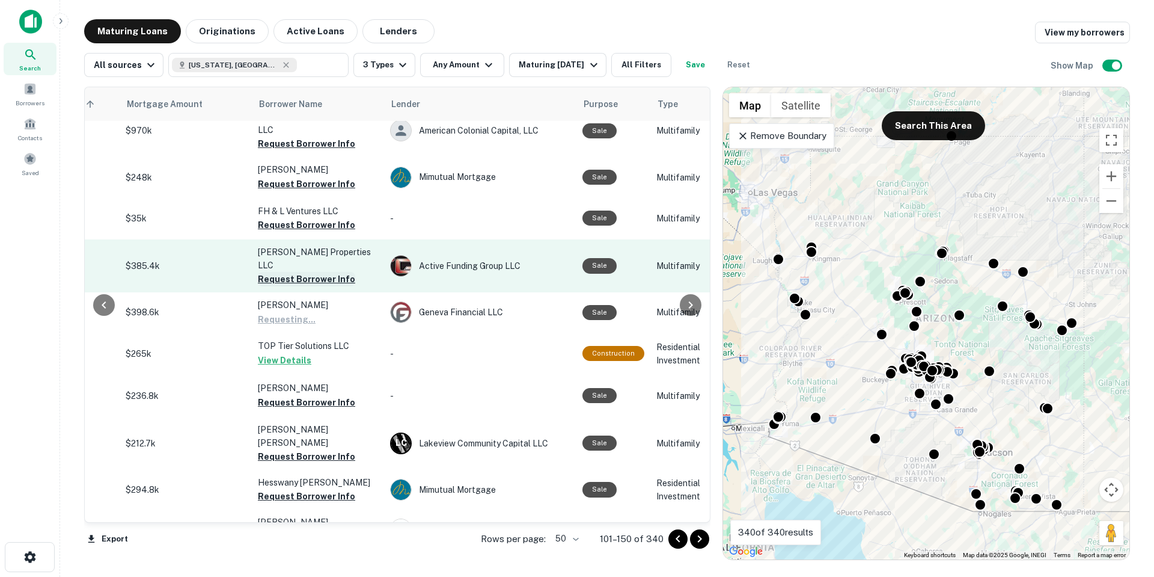
click at [332, 272] on button "Request Borrower Info" at bounding box center [306, 279] width 97 height 14
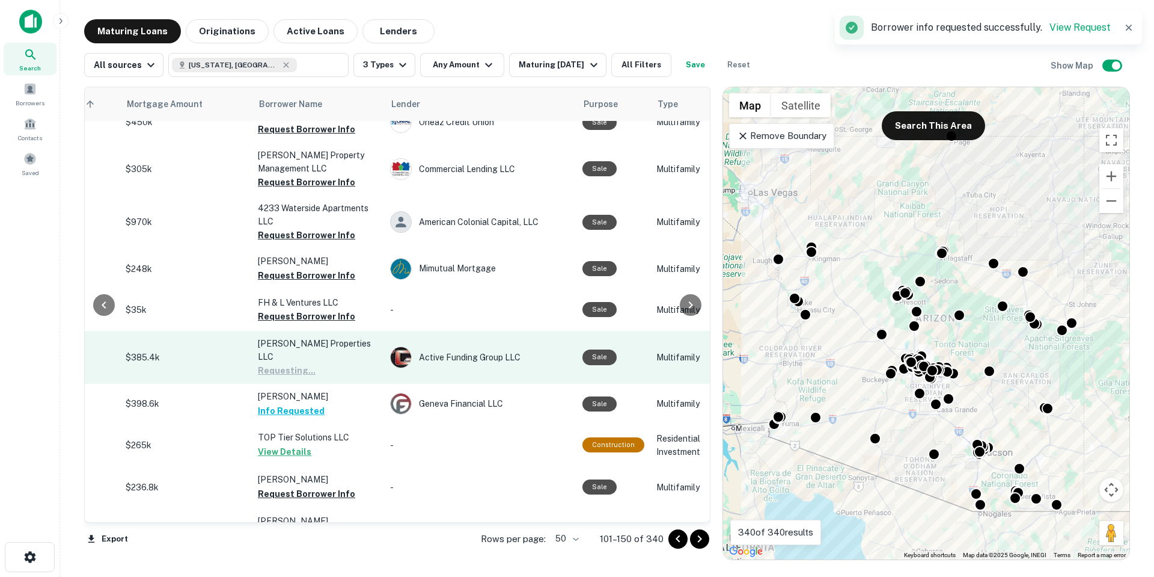
scroll to position [601, 271]
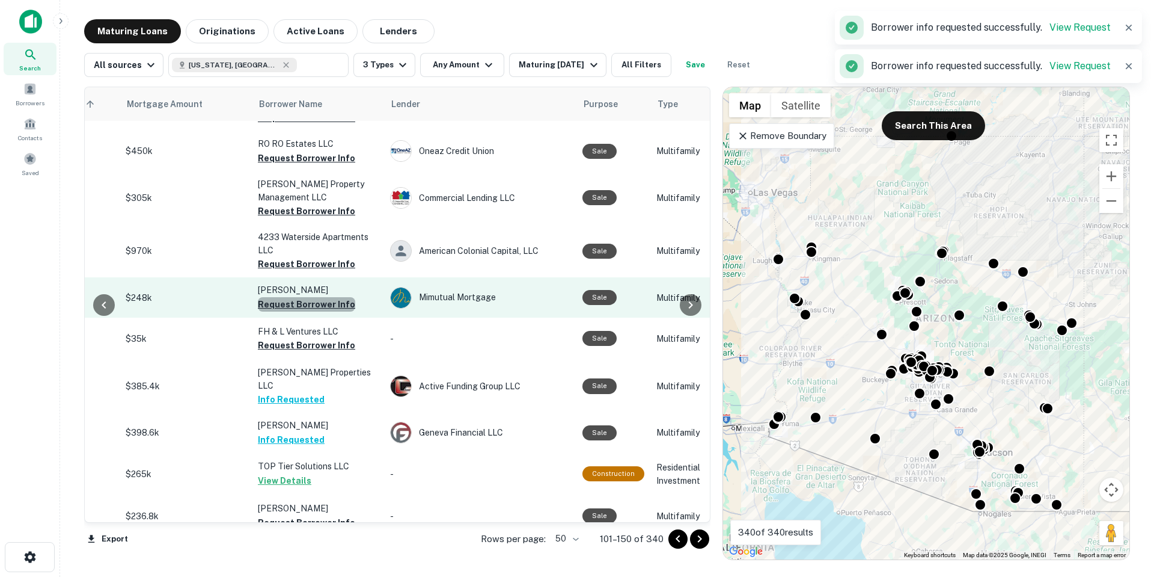
click at [328, 297] on button "Request Borrower Info" at bounding box center [306, 304] width 97 height 14
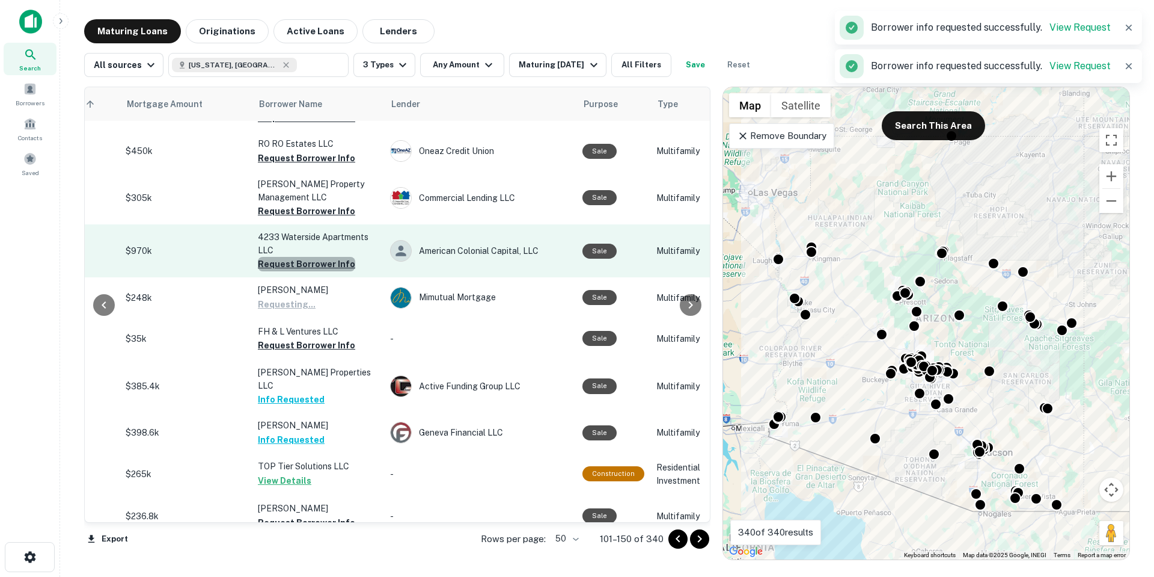
click at [333, 257] on button "Request Borrower Info" at bounding box center [306, 264] width 97 height 14
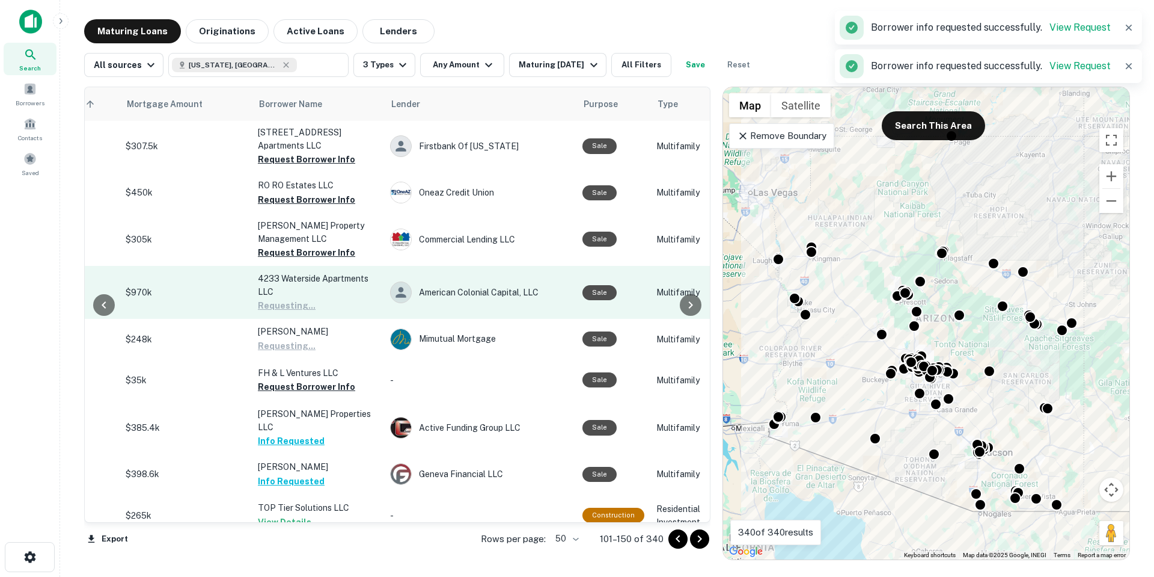
scroll to position [481, 271]
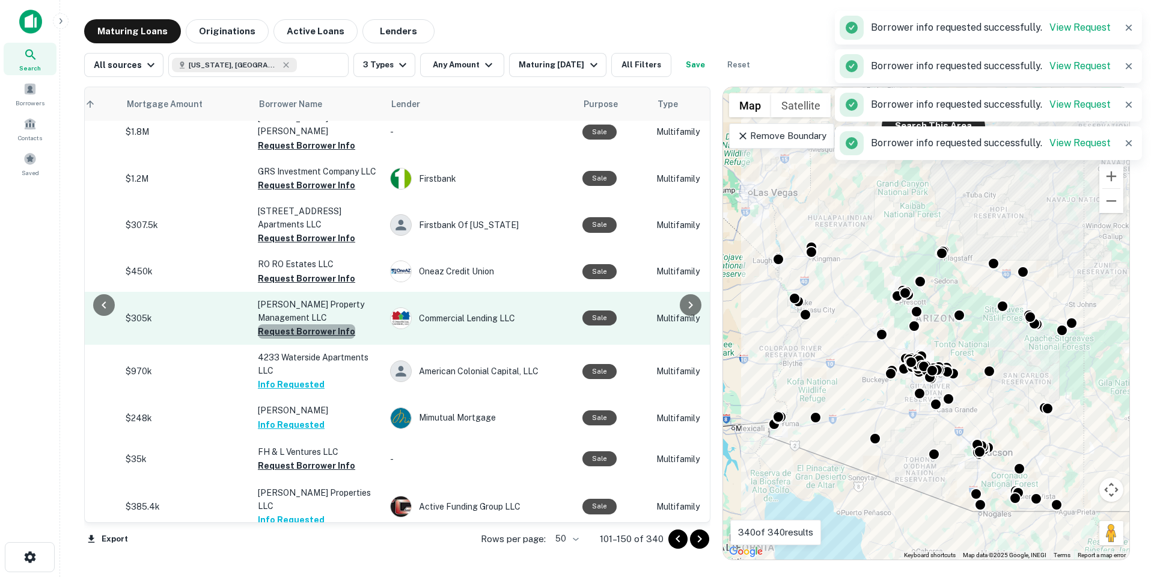
click at [341, 324] on button "Request Borrower Info" at bounding box center [306, 331] width 97 height 14
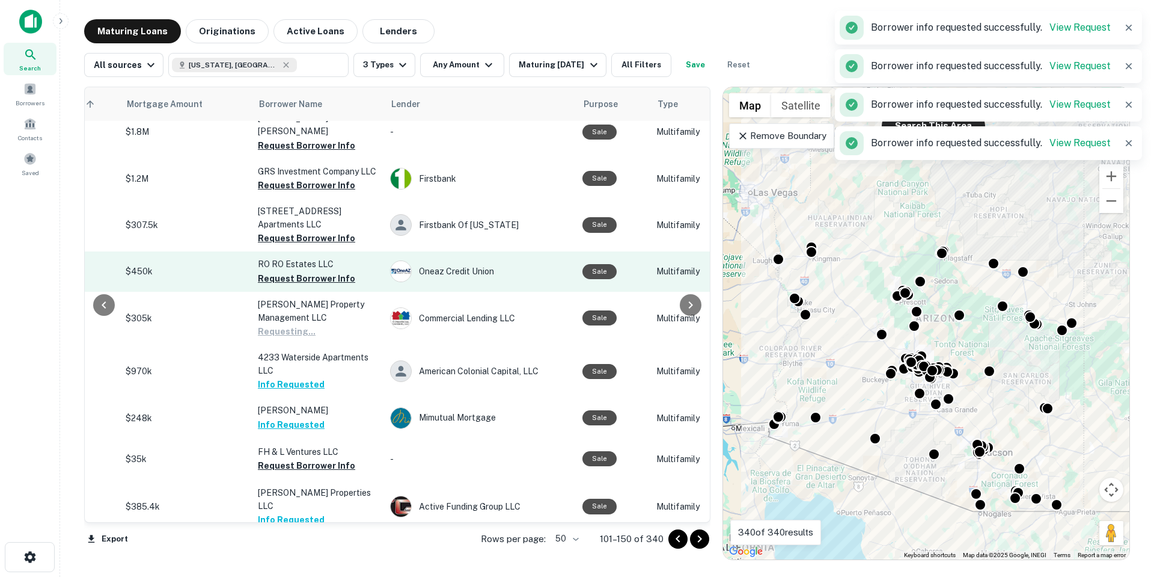
click at [337, 271] on button "Request Borrower Info" at bounding box center [306, 278] width 97 height 14
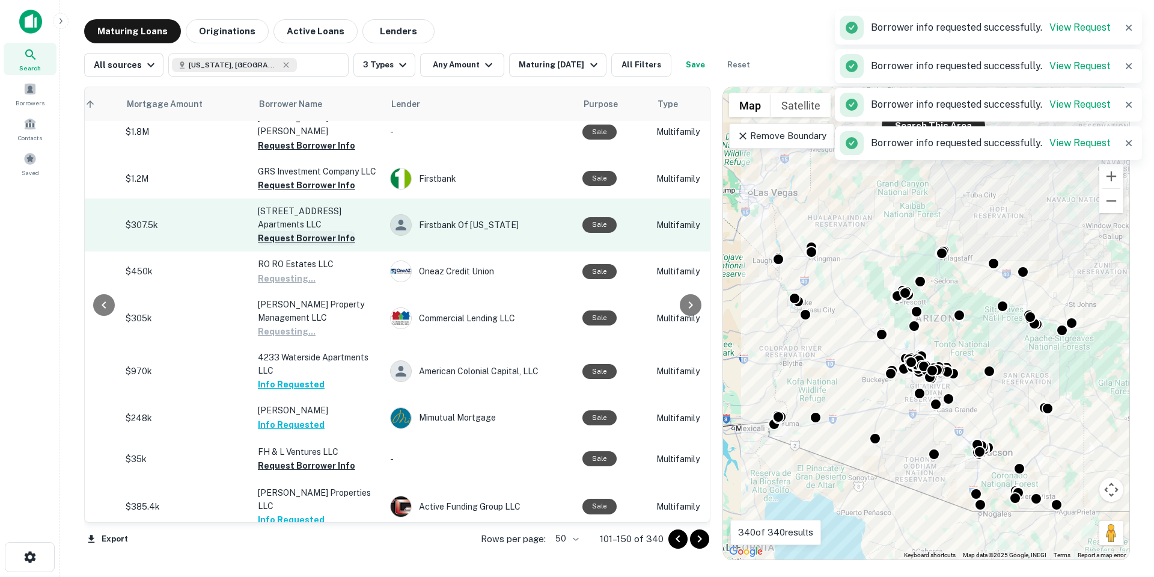
click at [334, 231] on button "Request Borrower Info" at bounding box center [306, 238] width 97 height 14
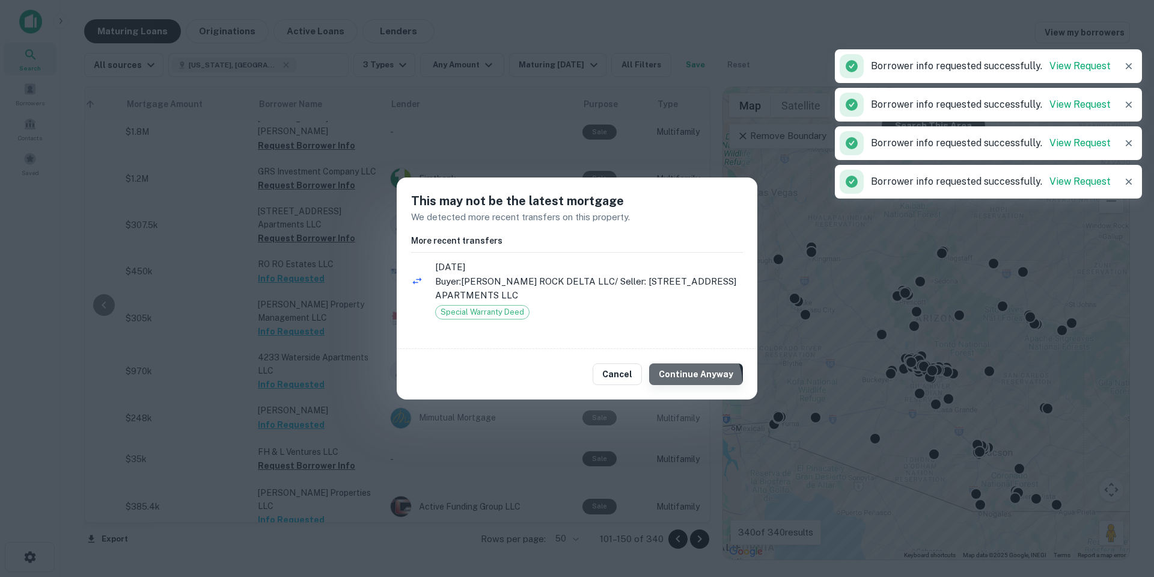
click at [698, 381] on button "Continue Anyway" at bounding box center [696, 374] width 94 height 22
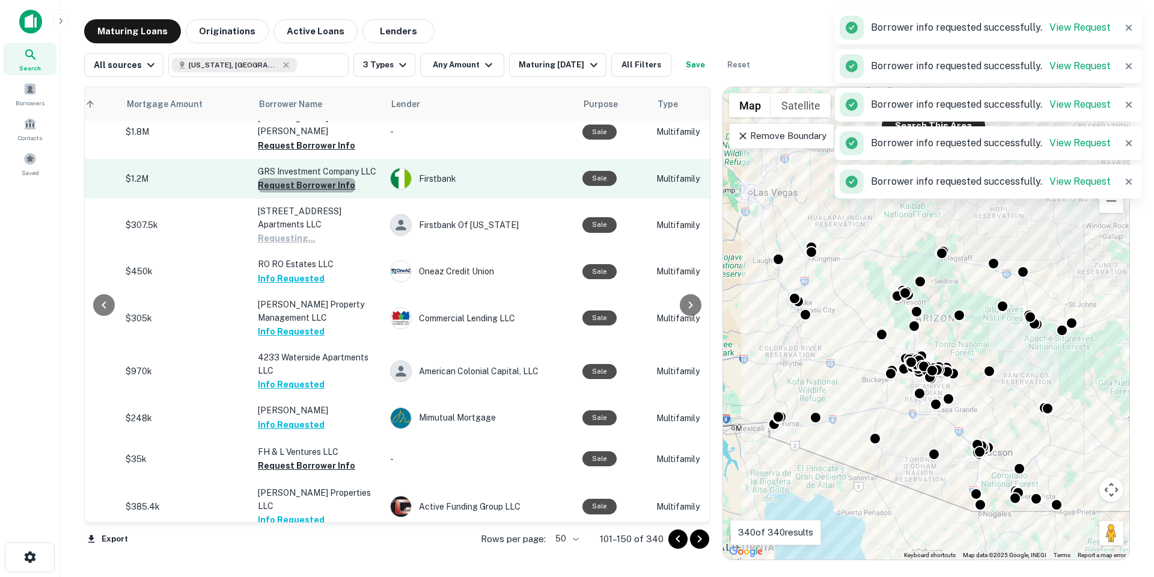
click at [329, 178] on button "Request Borrower Info" at bounding box center [306, 185] width 97 height 14
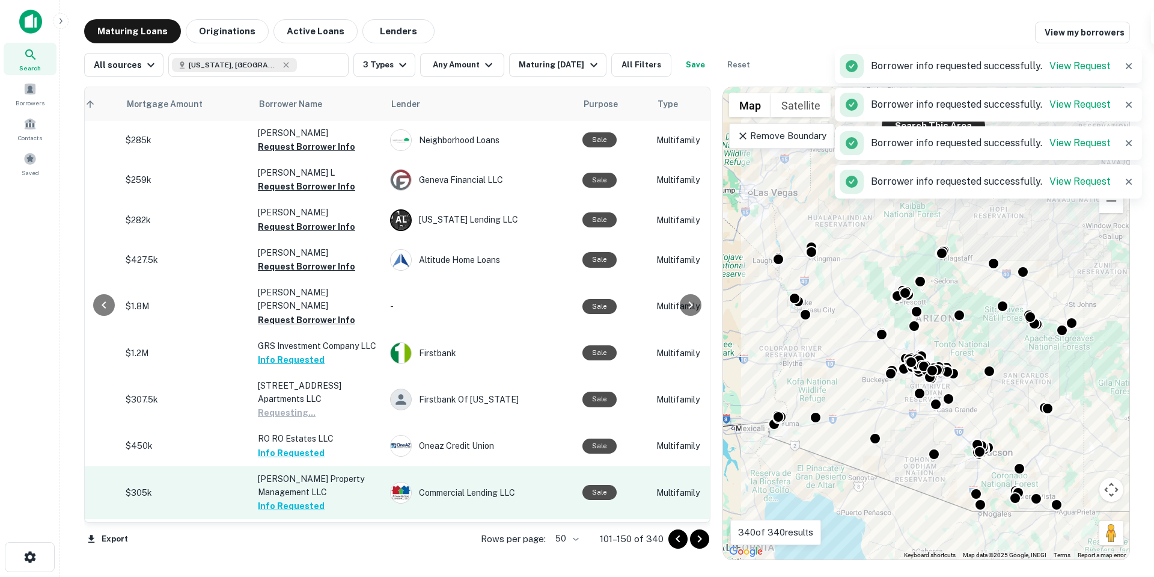
scroll to position [301, 271]
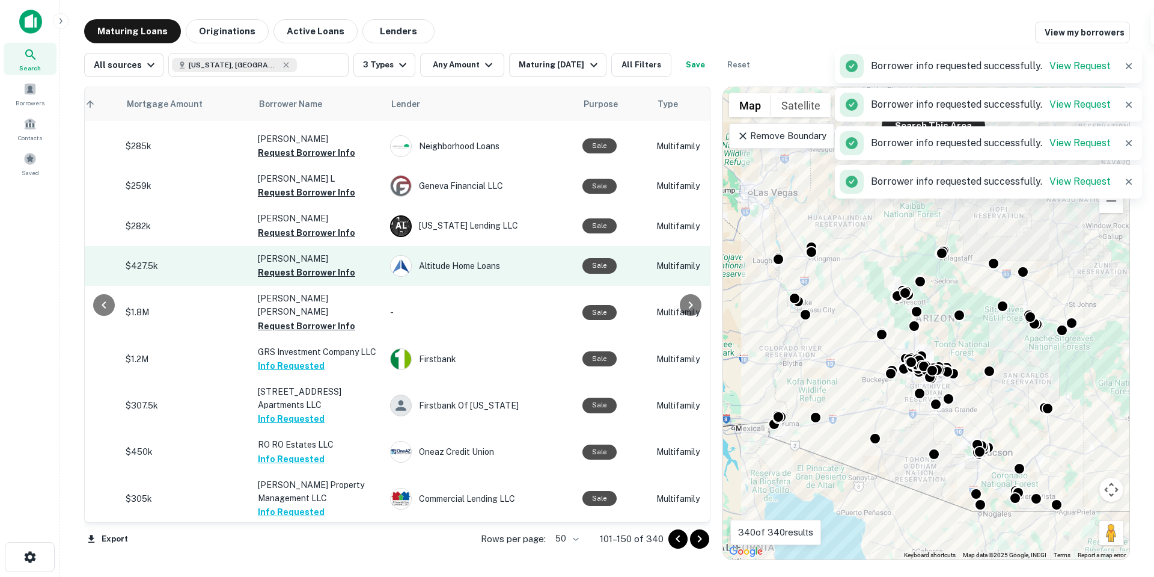
drag, startPoint x: 359, startPoint y: 256, endPoint x: 349, endPoint y: 239, distance: 19.4
click at [359, 256] on td "[PERSON_NAME] Request Borrower Info" at bounding box center [318, 266] width 132 height 40
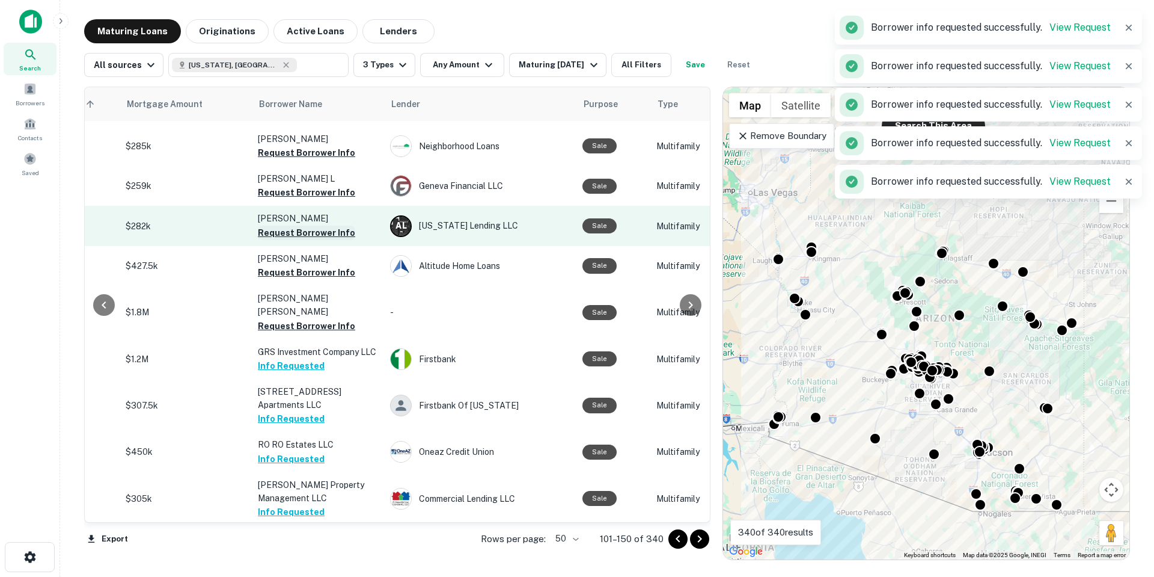
click at [340, 225] on button "Request Borrower Info" at bounding box center [306, 232] width 97 height 14
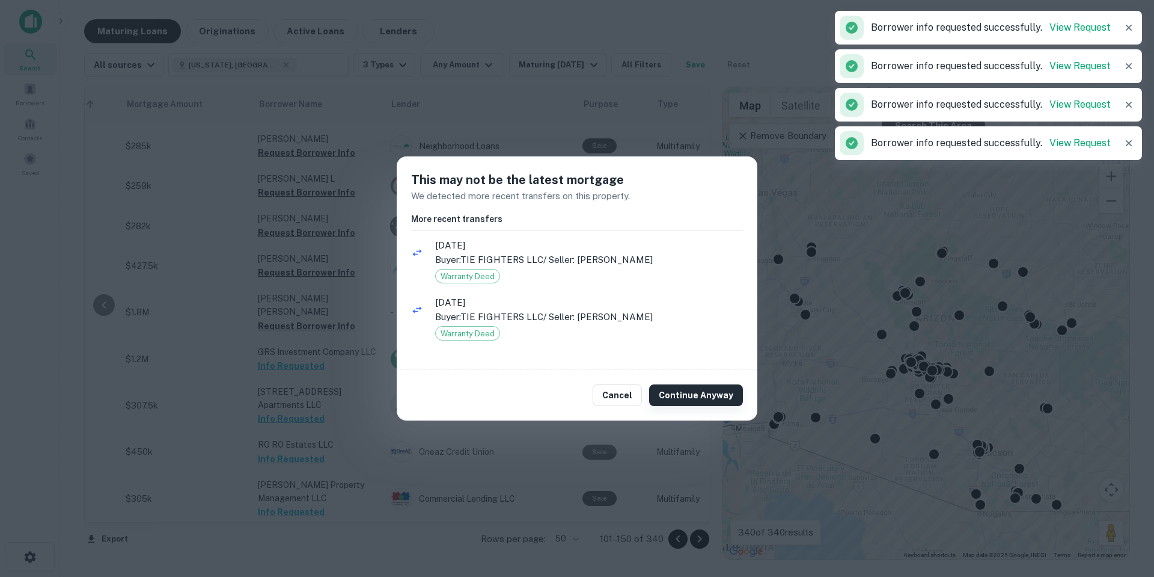
click at [688, 403] on button "Continue Anyway" at bounding box center [696, 395] width 94 height 22
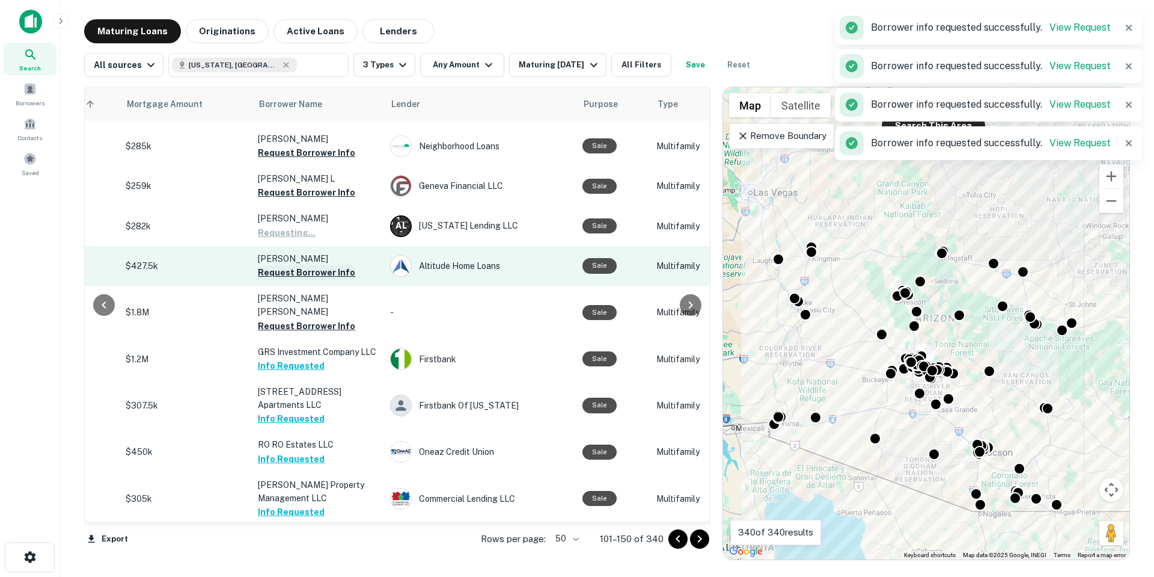
click at [335, 265] on button "Request Borrower Info" at bounding box center [306, 272] width 97 height 14
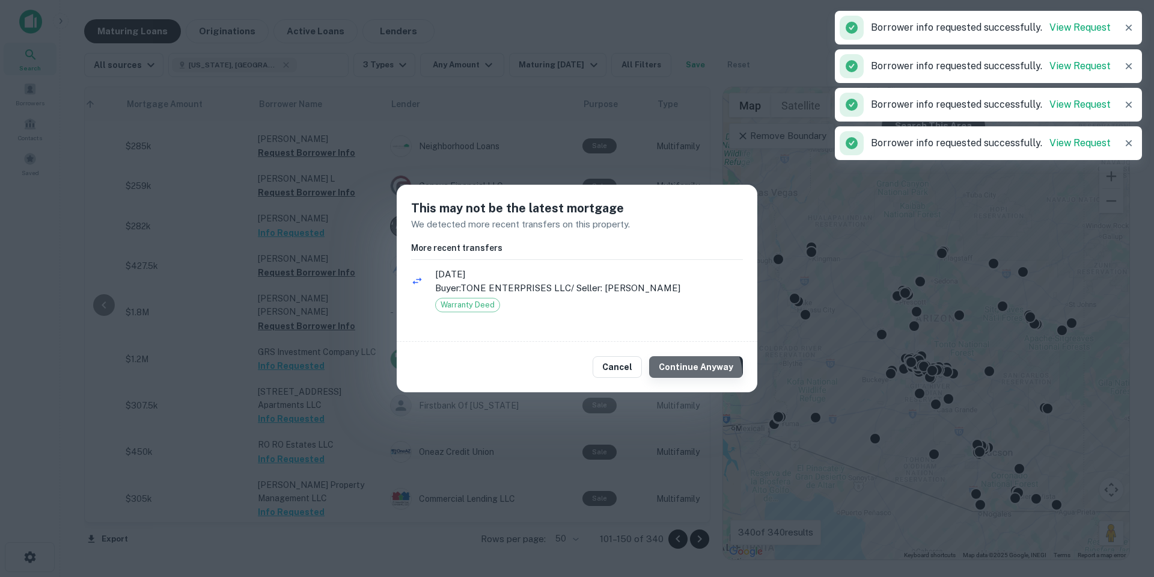
click at [699, 373] on button "Continue Anyway" at bounding box center [696, 367] width 94 height 22
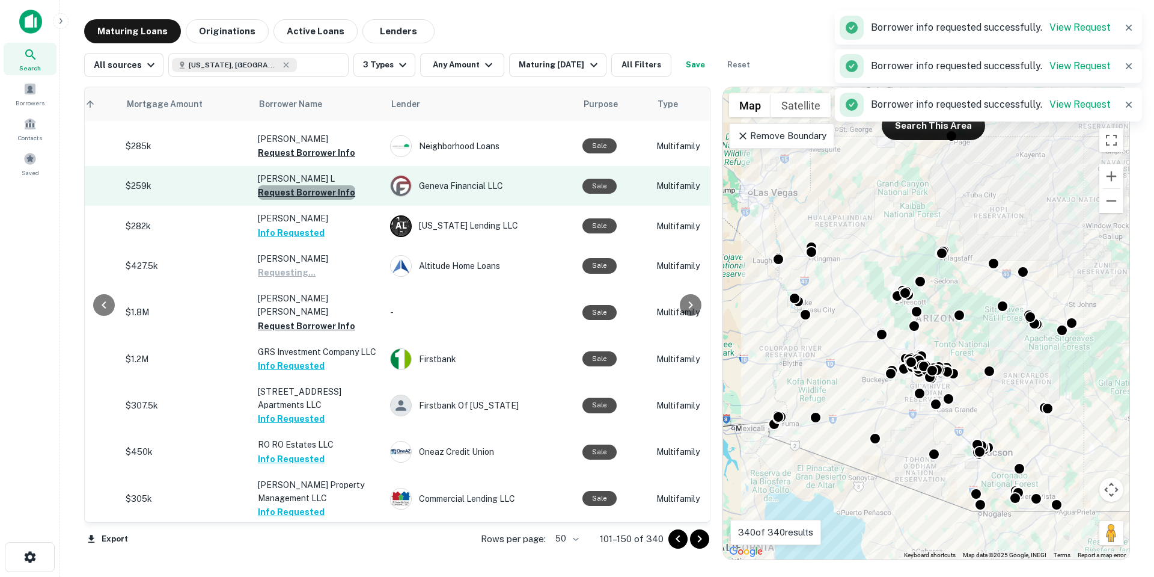
click at [328, 185] on button "Request Borrower Info" at bounding box center [306, 192] width 97 height 14
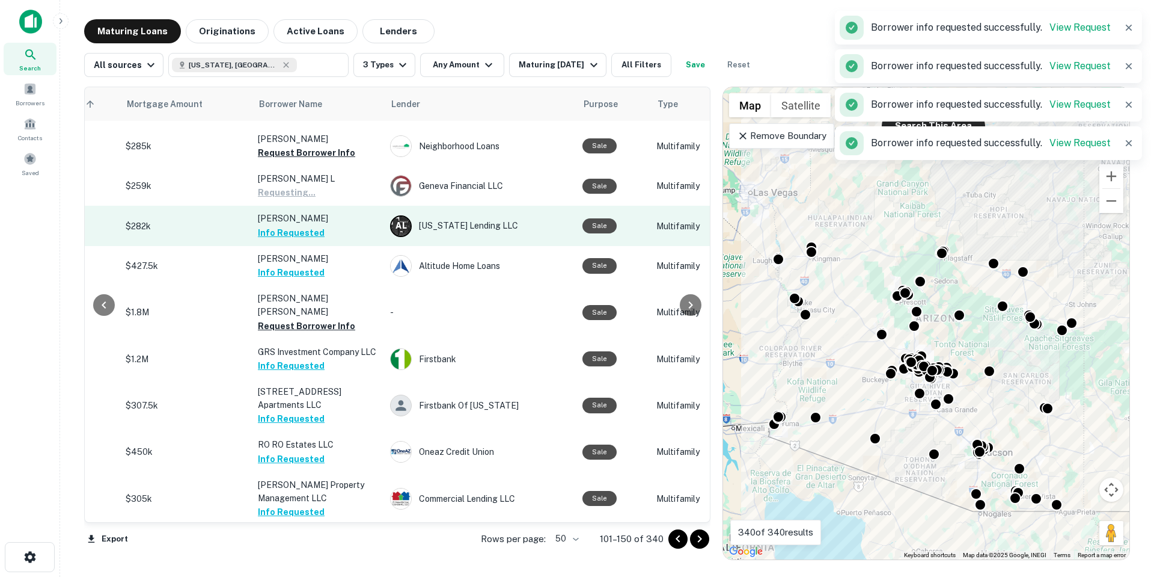
scroll to position [180, 271]
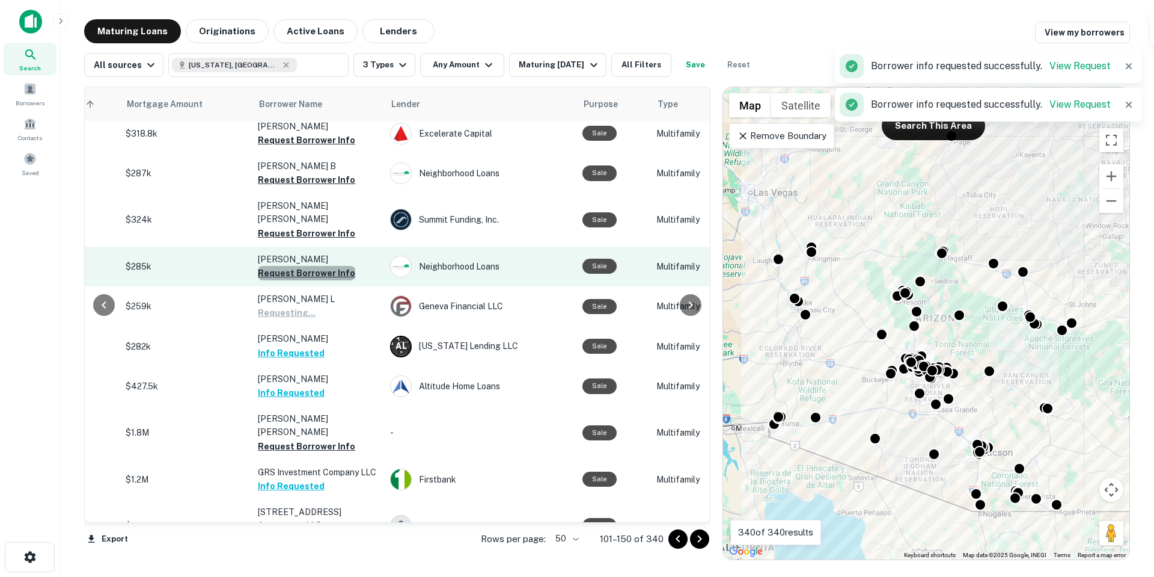
click at [347, 266] on button "Request Borrower Info" at bounding box center [306, 273] width 97 height 14
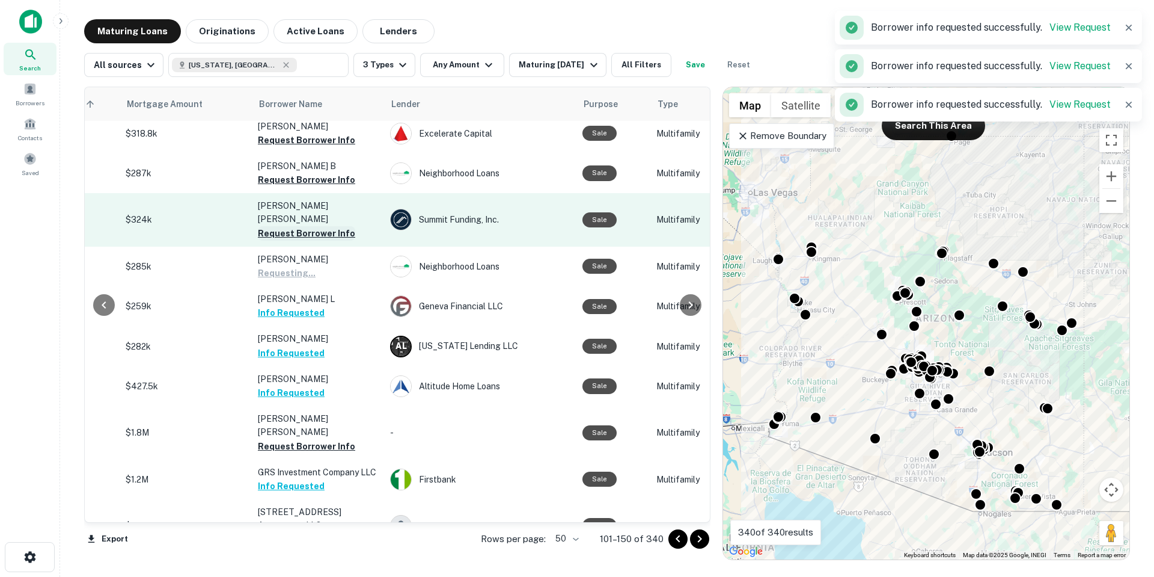
click at [338, 226] on button "Request Borrower Info" at bounding box center [306, 233] width 97 height 14
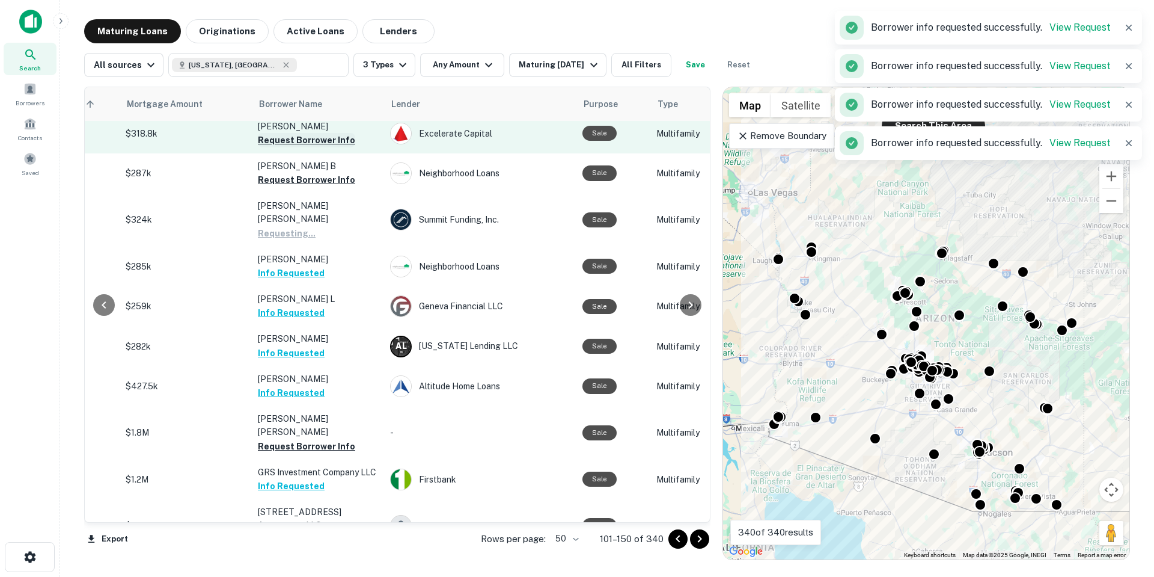
click at [326, 186] on button "Request Borrower Info" at bounding box center [306, 180] width 97 height 14
click at [315, 139] on button "Request Borrower Info" at bounding box center [306, 140] width 97 height 14
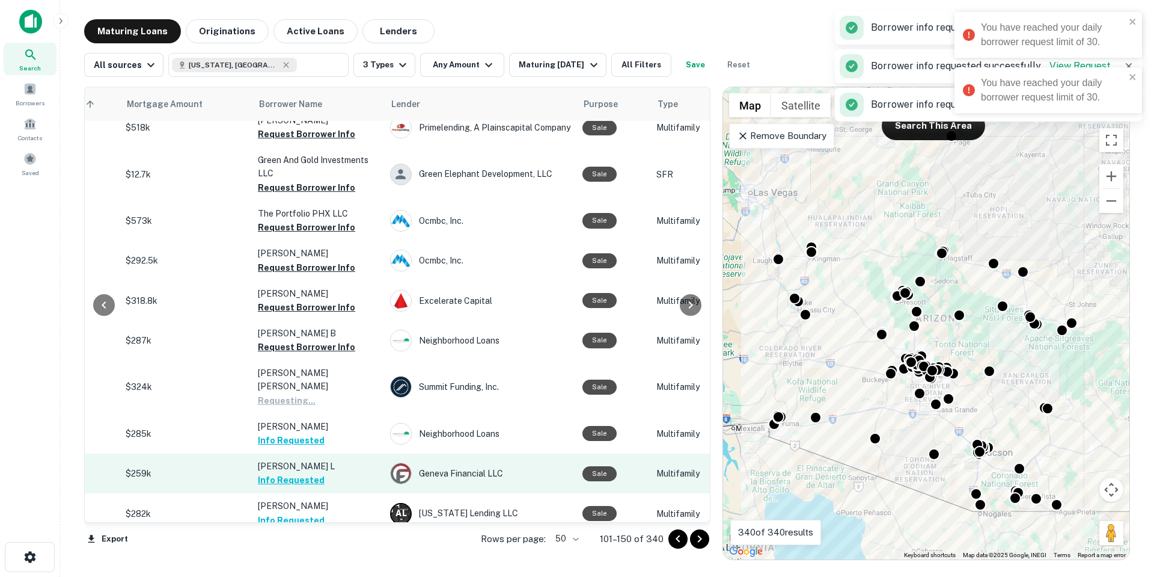
scroll to position [0, 271]
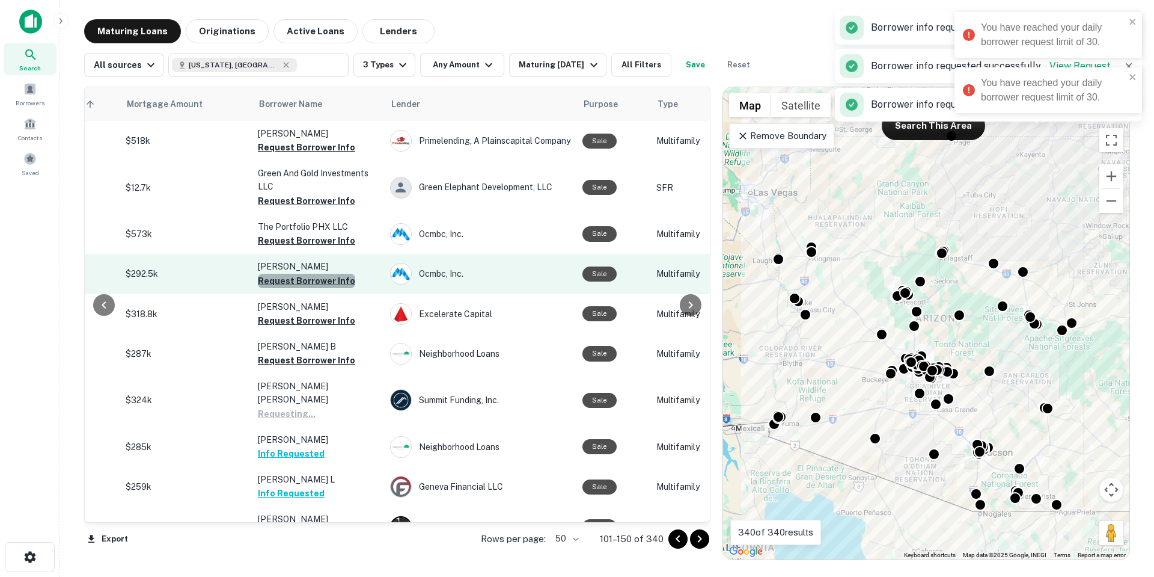
click at [337, 280] on button "Request Borrower Info" at bounding box center [306, 281] width 97 height 14
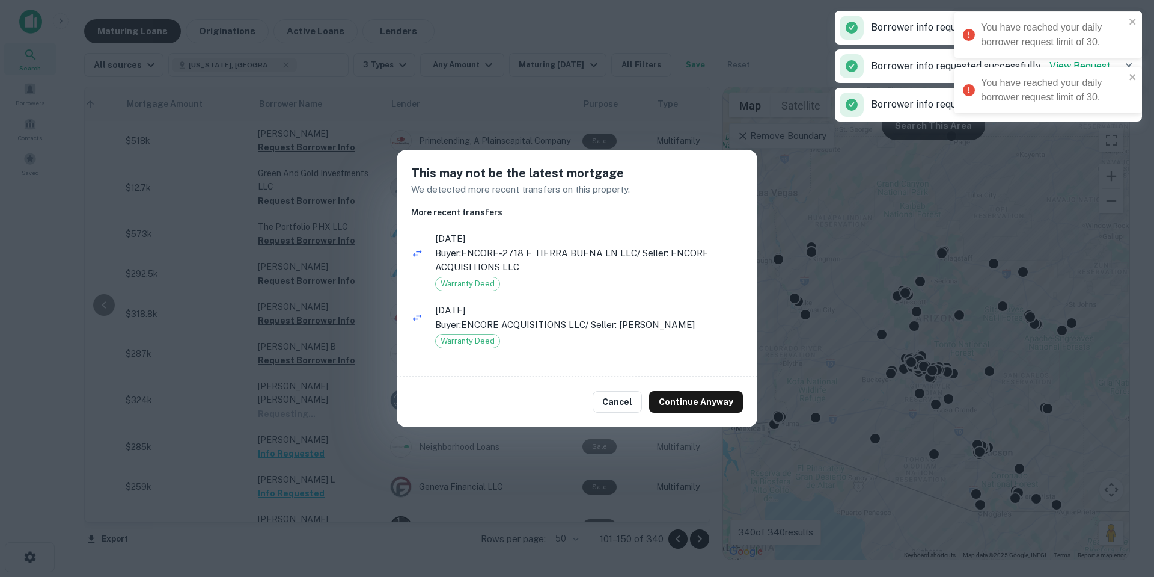
click at [675, 382] on div "Cancel Continue Anyway" at bounding box center [577, 401] width 361 height 51
